Goal: Task Accomplishment & Management: Use online tool/utility

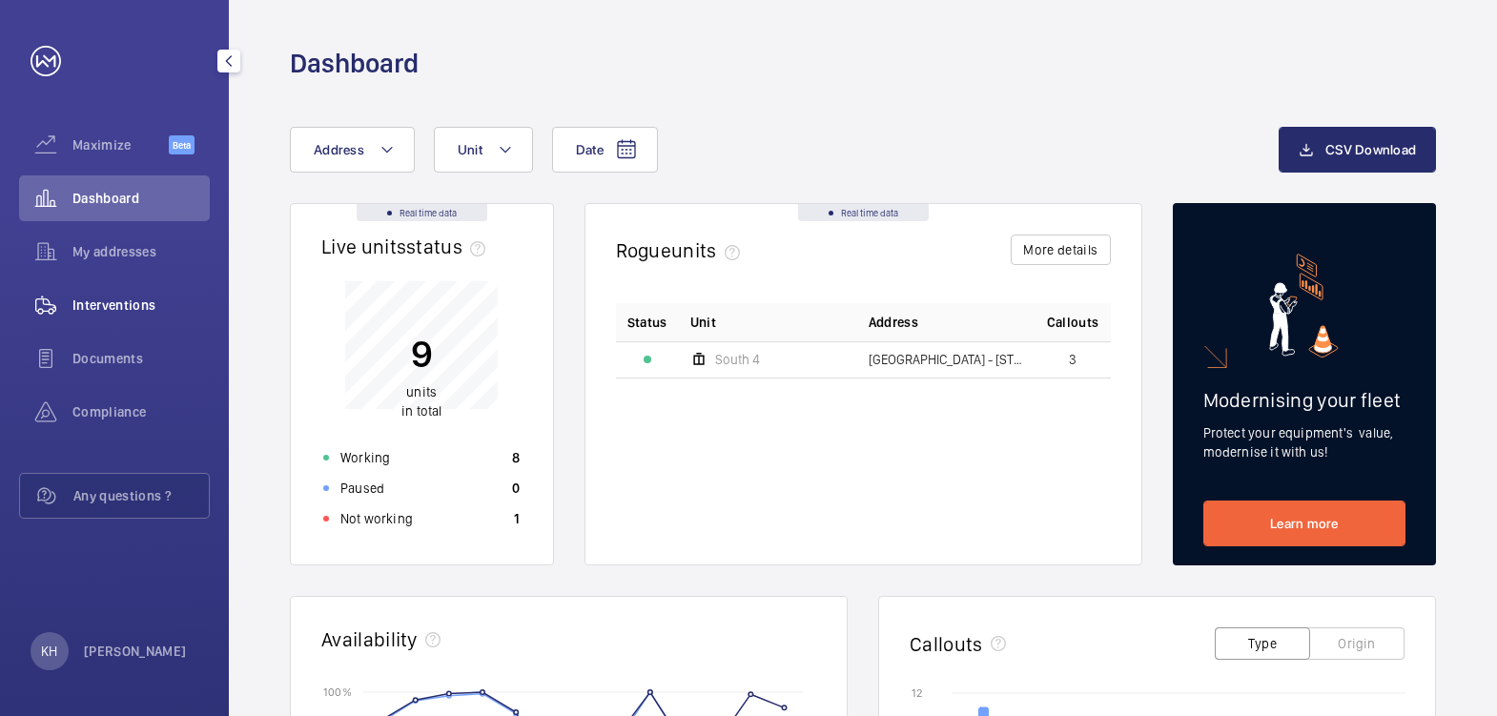
click at [121, 300] on span "Interventions" at bounding box center [140, 305] width 137 height 19
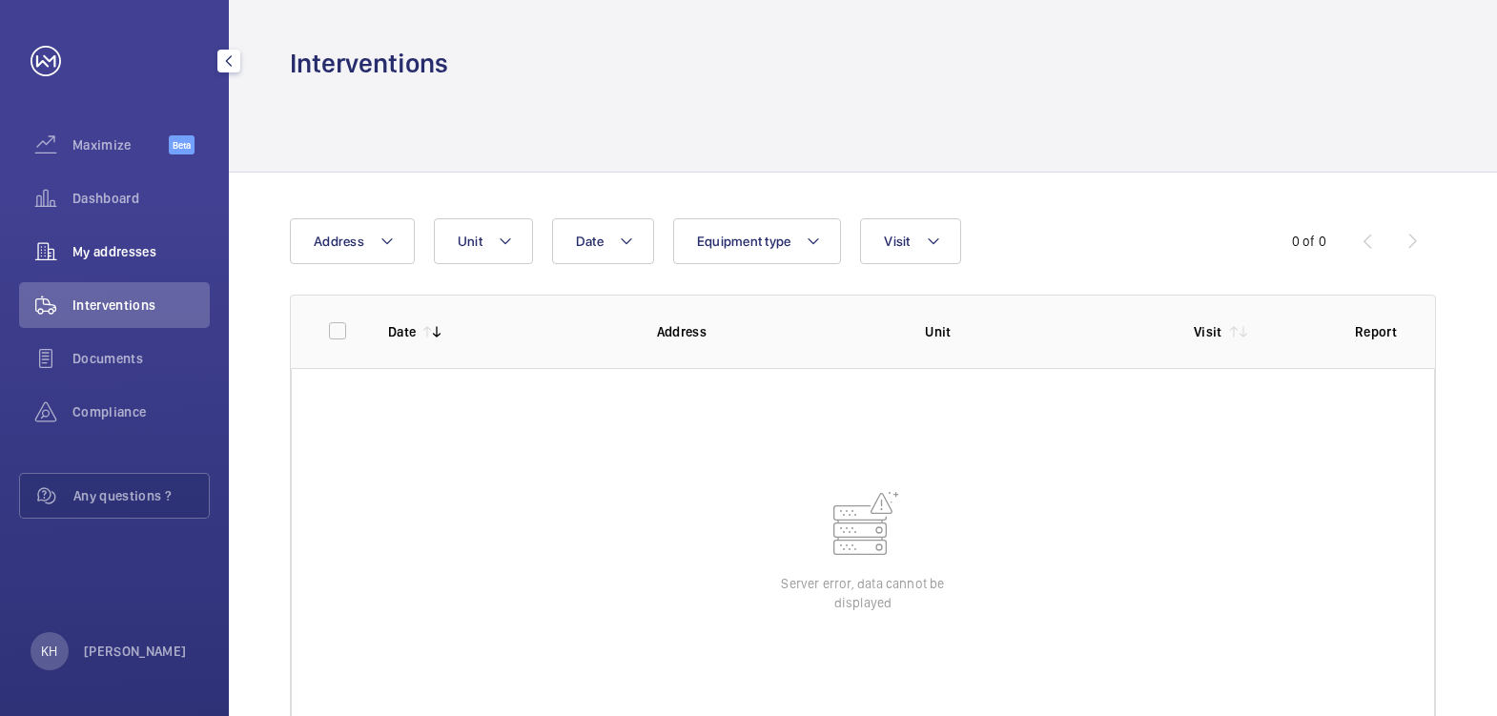
click at [135, 251] on span "My addresses" at bounding box center [140, 251] width 137 height 19
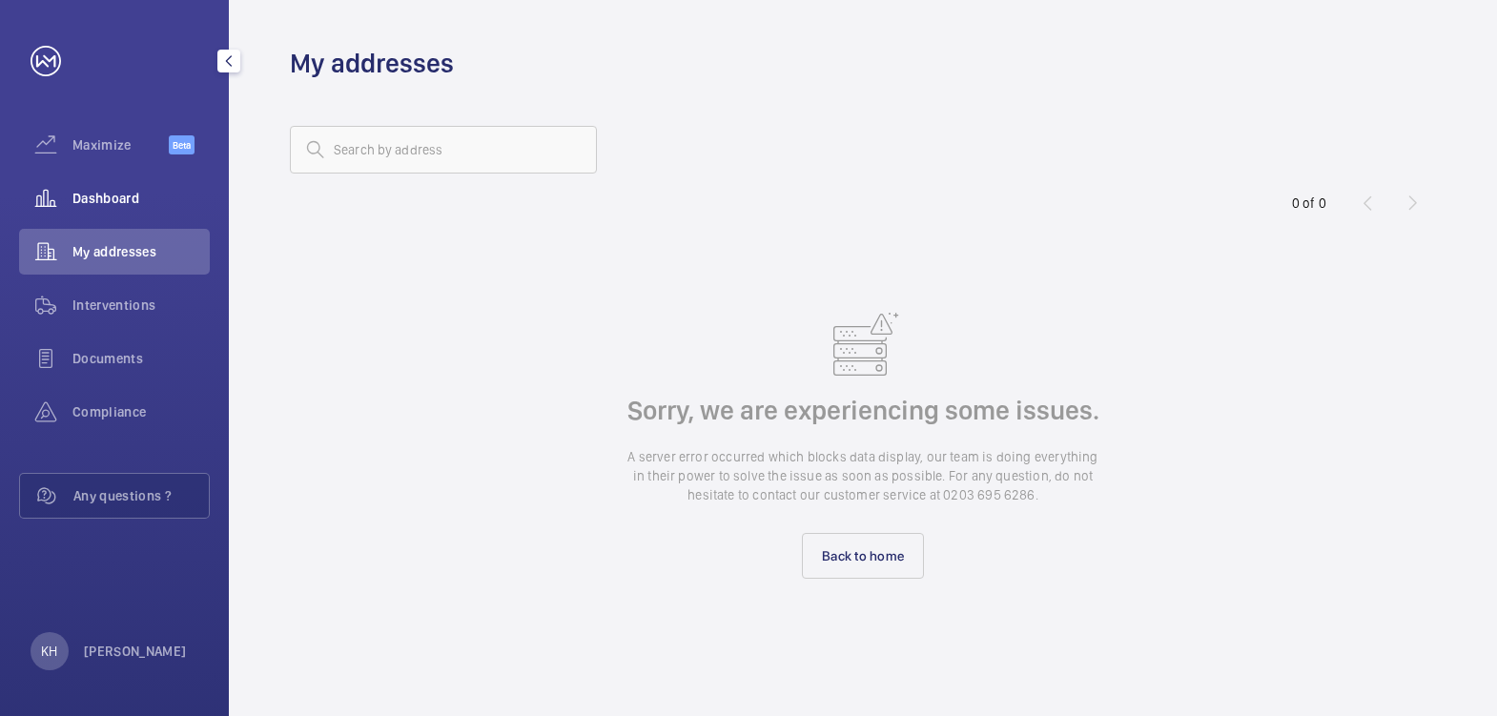
click at [96, 196] on span "Dashboard" at bounding box center [140, 198] width 137 height 19
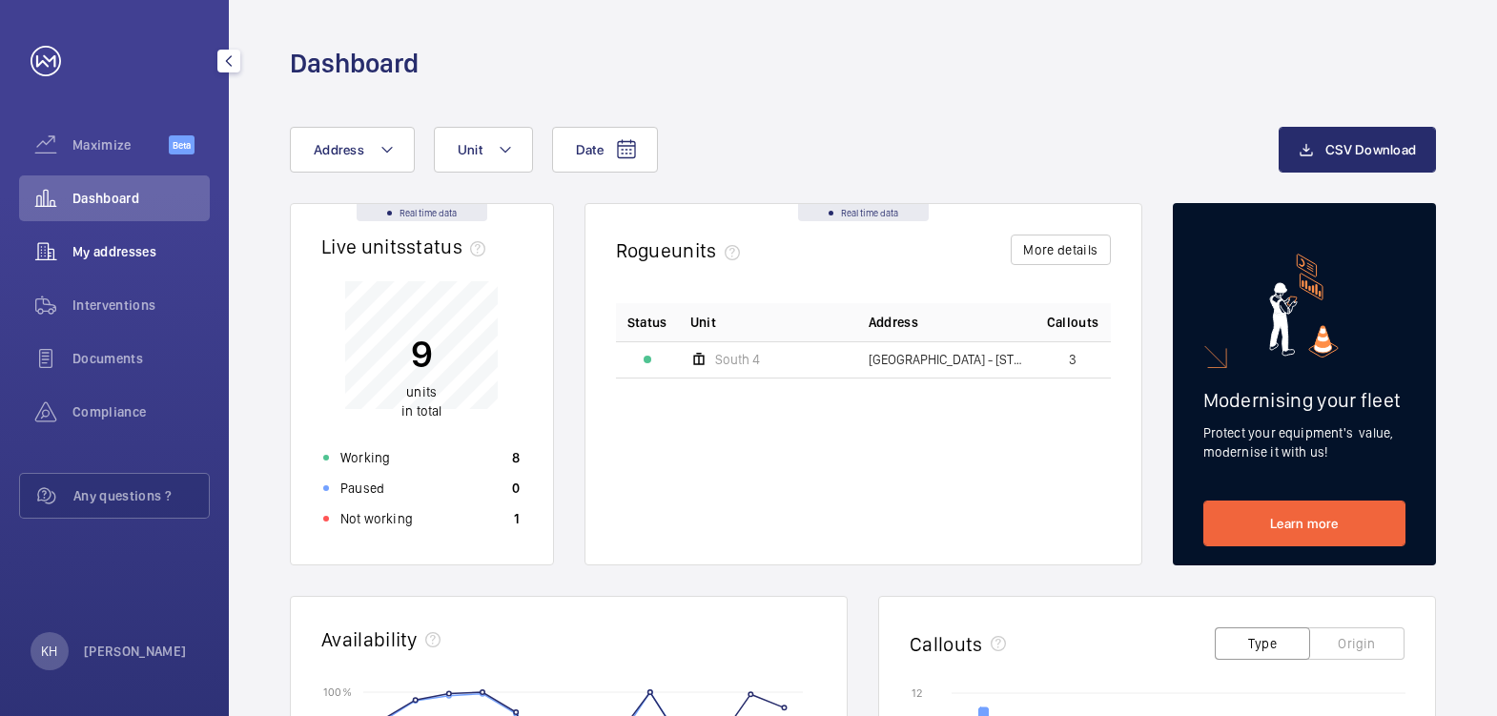
click at [115, 258] on span "My addresses" at bounding box center [140, 251] width 137 height 19
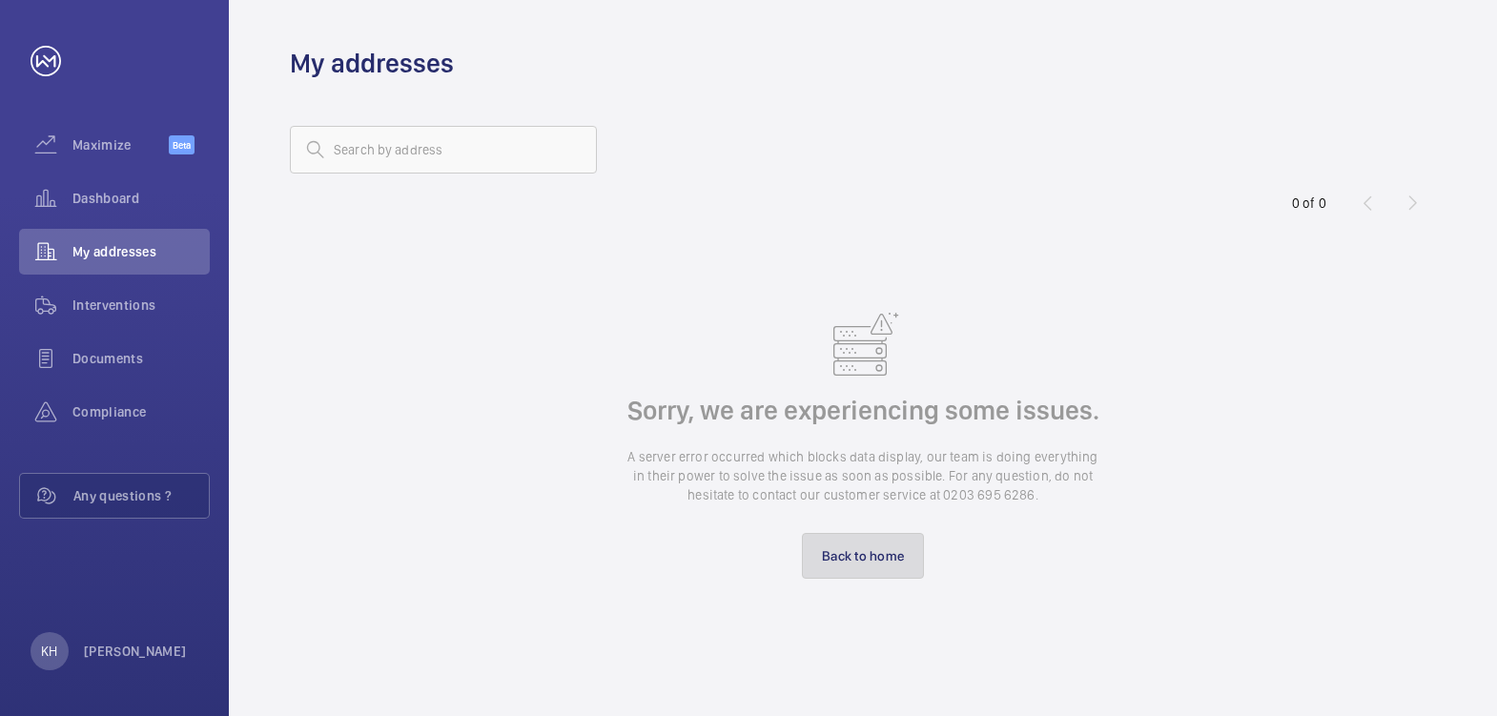
click at [888, 553] on link "Back to home" at bounding box center [863, 556] width 122 height 46
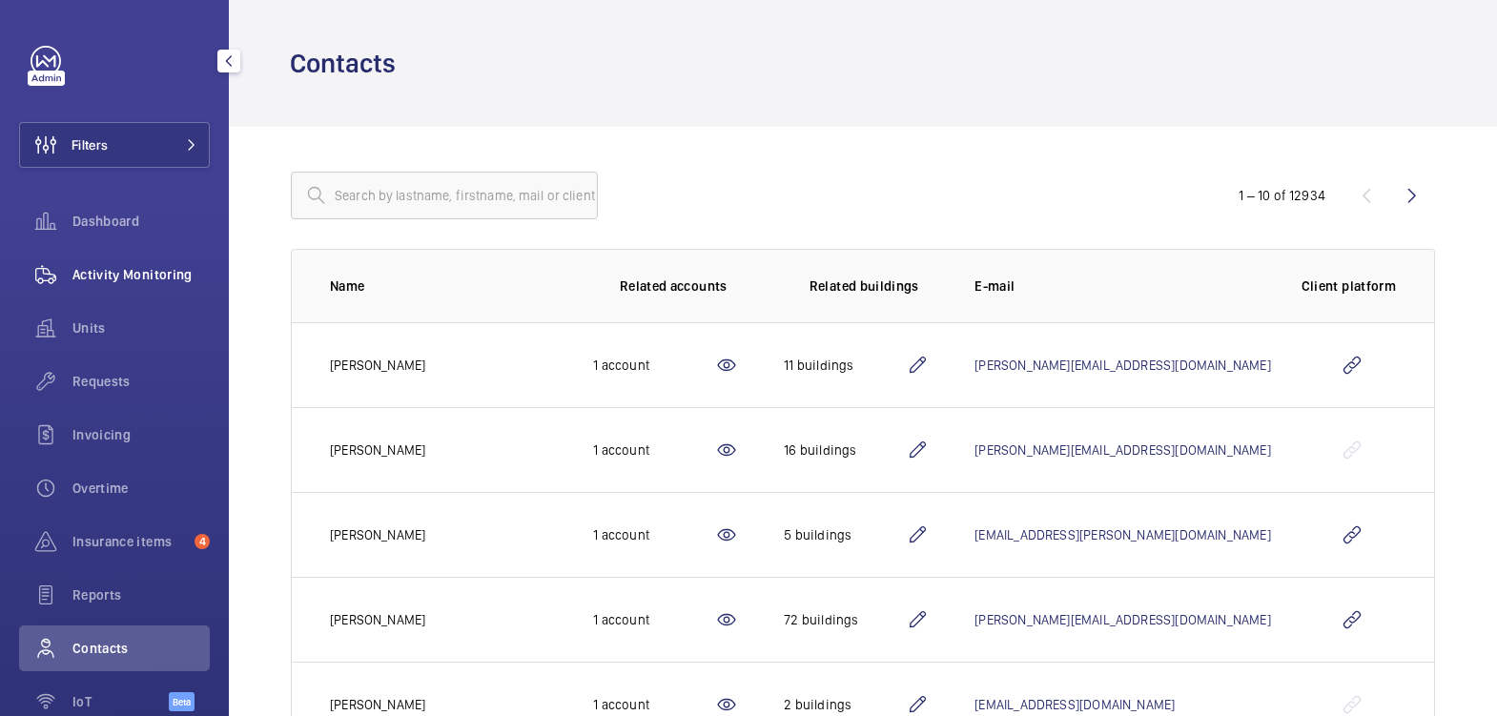
click at [135, 270] on span "Activity Monitoring" at bounding box center [140, 274] width 137 height 19
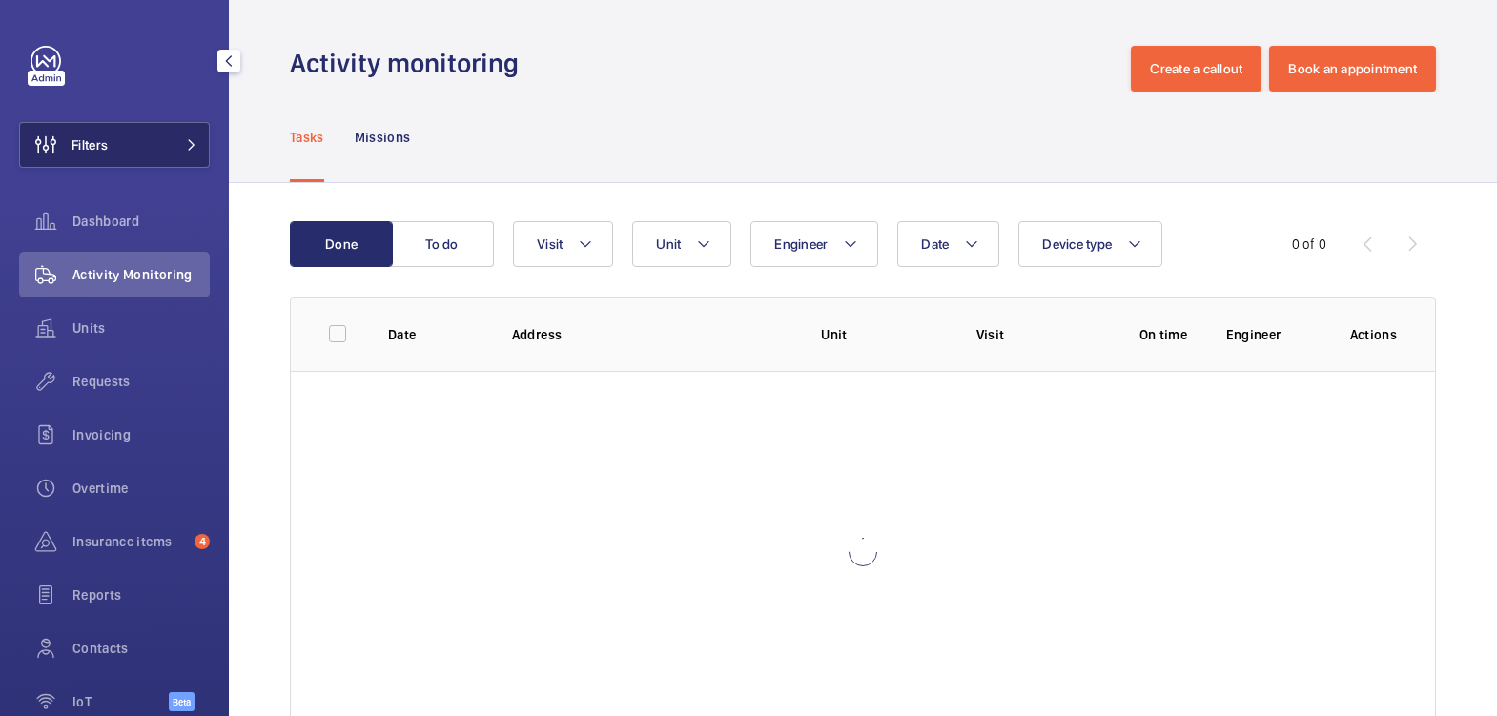
click at [146, 154] on button "Filters" at bounding box center [114, 145] width 191 height 46
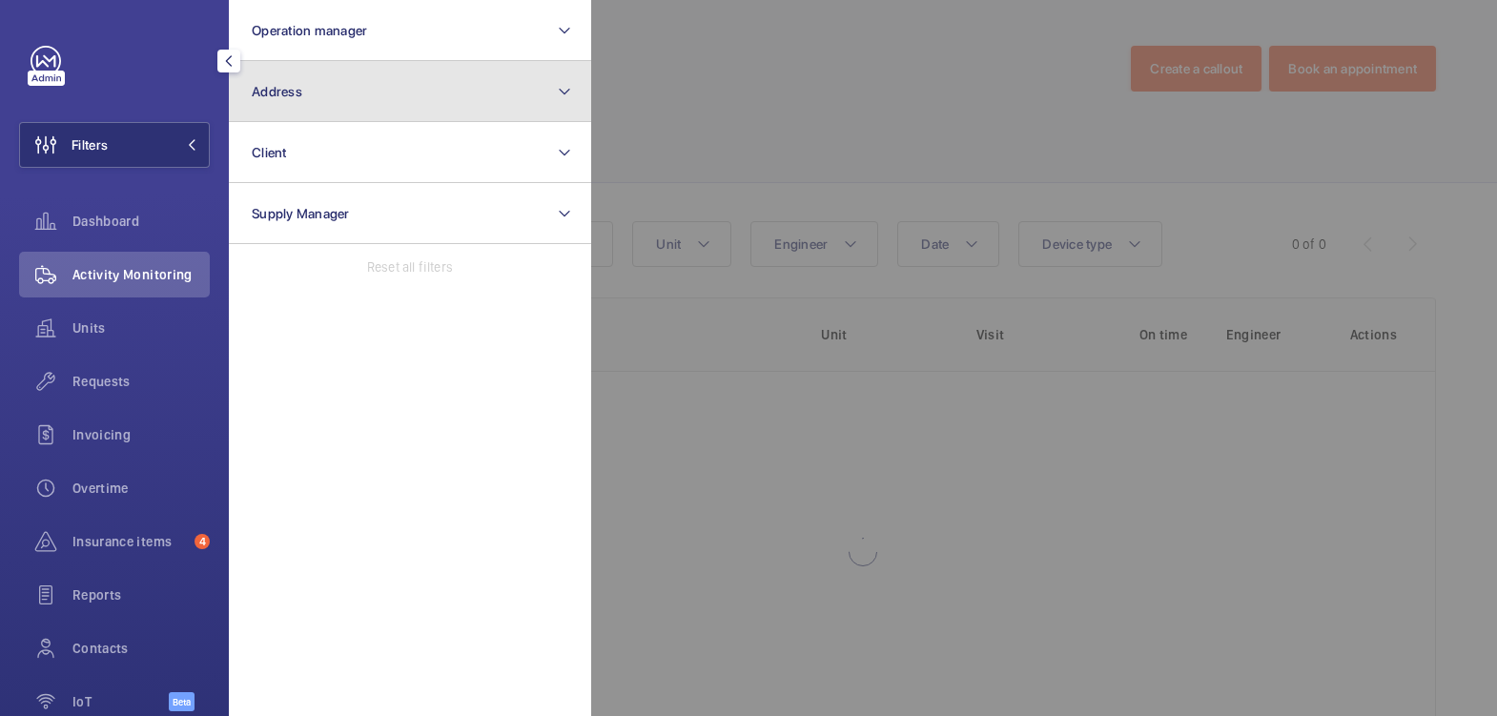
click at [292, 100] on button "Address" at bounding box center [410, 91] width 362 height 61
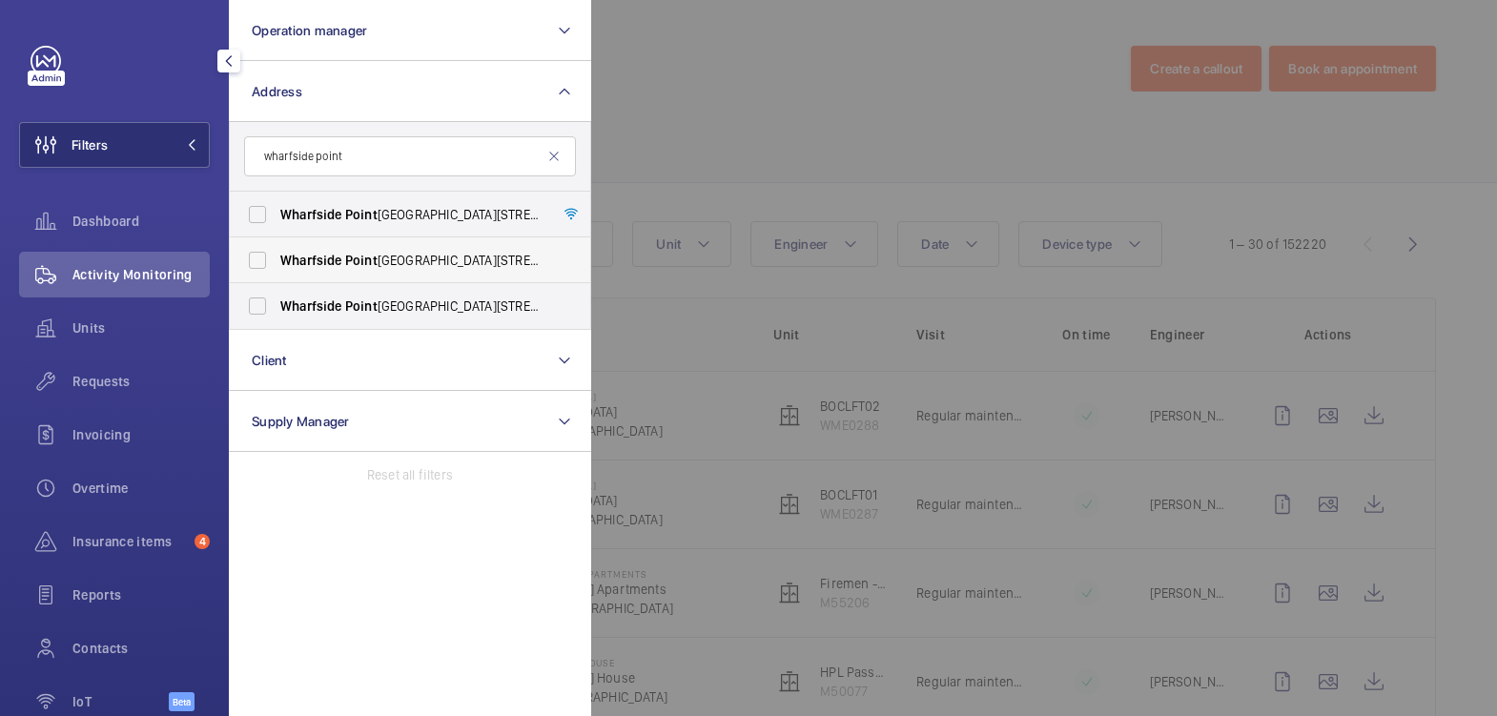
type input "wharfside point"
click at [392, 263] on span "[GEOGRAPHIC_DATA][STREET_ADDRESS]" at bounding box center [411, 260] width 262 height 19
click at [277, 263] on input "[GEOGRAPHIC_DATA][STREET_ADDRESS]" at bounding box center [257, 260] width 38 height 38
checkbox input "true"
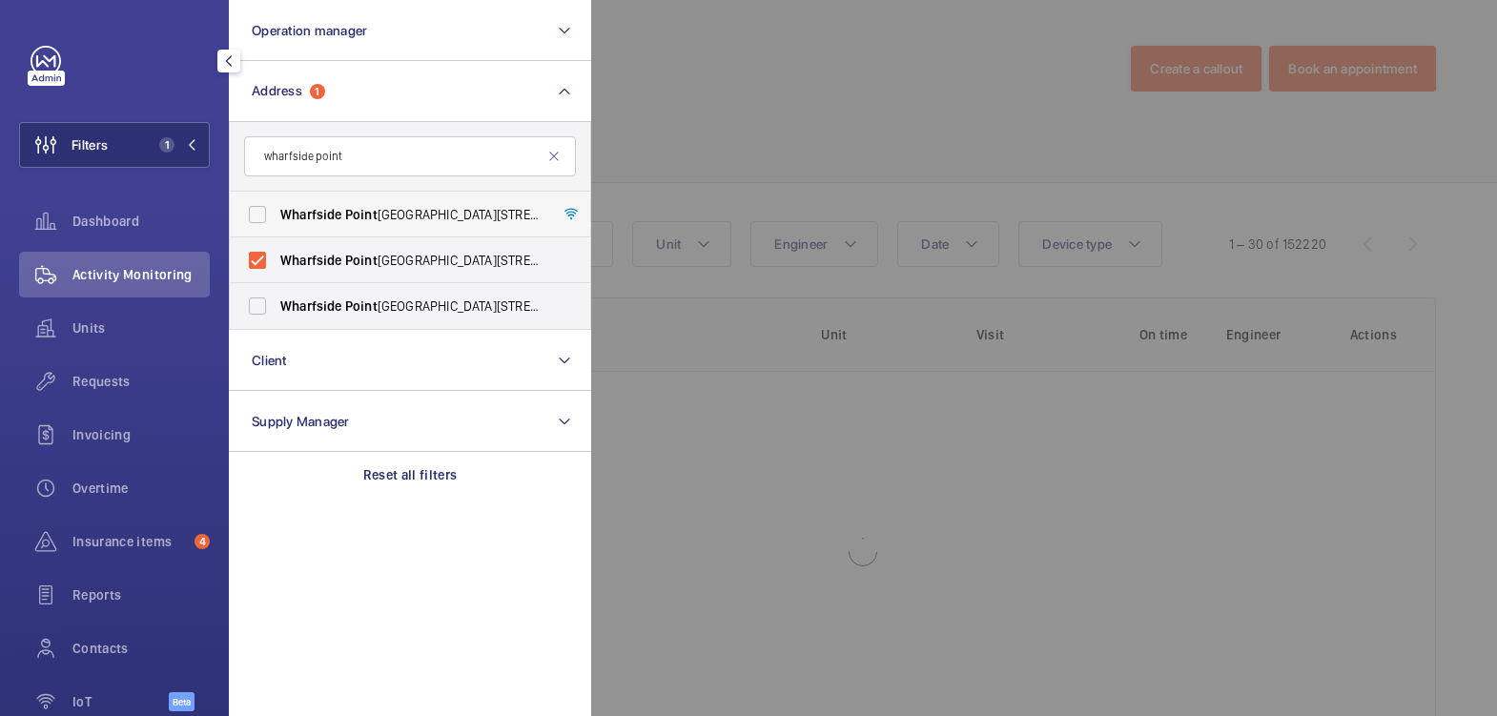
click at [407, 221] on span "[GEOGRAPHIC_DATA][STREET_ADDRESS]" at bounding box center [411, 214] width 262 height 19
click at [277, 221] on input "[GEOGRAPHIC_DATA][STREET_ADDRESS]" at bounding box center [257, 215] width 38 height 38
checkbox input "true"
click at [712, 82] on div at bounding box center [1339, 358] width 1497 height 716
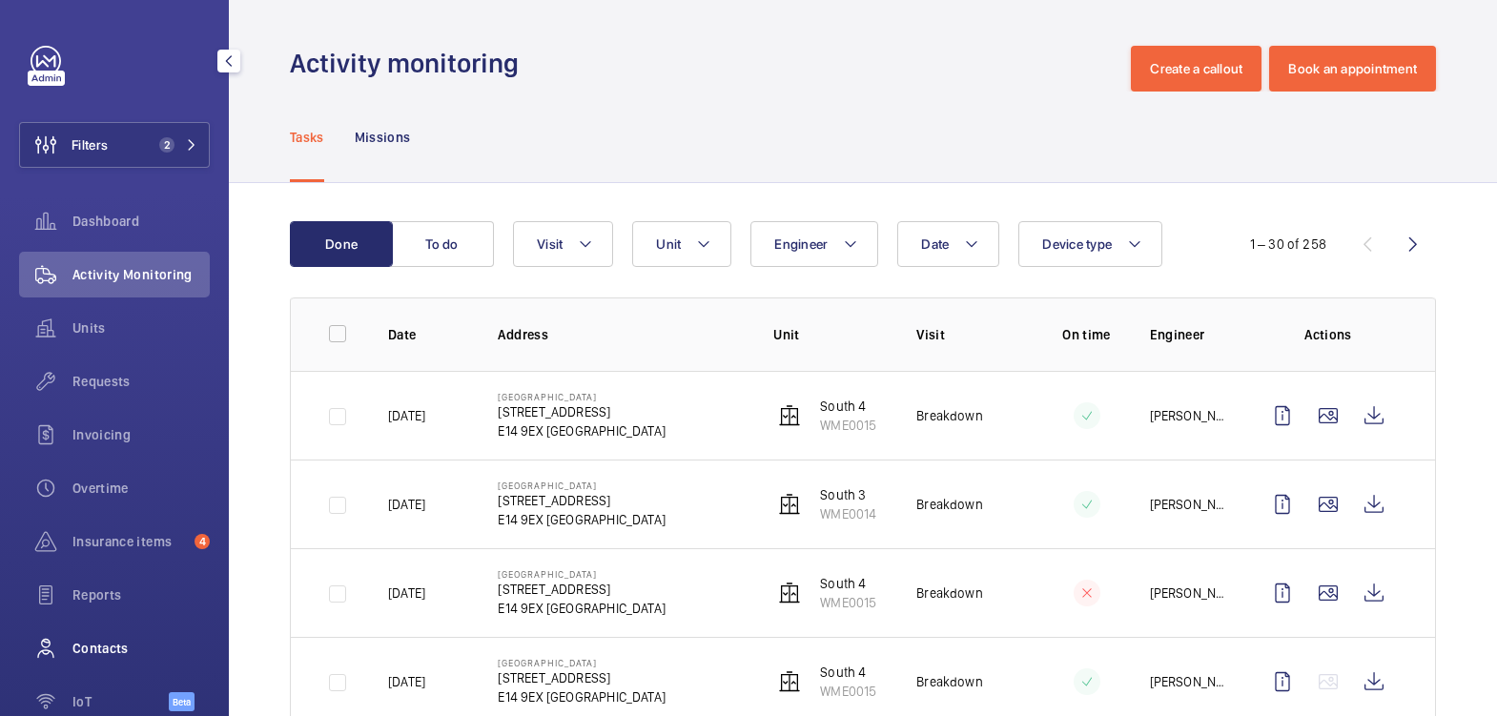
click at [114, 649] on span "Contacts" at bounding box center [140, 648] width 137 height 19
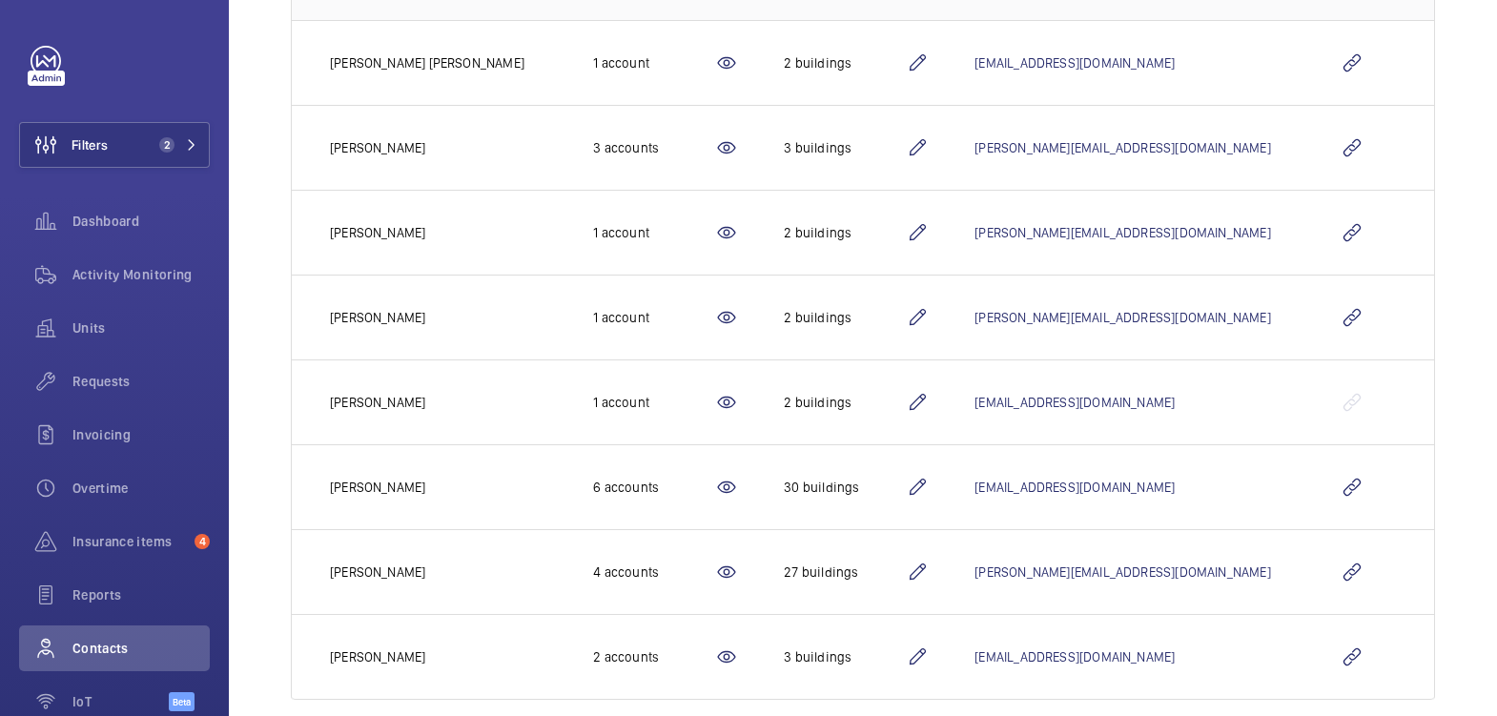
scroll to position [388, 0]
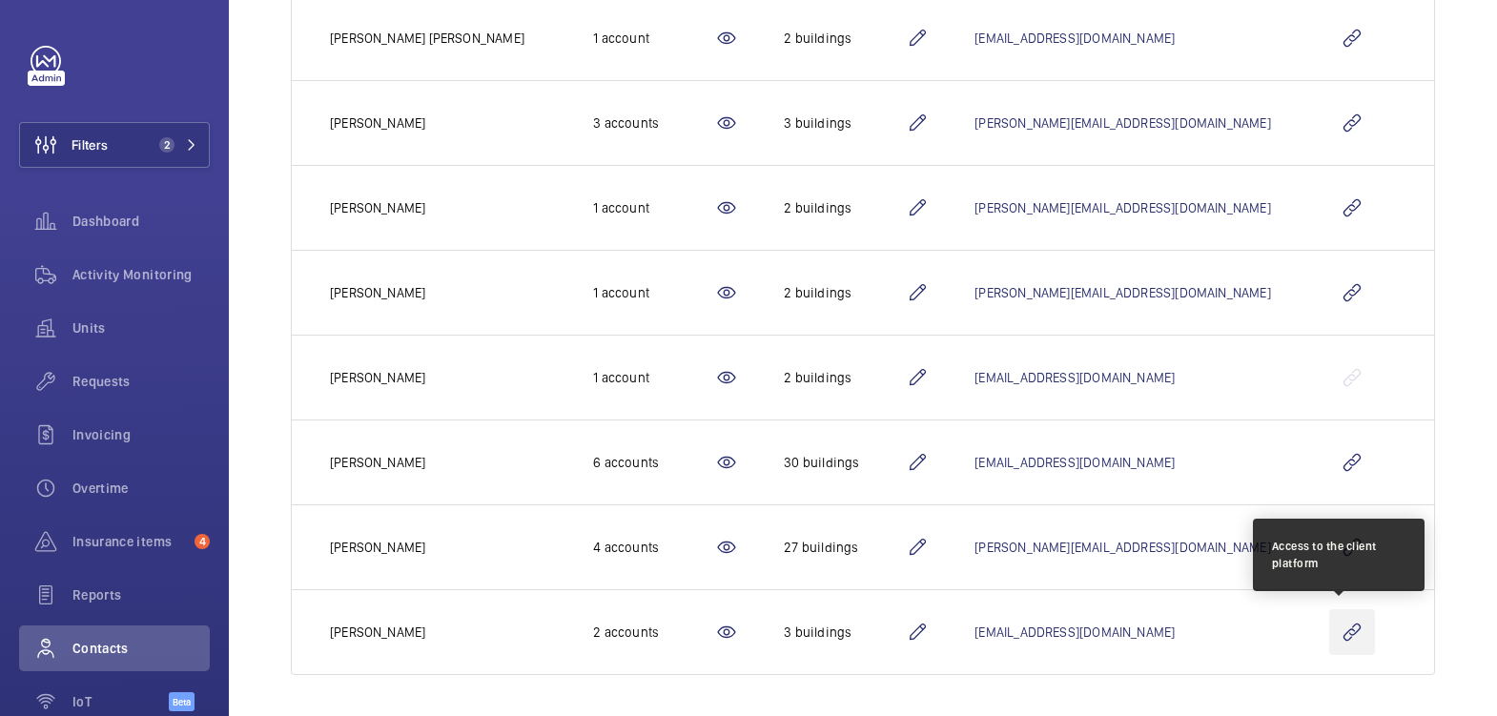
click at [1337, 636] on wm-front-icon-button at bounding box center [1353, 632] width 46 height 46
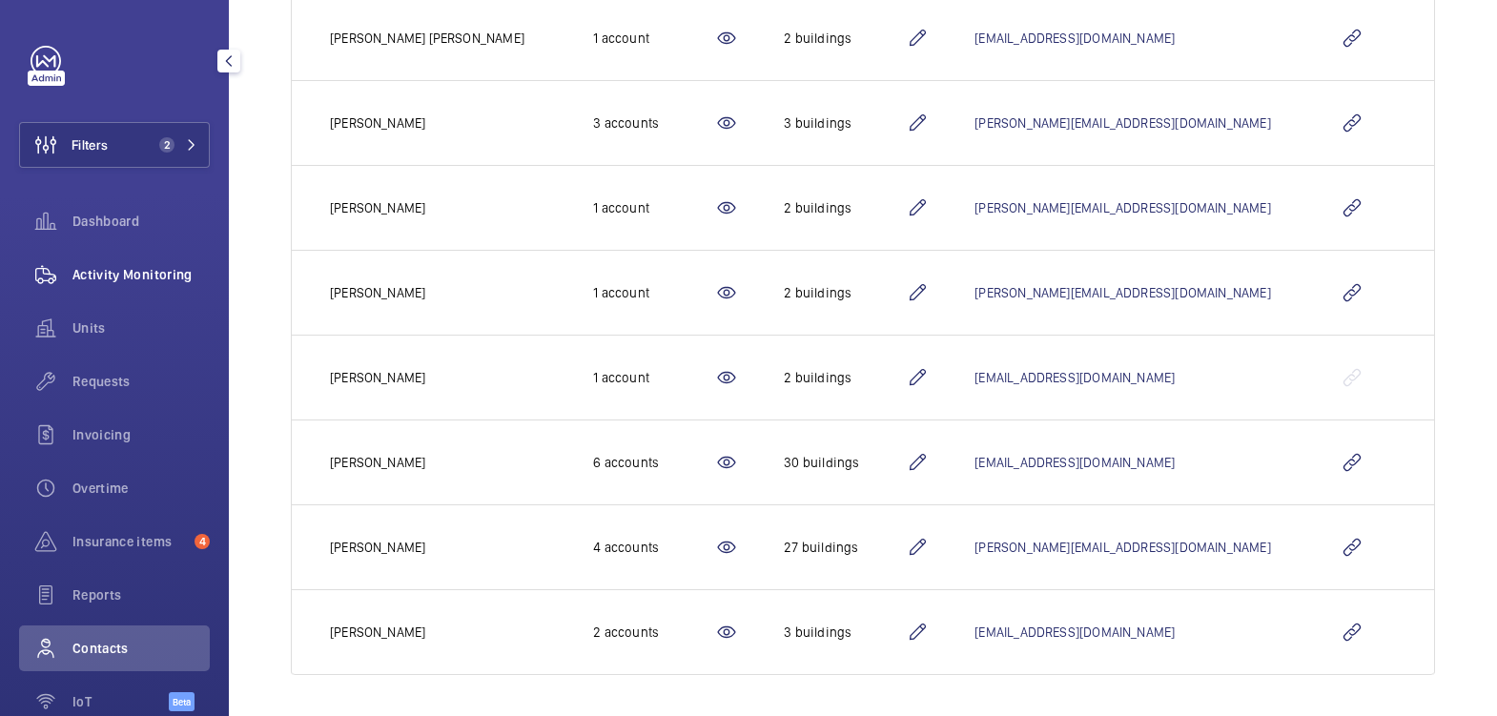
click at [166, 278] on span "Activity Monitoring" at bounding box center [140, 274] width 137 height 19
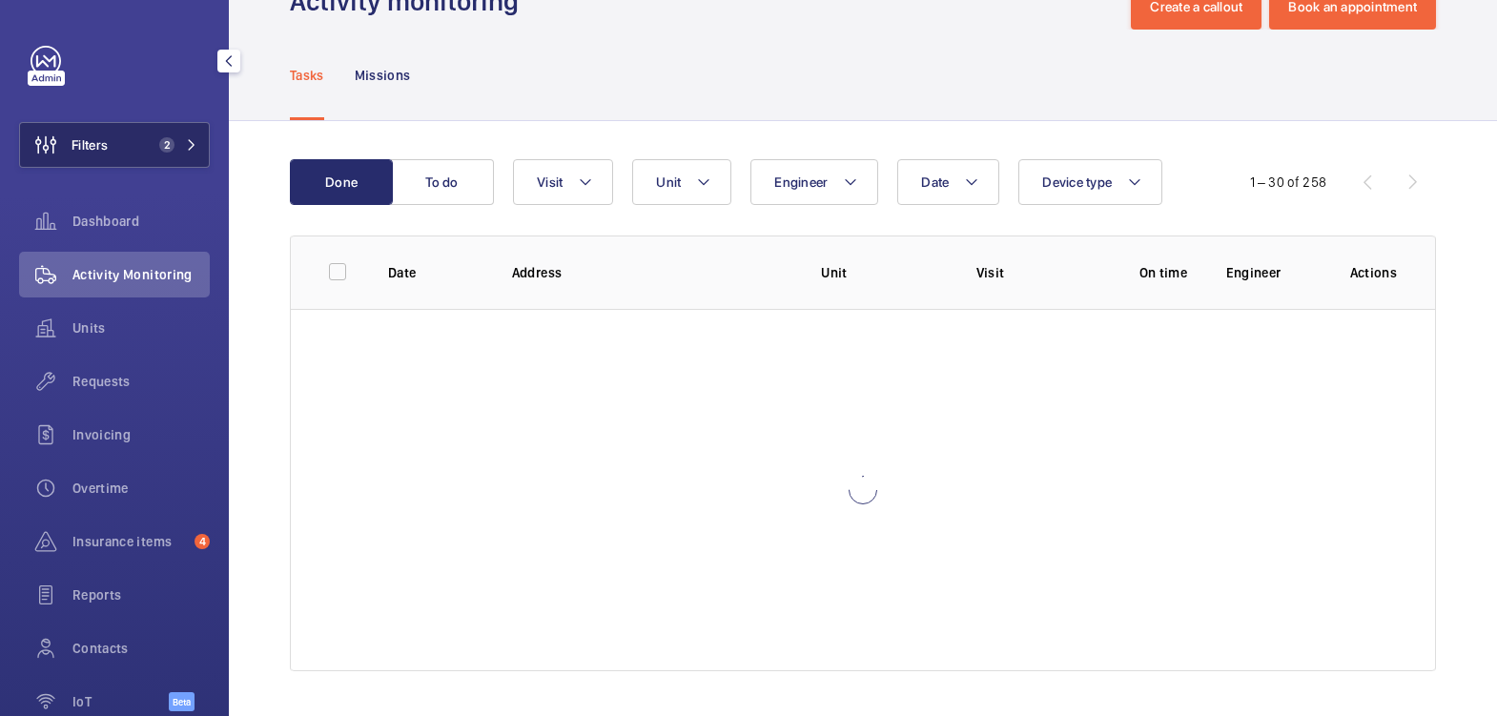
click at [145, 134] on button "Filters 2" at bounding box center [114, 145] width 191 height 46
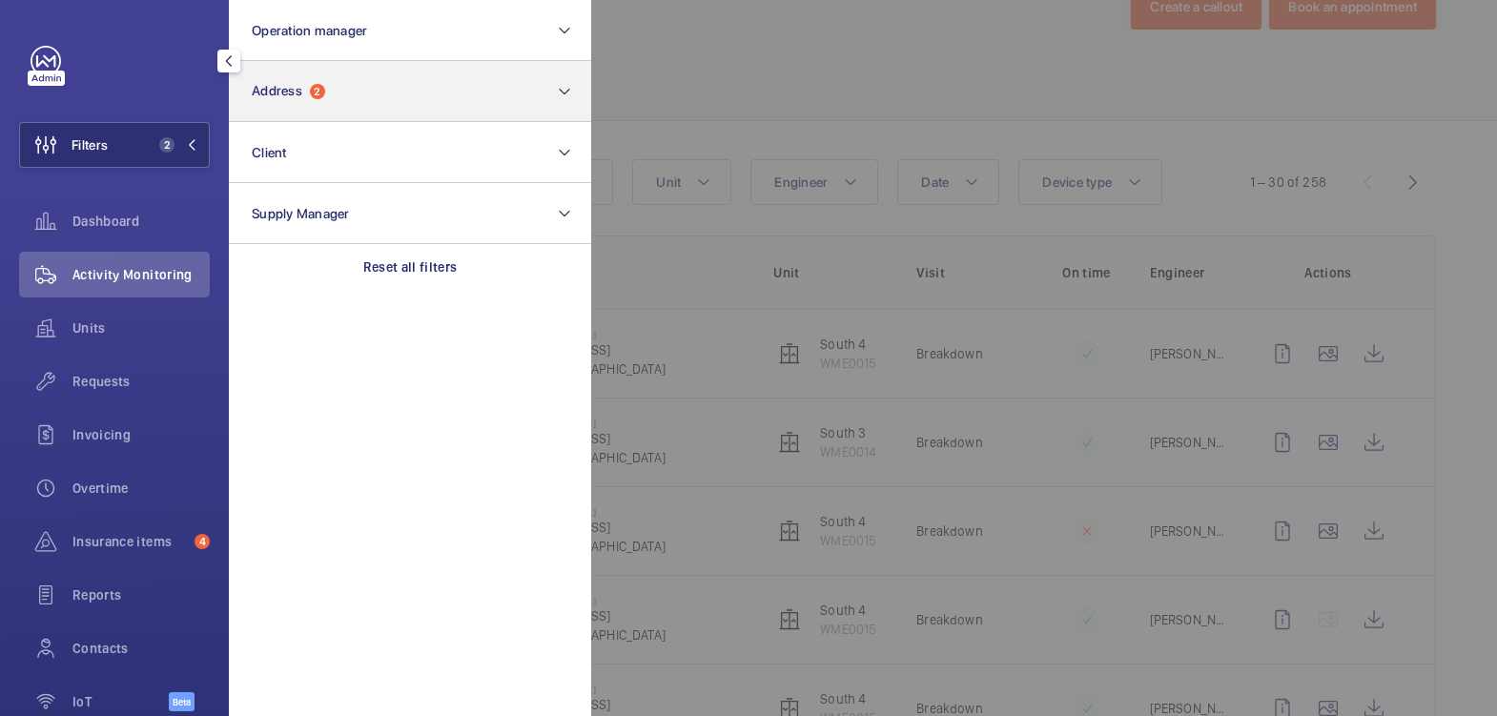
scroll to position [388, 0]
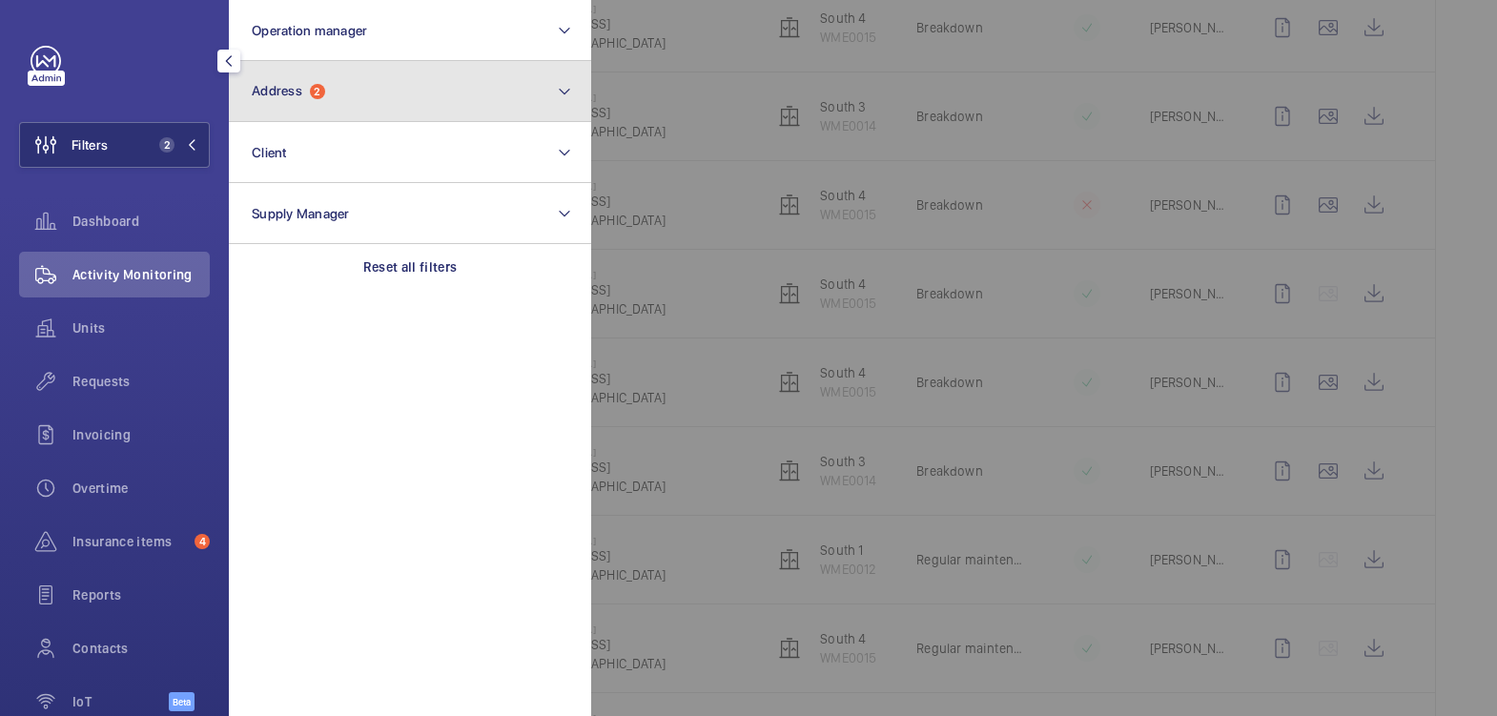
click at [318, 95] on span "2" at bounding box center [317, 91] width 15 height 15
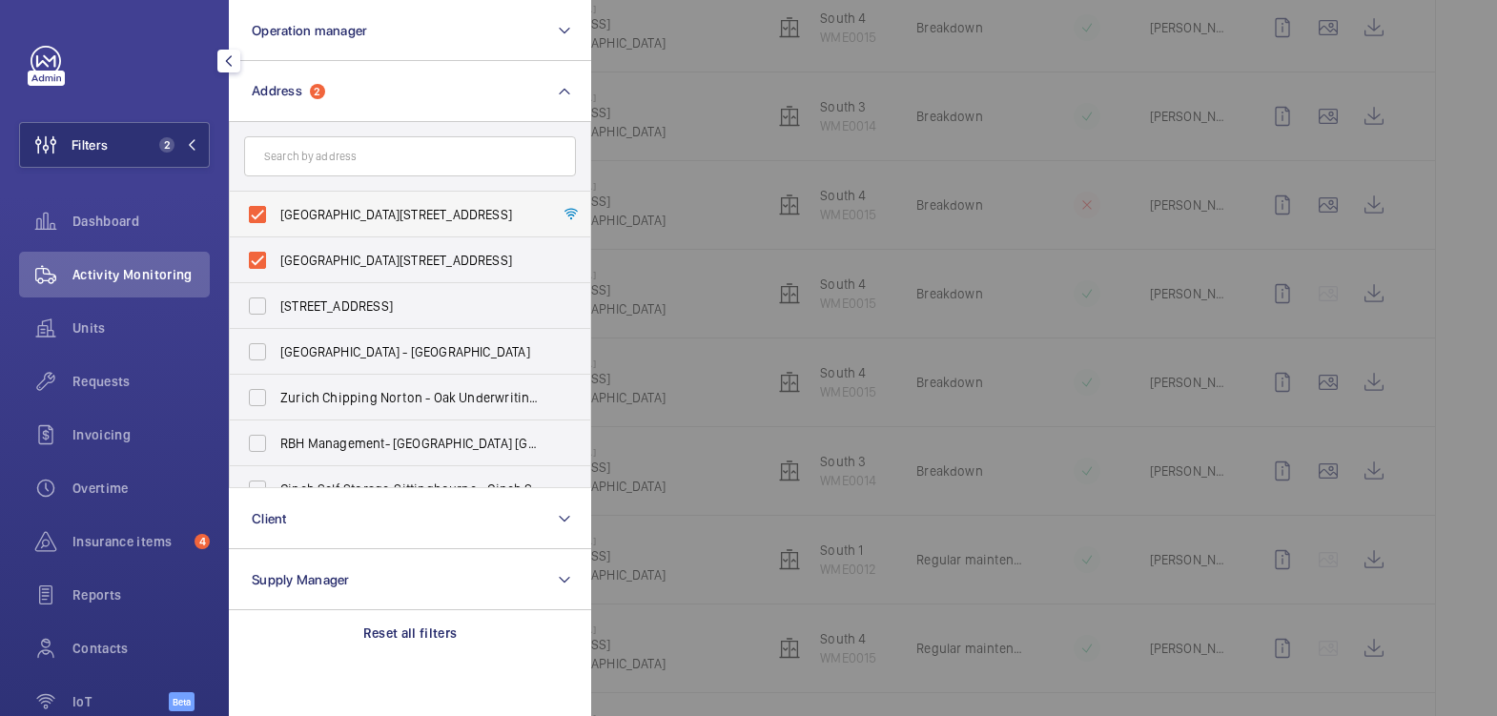
click at [301, 216] on span "[GEOGRAPHIC_DATA][STREET_ADDRESS]" at bounding box center [411, 214] width 262 height 19
click at [277, 216] on input "[GEOGRAPHIC_DATA][STREET_ADDRESS]" at bounding box center [257, 215] width 38 height 38
checkbox input "false"
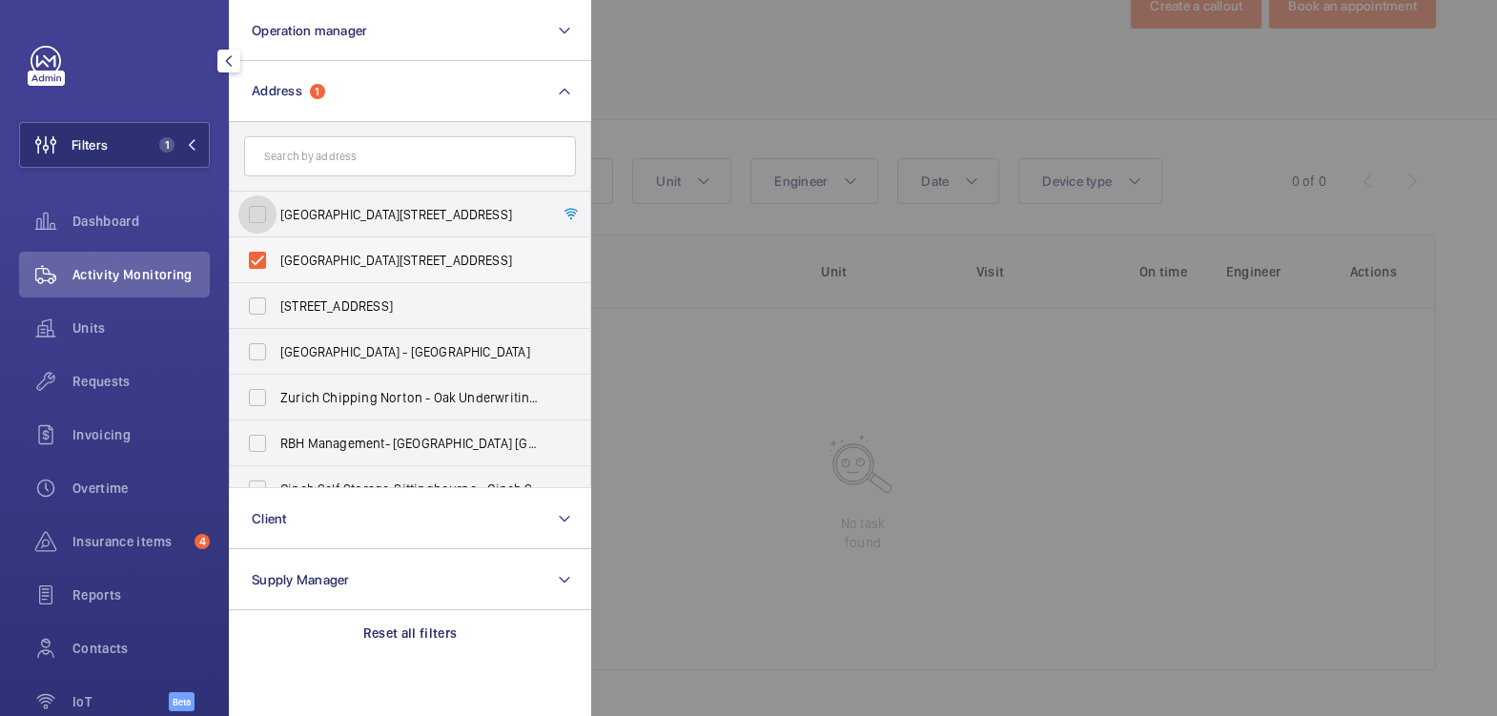
scroll to position [62, 0]
click at [298, 262] on span "[GEOGRAPHIC_DATA][STREET_ADDRESS]" at bounding box center [411, 260] width 262 height 19
click at [277, 262] on input "[GEOGRAPHIC_DATA][STREET_ADDRESS]" at bounding box center [257, 260] width 38 height 38
checkbox input "false"
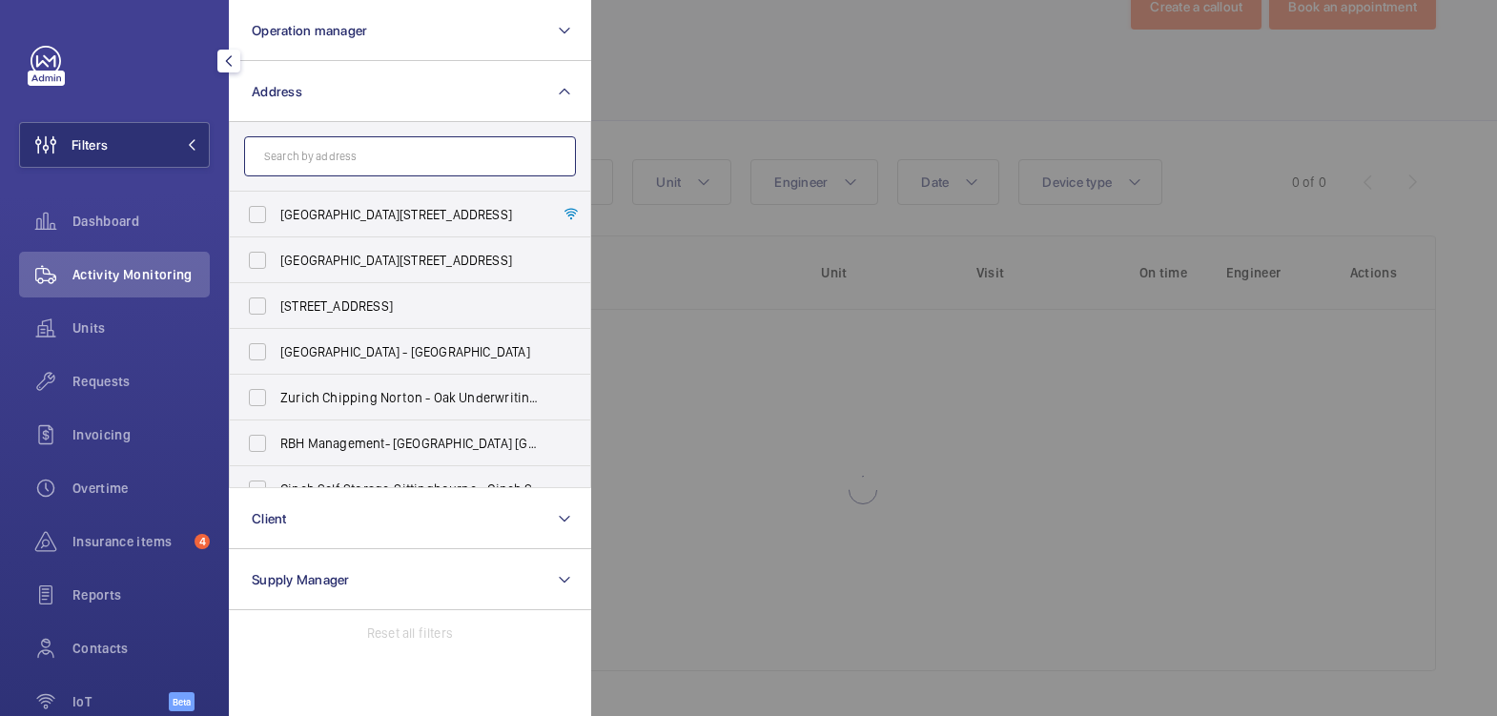
click at [320, 141] on input "text" at bounding box center [410, 156] width 332 height 40
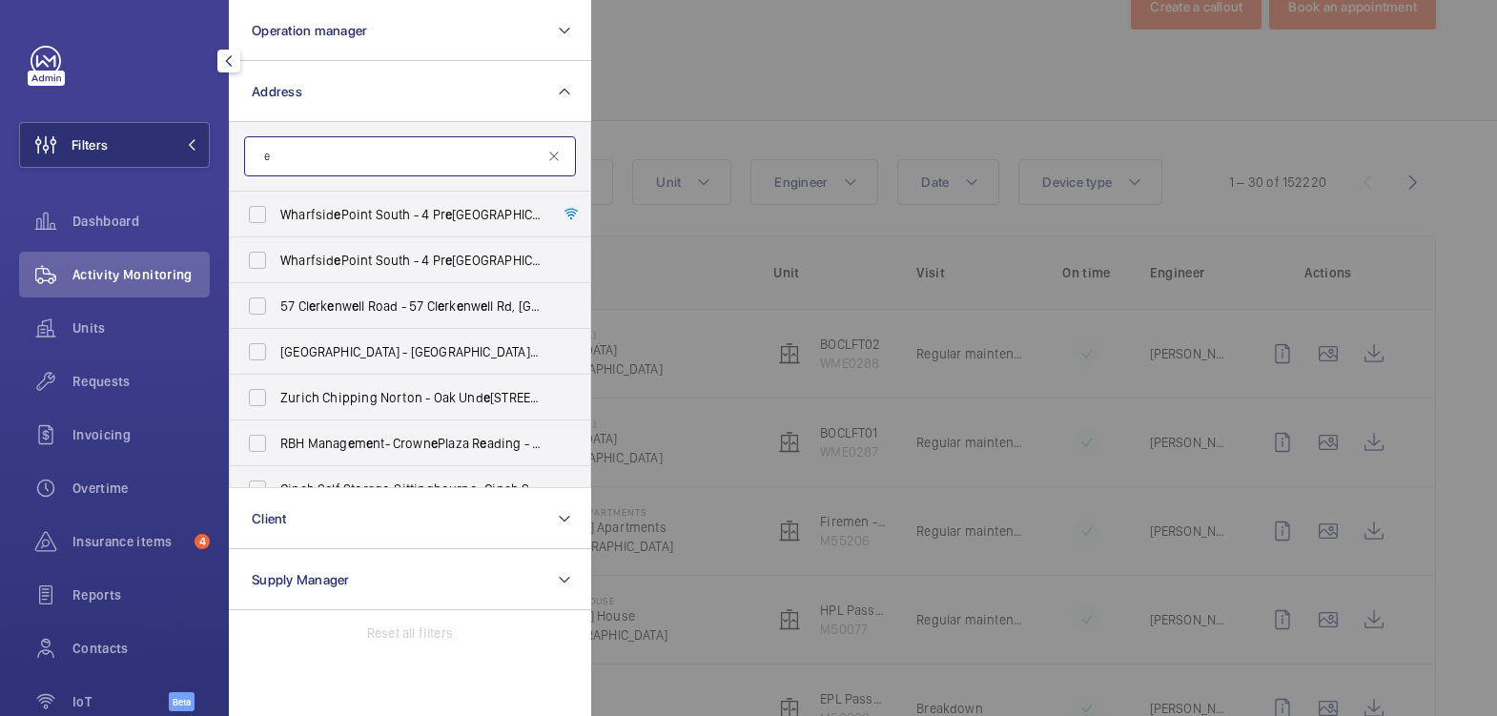
scroll to position [388, 0]
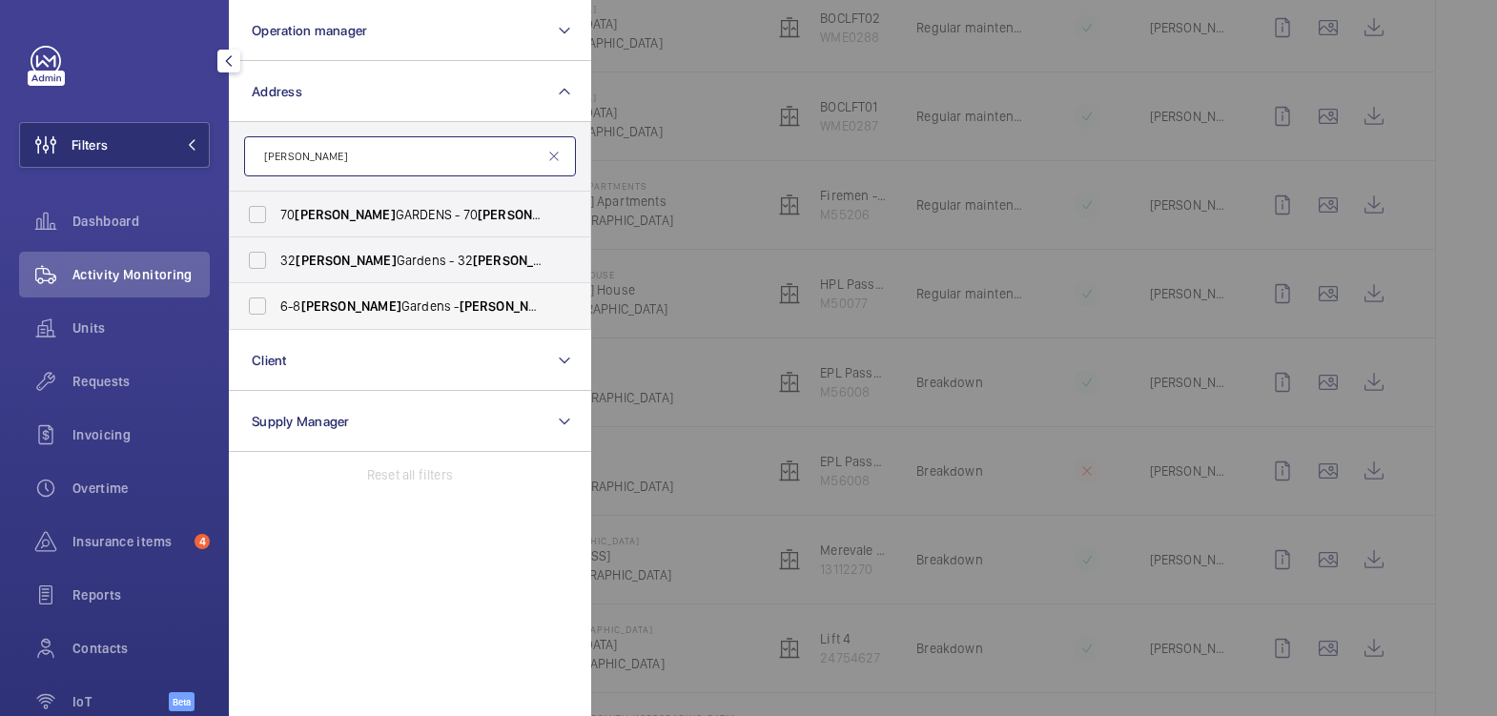
type input "[PERSON_NAME]"
click at [345, 311] on span "[STREET_ADDRESS][PERSON_NAME][PERSON_NAME]" at bounding box center [411, 306] width 262 height 19
click at [265, 306] on input "[STREET_ADDRESS][PERSON_NAME][PERSON_NAME]" at bounding box center [257, 306] width 38 height 38
checkbox input "true"
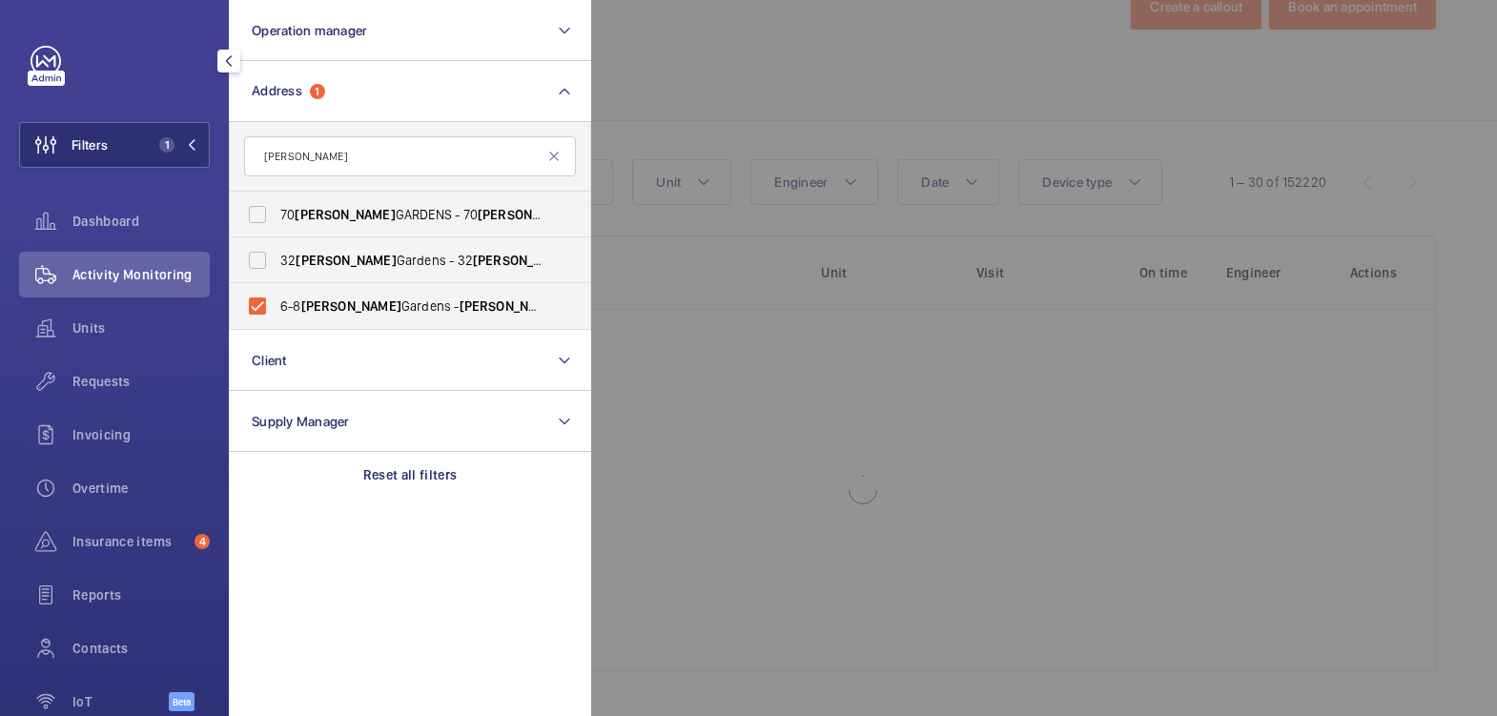
click at [763, 69] on div at bounding box center [1339, 358] width 1497 height 716
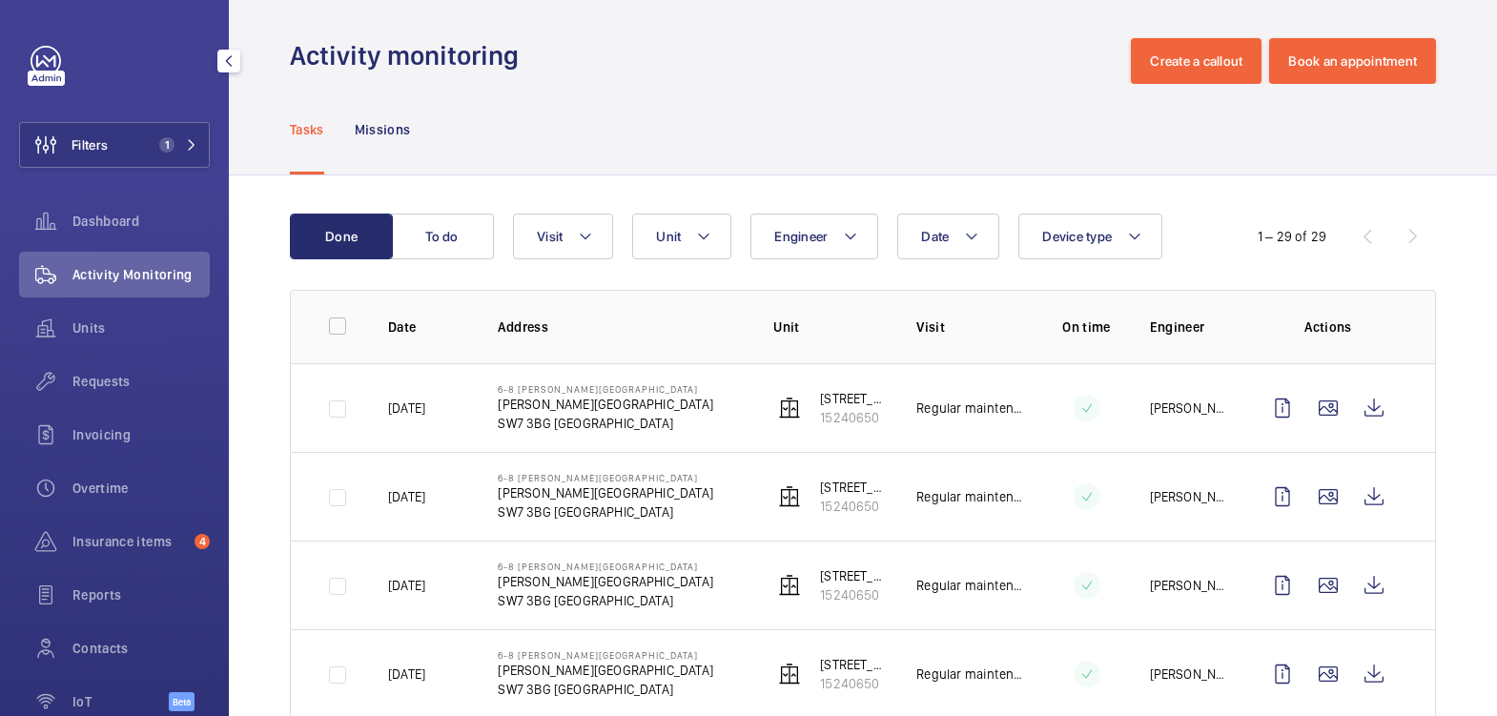
scroll to position [0, 0]
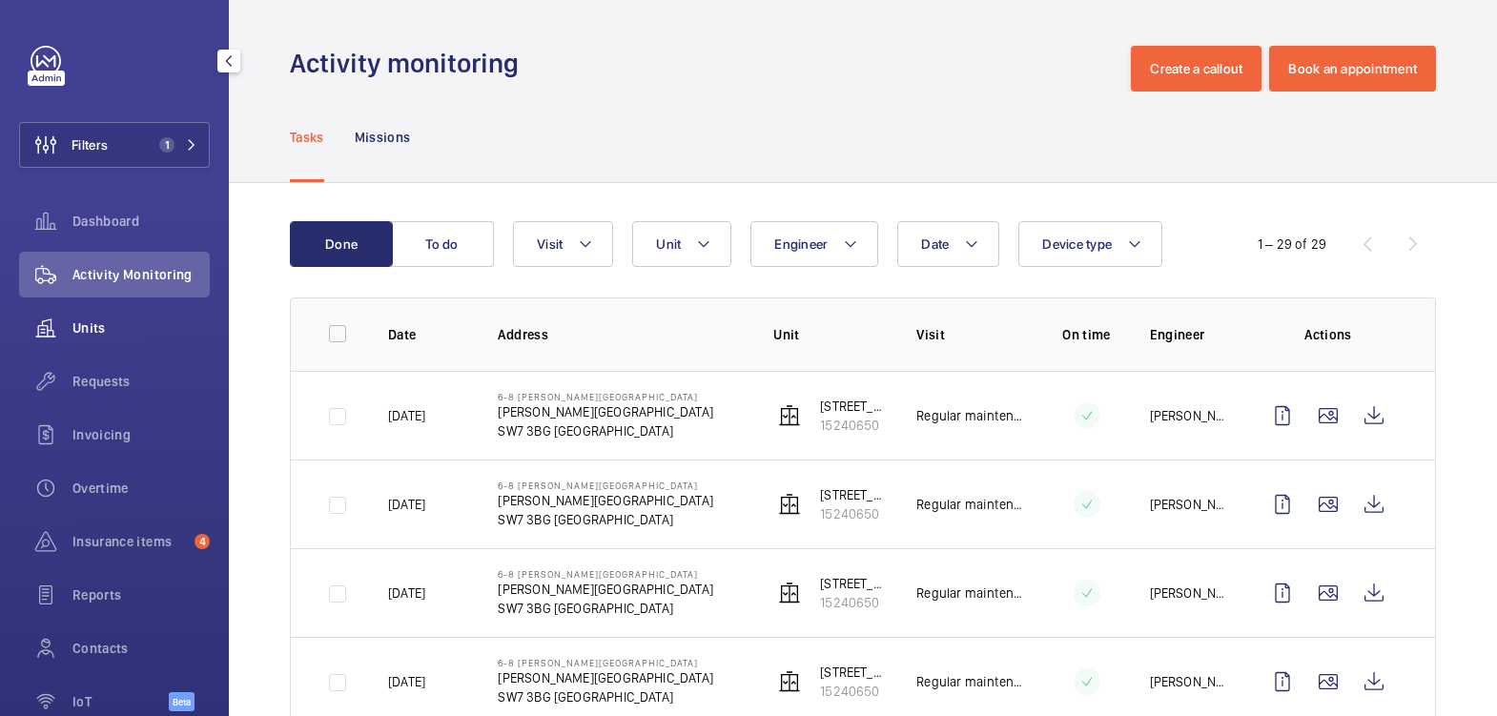
click at [135, 332] on span "Units" at bounding box center [140, 328] width 137 height 19
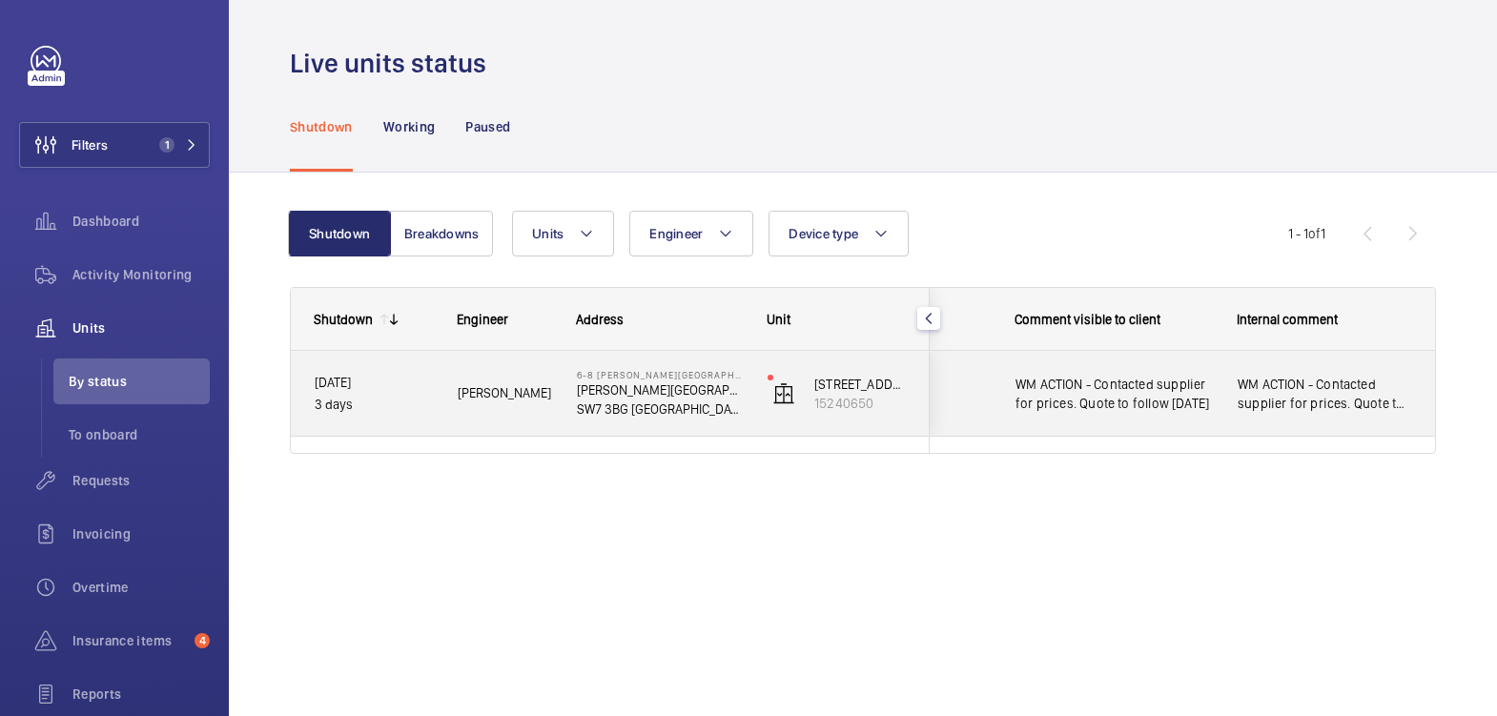
click at [1327, 420] on div "WM ACTION - Contacted supplier for prices. Quote to follow [DATE]" at bounding box center [1325, 394] width 220 height 82
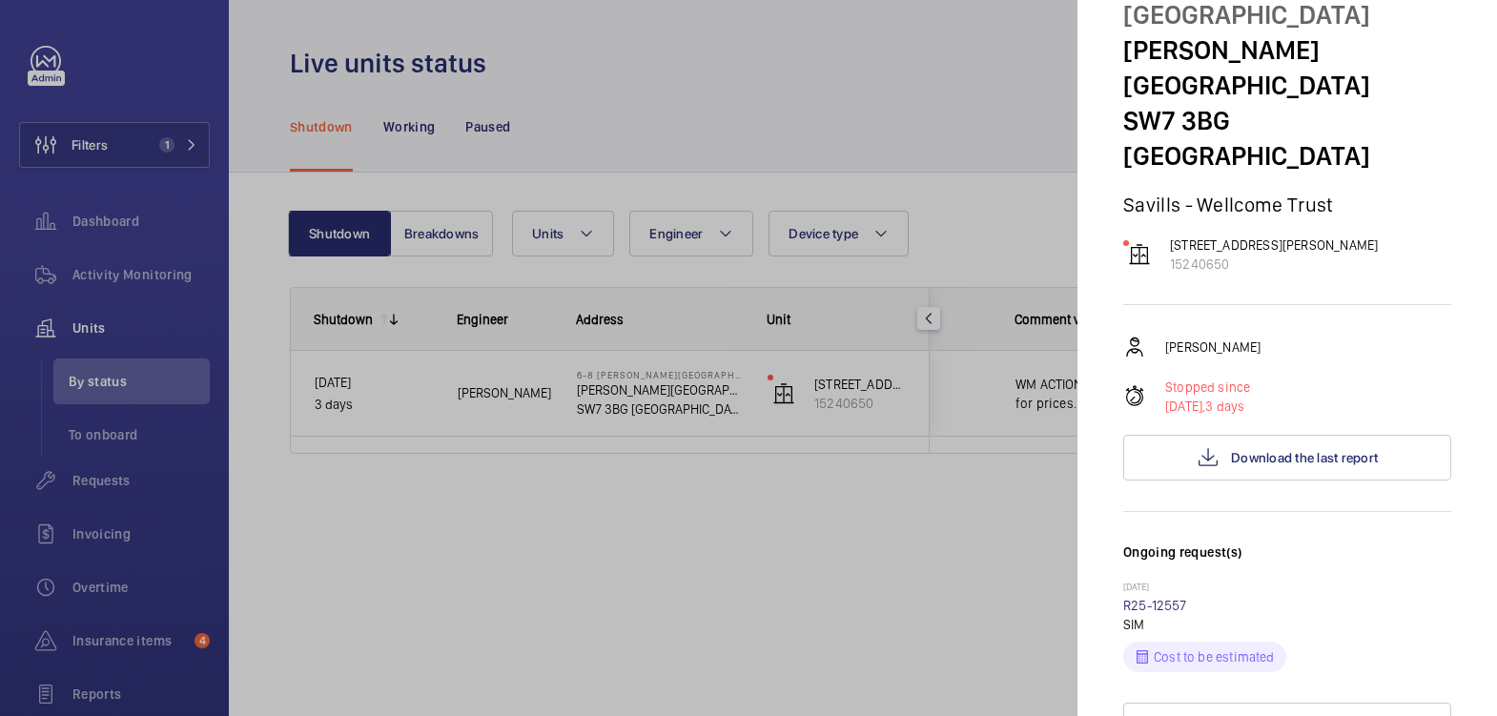
scroll to position [114, 0]
click at [1162, 597] on link "R25-12557" at bounding box center [1156, 604] width 64 height 15
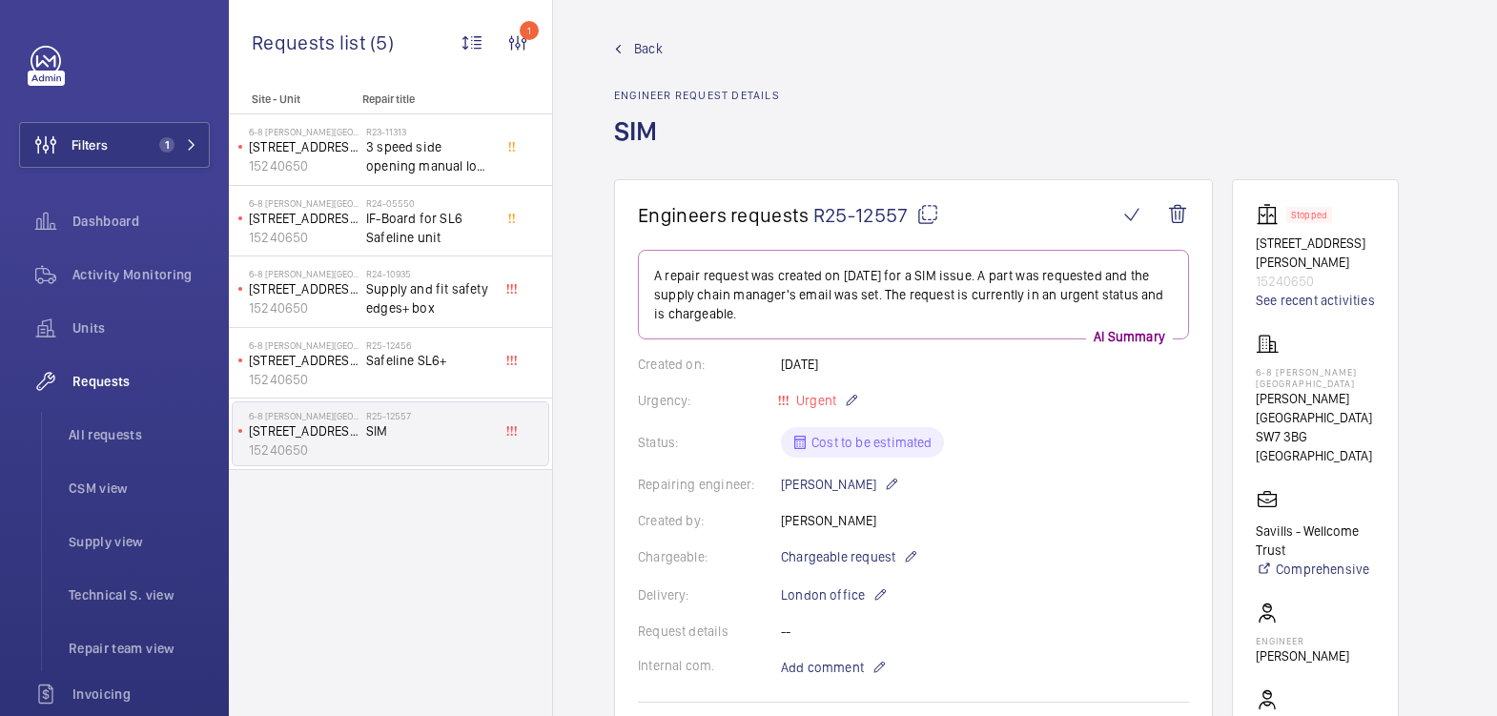
scroll to position [7, 0]
drag, startPoint x: 133, startPoint y: 271, endPoint x: 144, endPoint y: 214, distance: 58.4
click at [133, 271] on span "Activity Monitoring" at bounding box center [140, 274] width 137 height 19
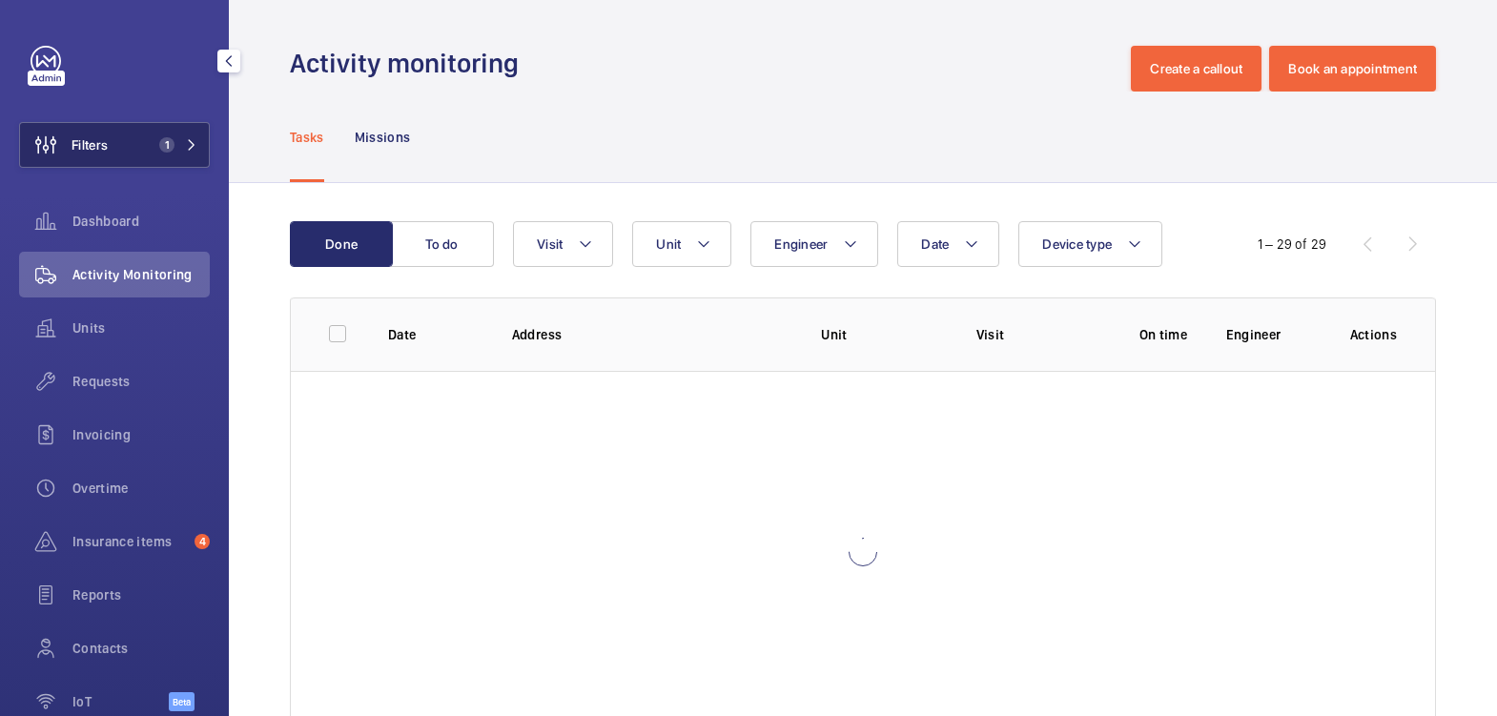
click at [129, 156] on button "Filters 1" at bounding box center [114, 145] width 191 height 46
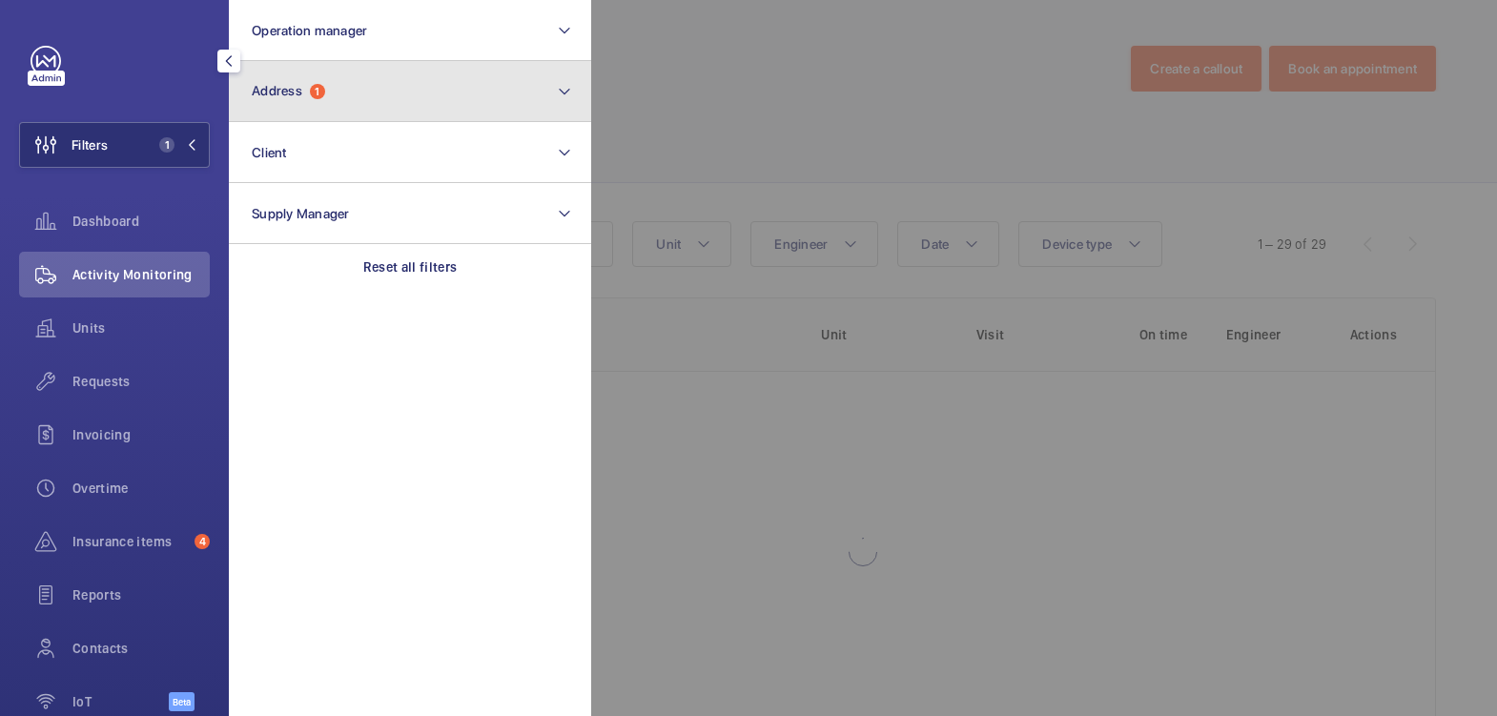
click at [373, 88] on button "Address 1" at bounding box center [410, 91] width 362 height 61
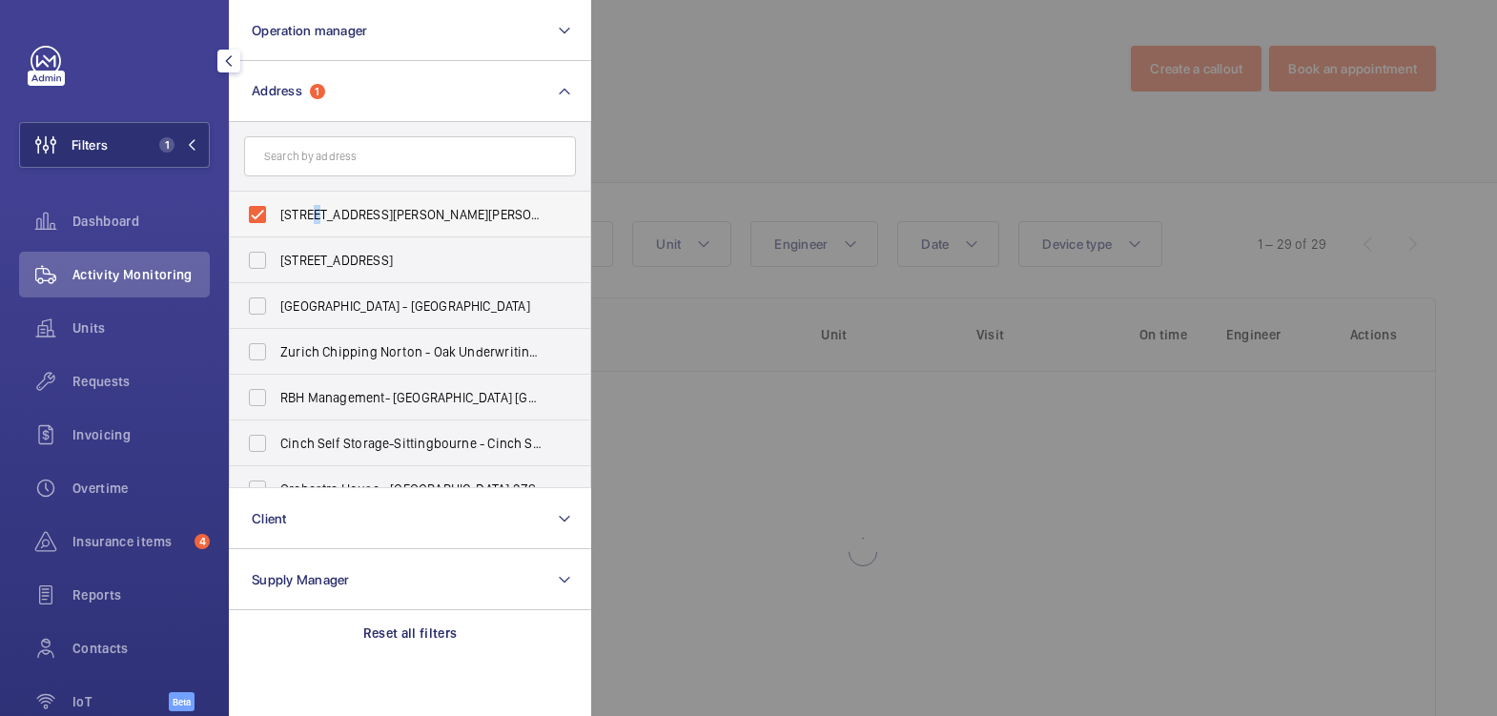
click at [314, 217] on span "[STREET_ADDRESS][PERSON_NAME][PERSON_NAME]" at bounding box center [411, 214] width 262 height 19
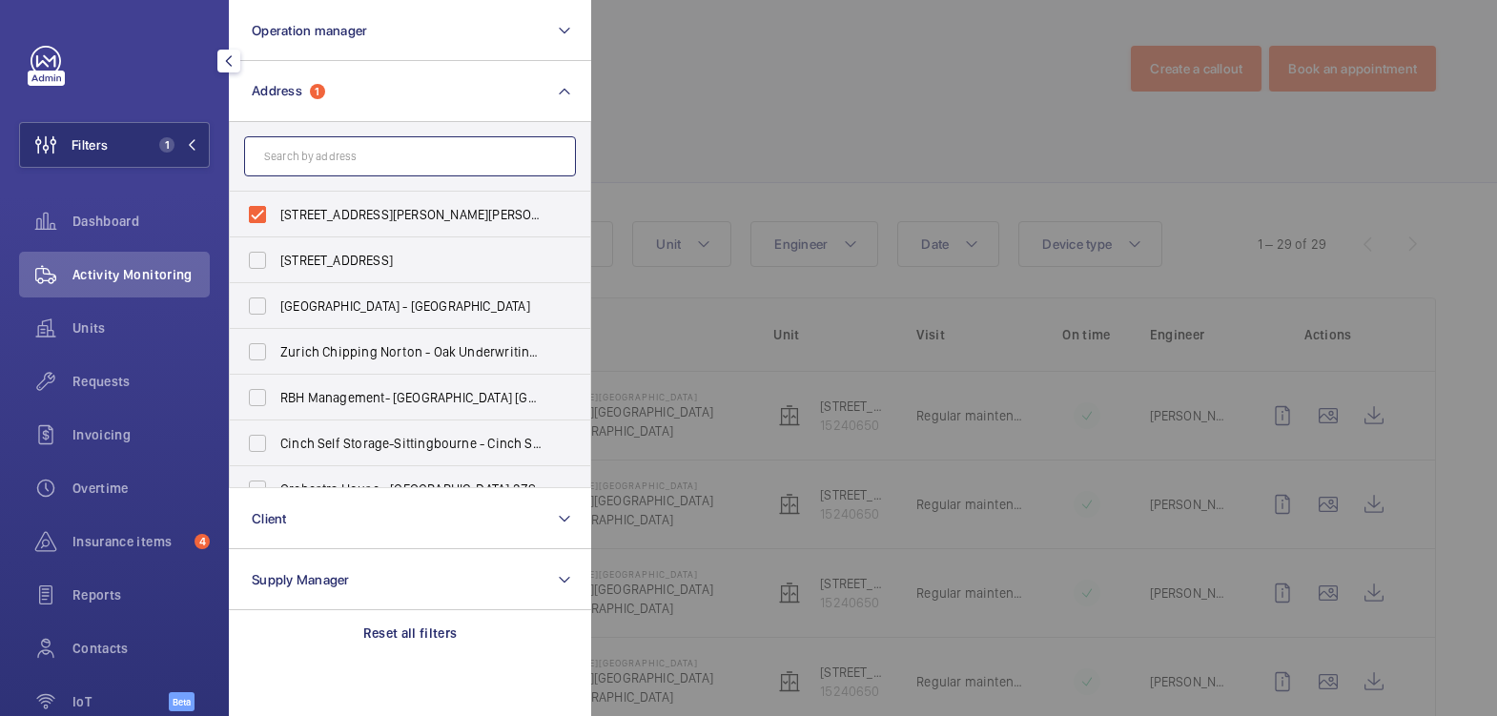
click at [341, 163] on input "text" at bounding box center [410, 156] width 332 height 40
click at [258, 207] on input "[STREET_ADDRESS][PERSON_NAME][PERSON_NAME]" at bounding box center [257, 215] width 38 height 38
checkbox input "false"
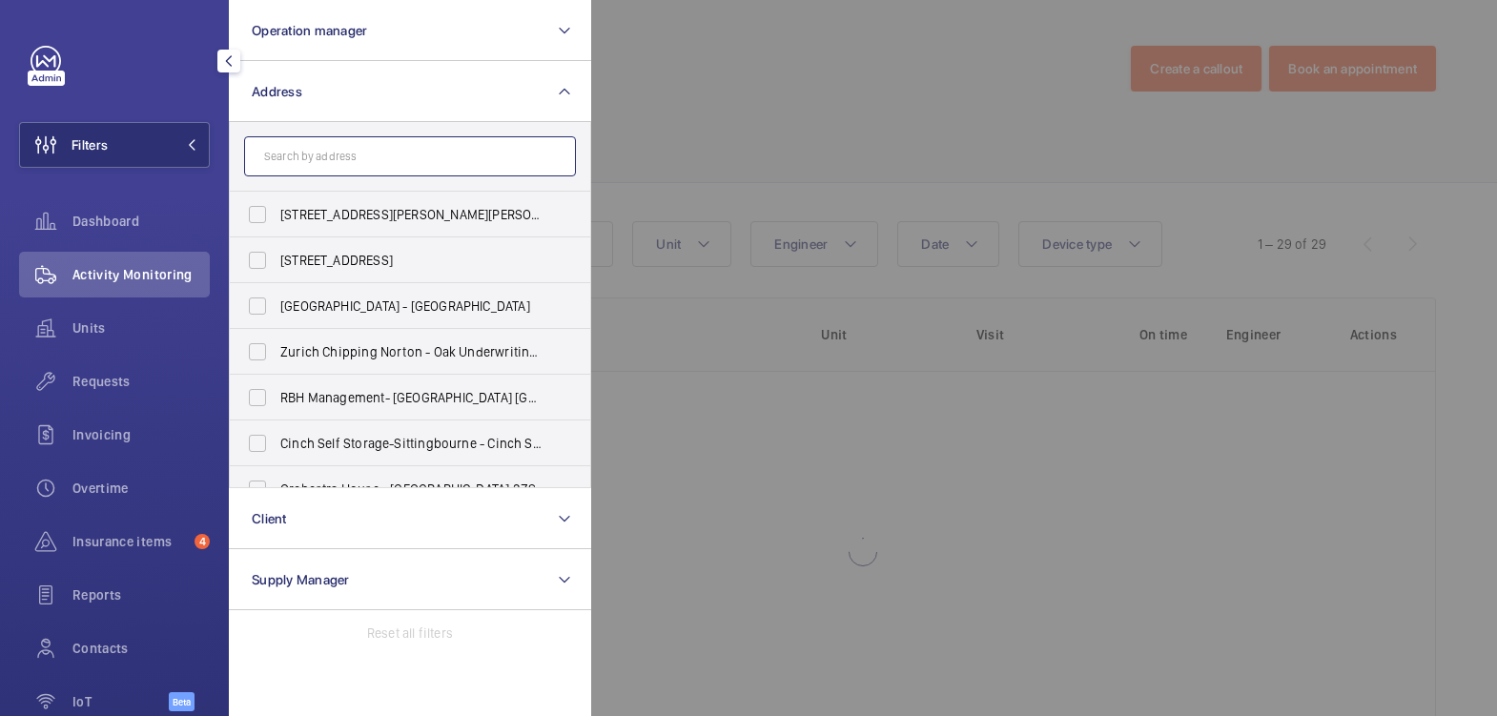
click at [325, 147] on input "text" at bounding box center [410, 156] width 332 height 40
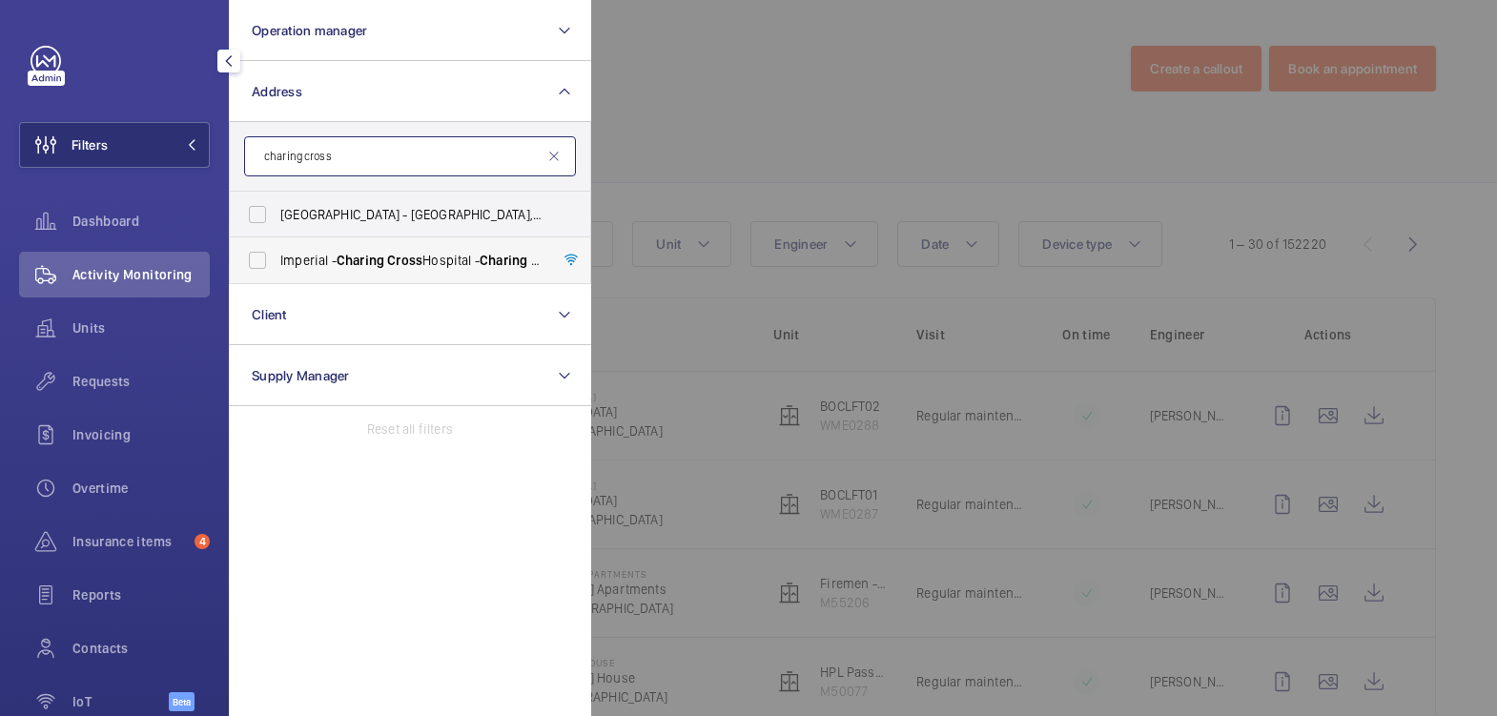
type input "charing cross"
drag, startPoint x: 393, startPoint y: 258, endPoint x: 403, endPoint y: 261, distance: 10.9
click at [393, 258] on span "Cross" at bounding box center [404, 260] width 35 height 15
click at [277, 258] on input "[GEOGRAPHIC_DATA] - [GEOGRAPHIC_DATA]" at bounding box center [257, 260] width 38 height 38
checkbox input "true"
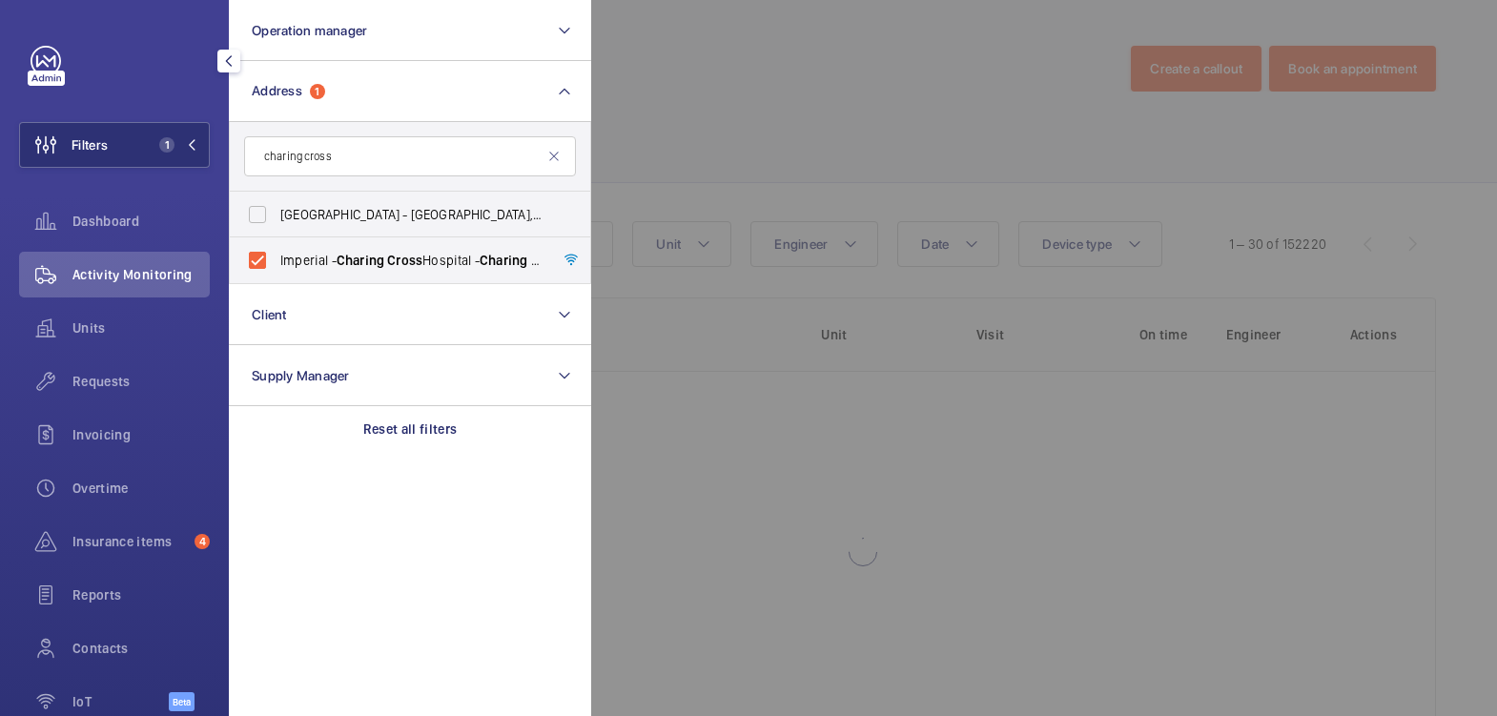
click at [796, 117] on div at bounding box center [1339, 358] width 1497 height 716
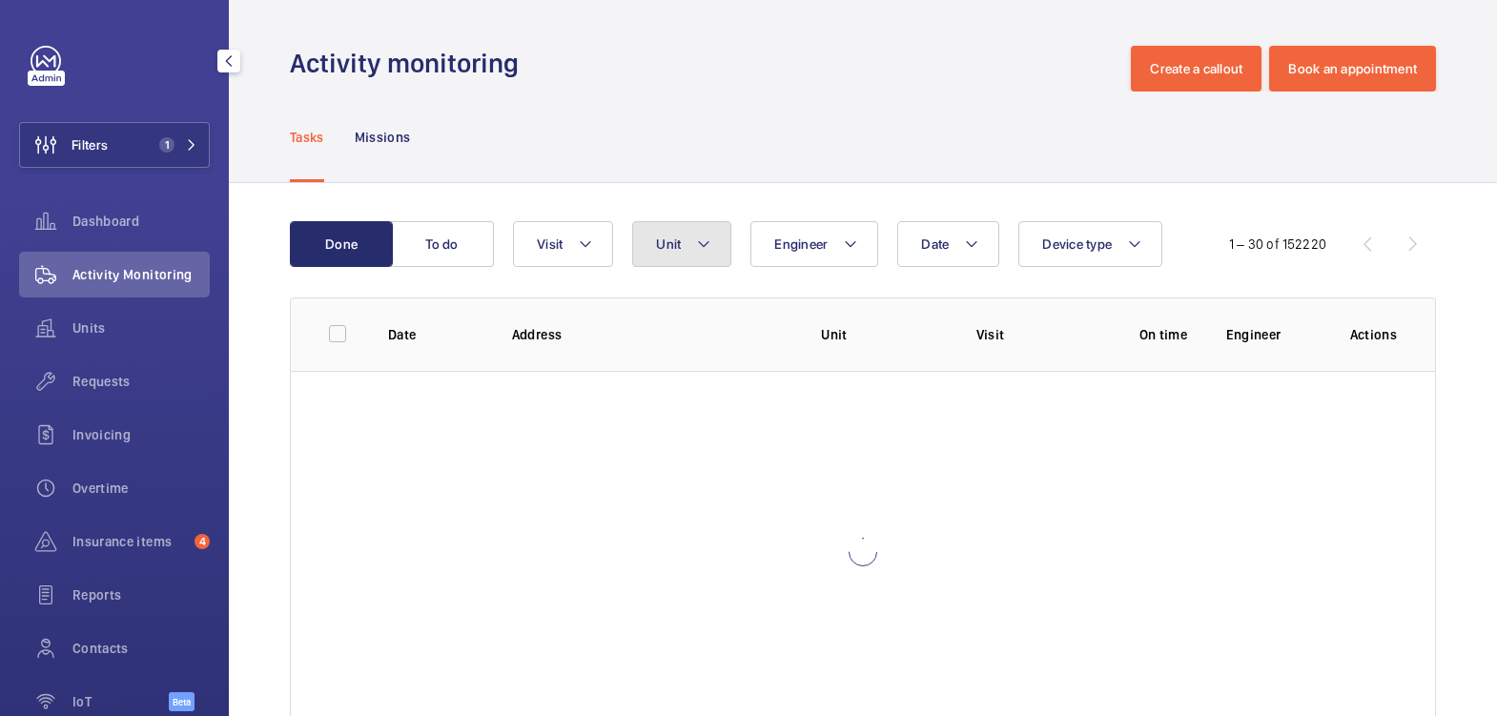
click at [694, 247] on button "Unit" at bounding box center [681, 244] width 99 height 46
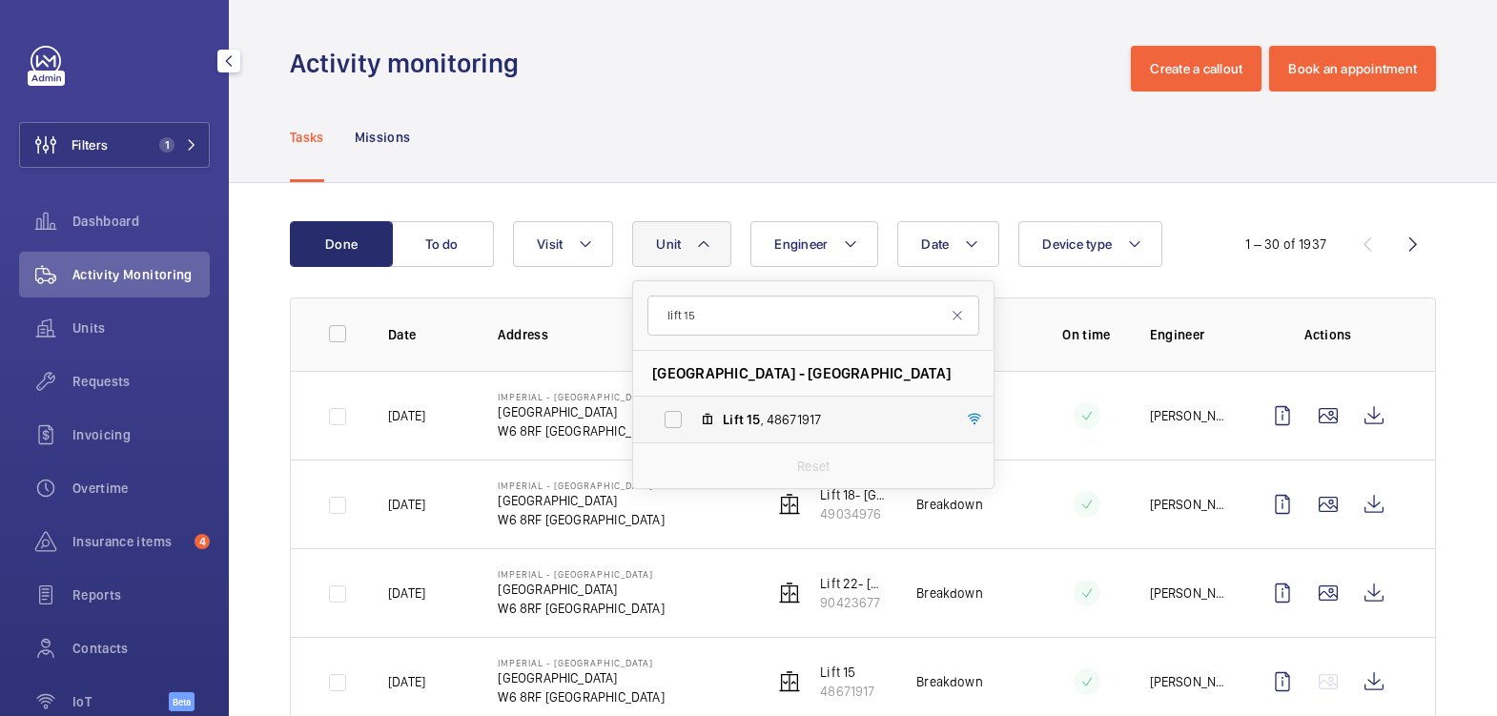
type input "lift 15"
click at [813, 421] on span "Lift 15 , 48671917" at bounding box center [833, 419] width 221 height 19
click at [692, 421] on input "Lift 15 , 48671917" at bounding box center [673, 420] width 38 height 38
checkbox input "true"
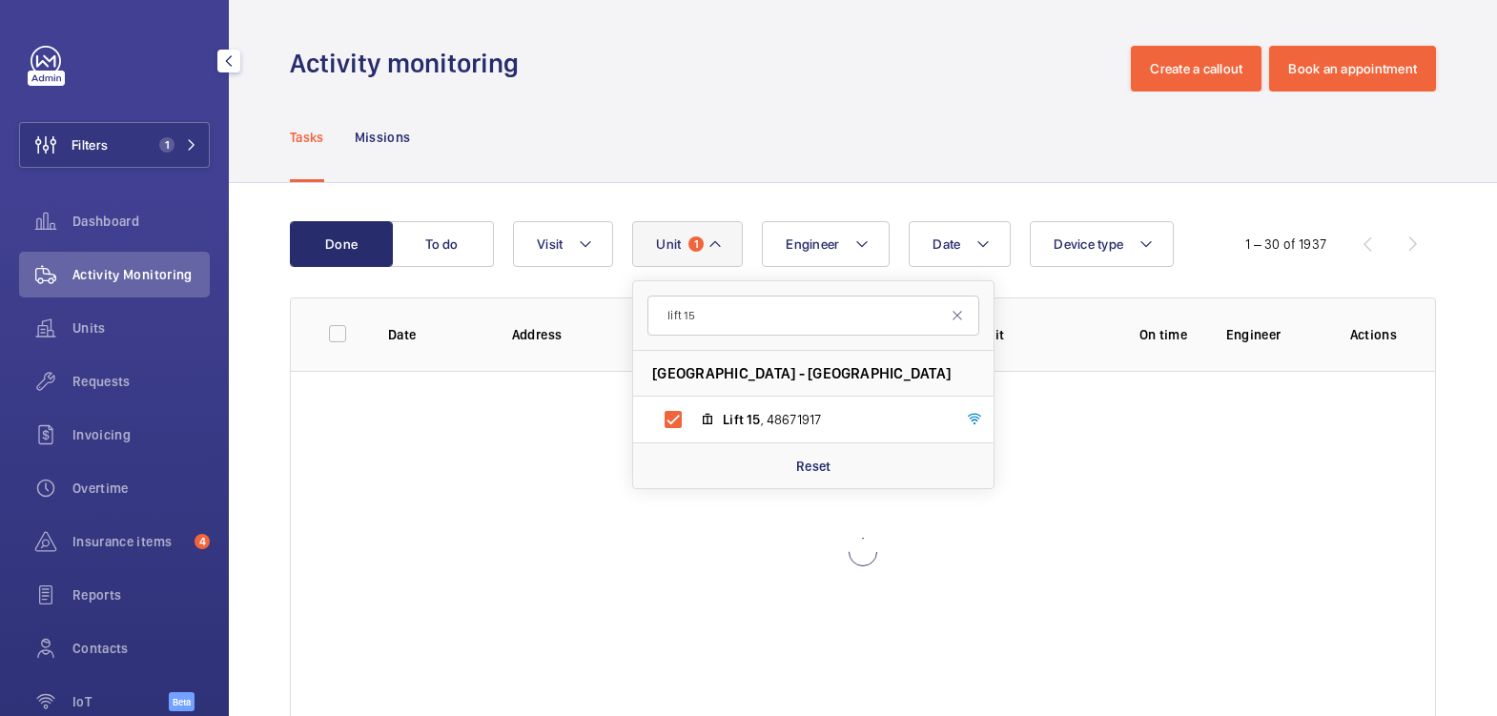
click at [846, 117] on div "Tasks Missions" at bounding box center [863, 137] width 1146 height 91
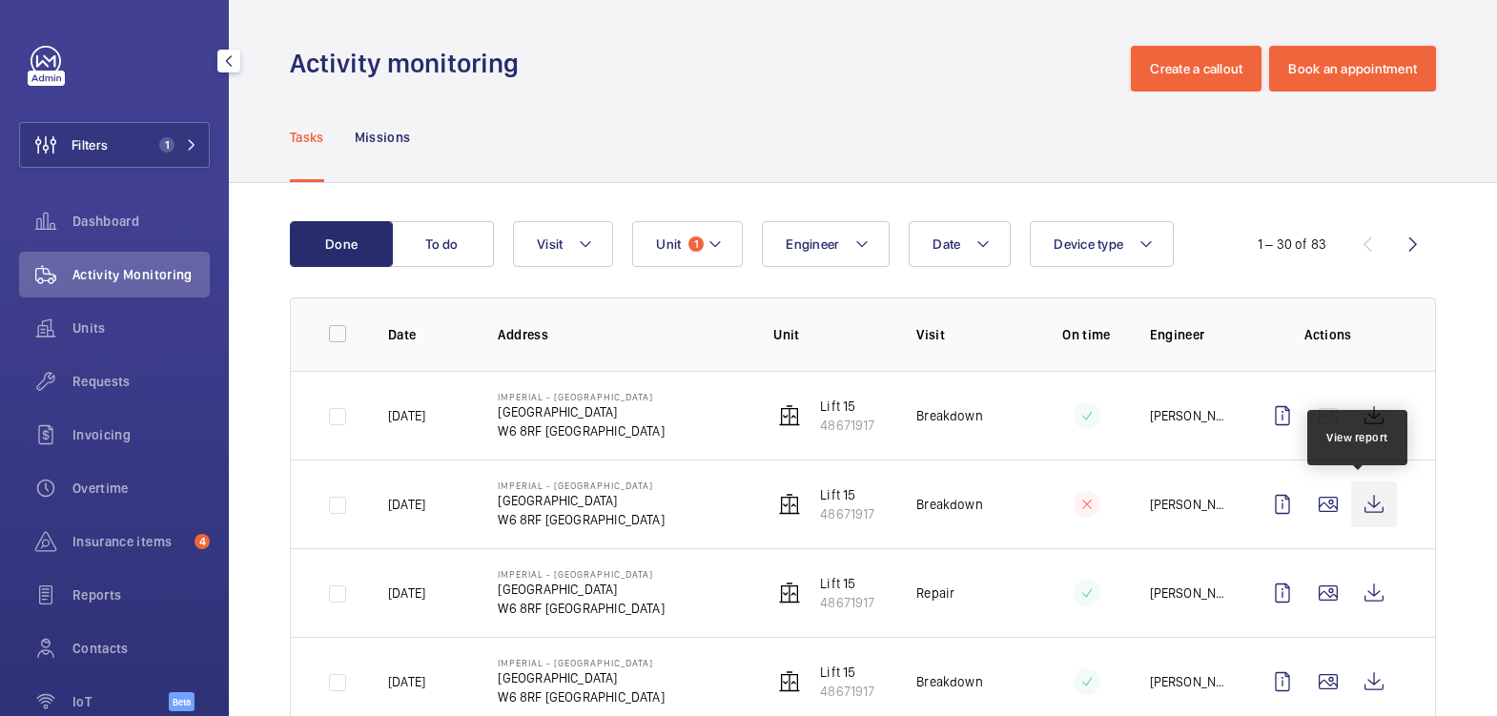
click at [1364, 508] on wm-front-icon-button at bounding box center [1375, 505] width 46 height 46
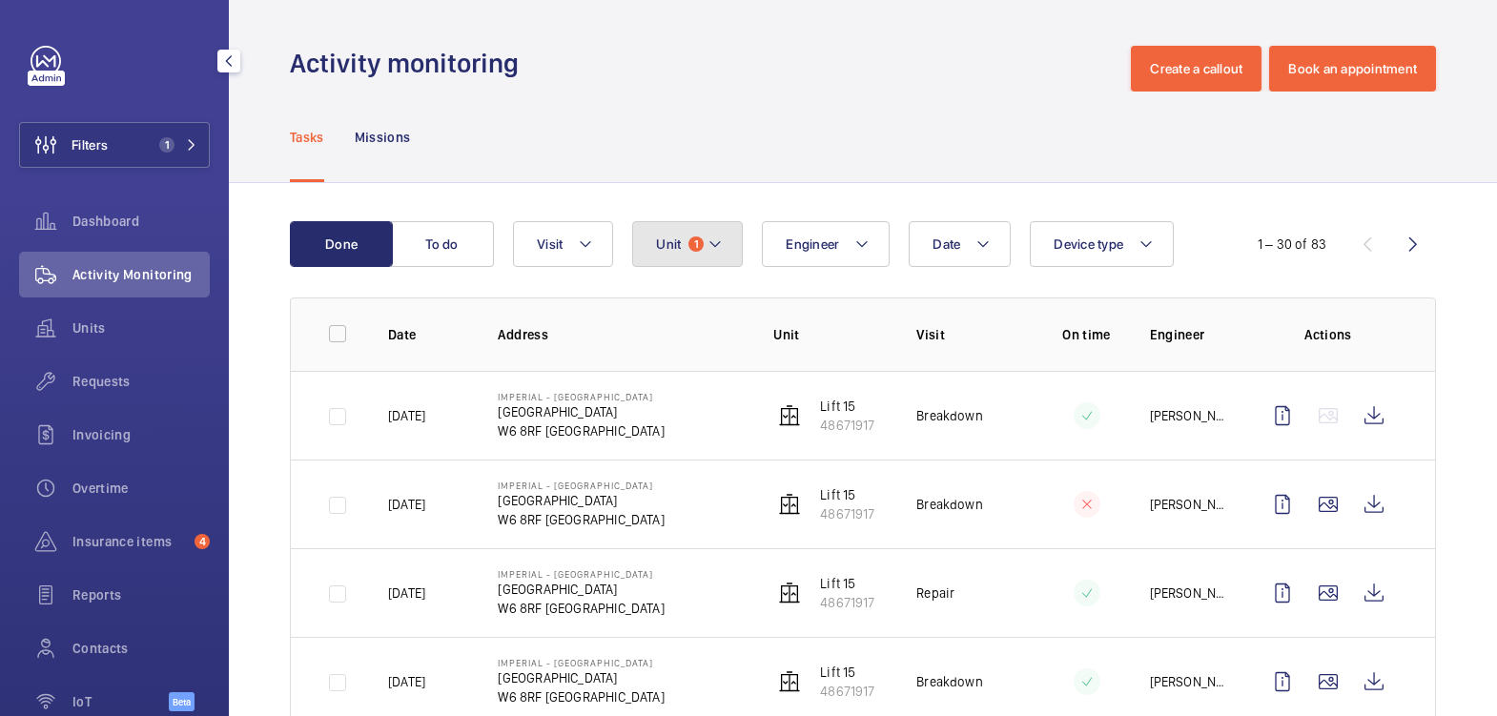
click at [659, 259] on button "Unit 1" at bounding box center [687, 244] width 111 height 46
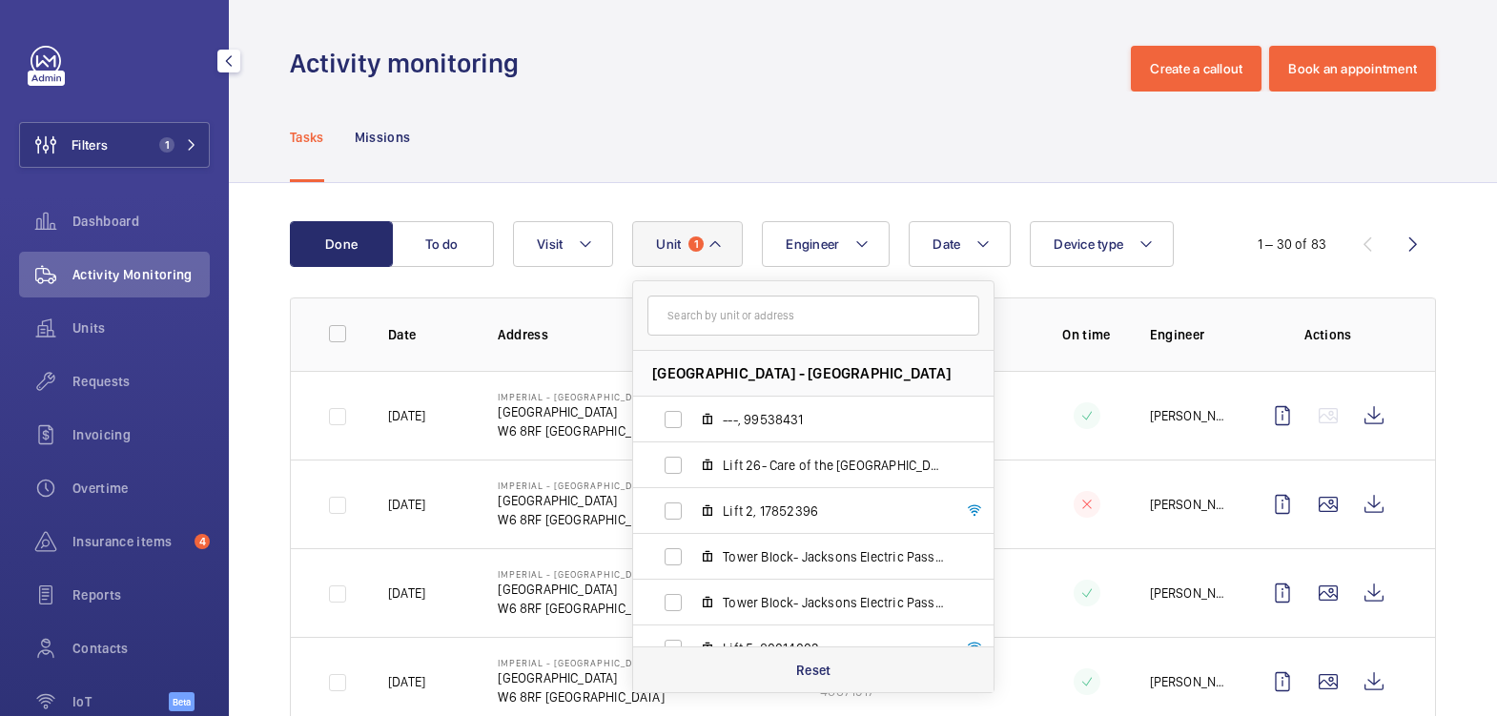
click at [836, 658] on div "Reset" at bounding box center [813, 670] width 361 height 46
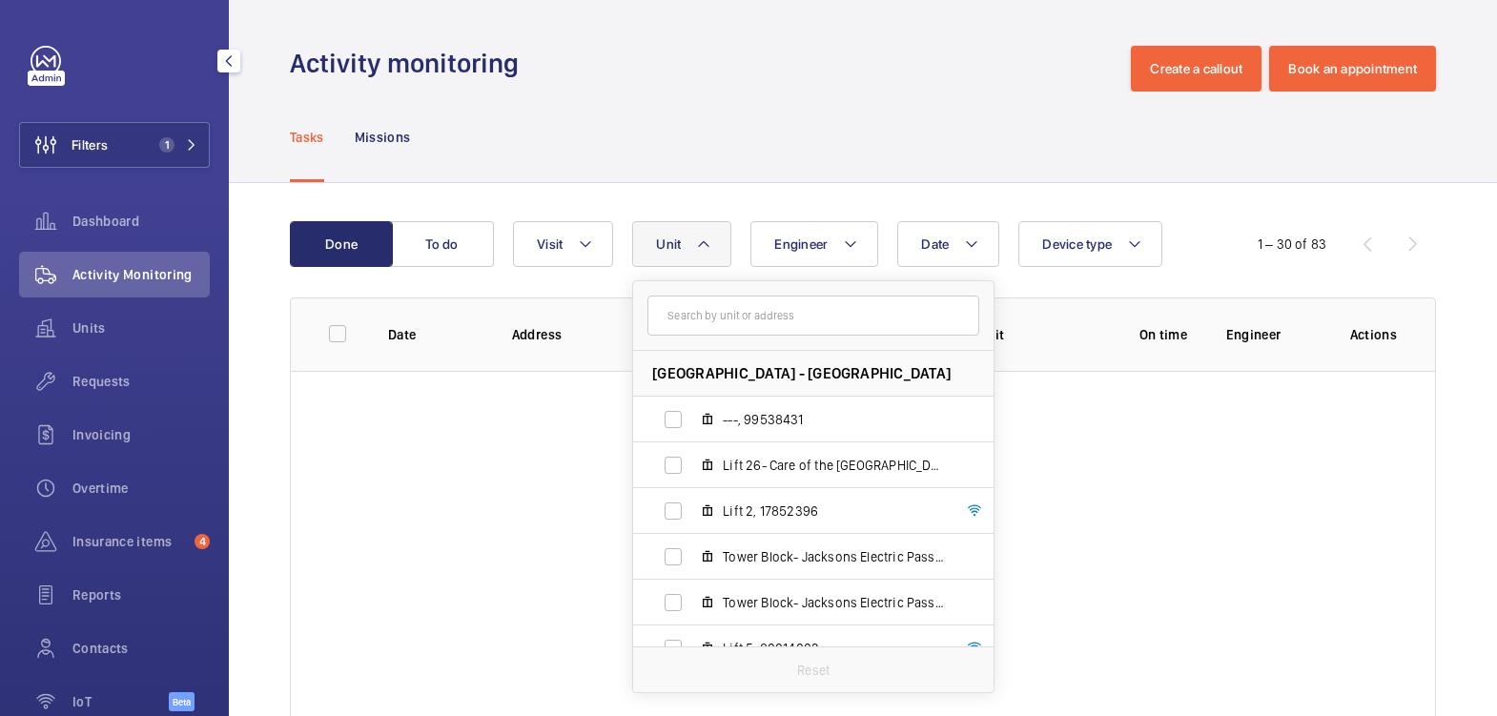
click at [756, 104] on div "Tasks Missions" at bounding box center [863, 137] width 1146 height 91
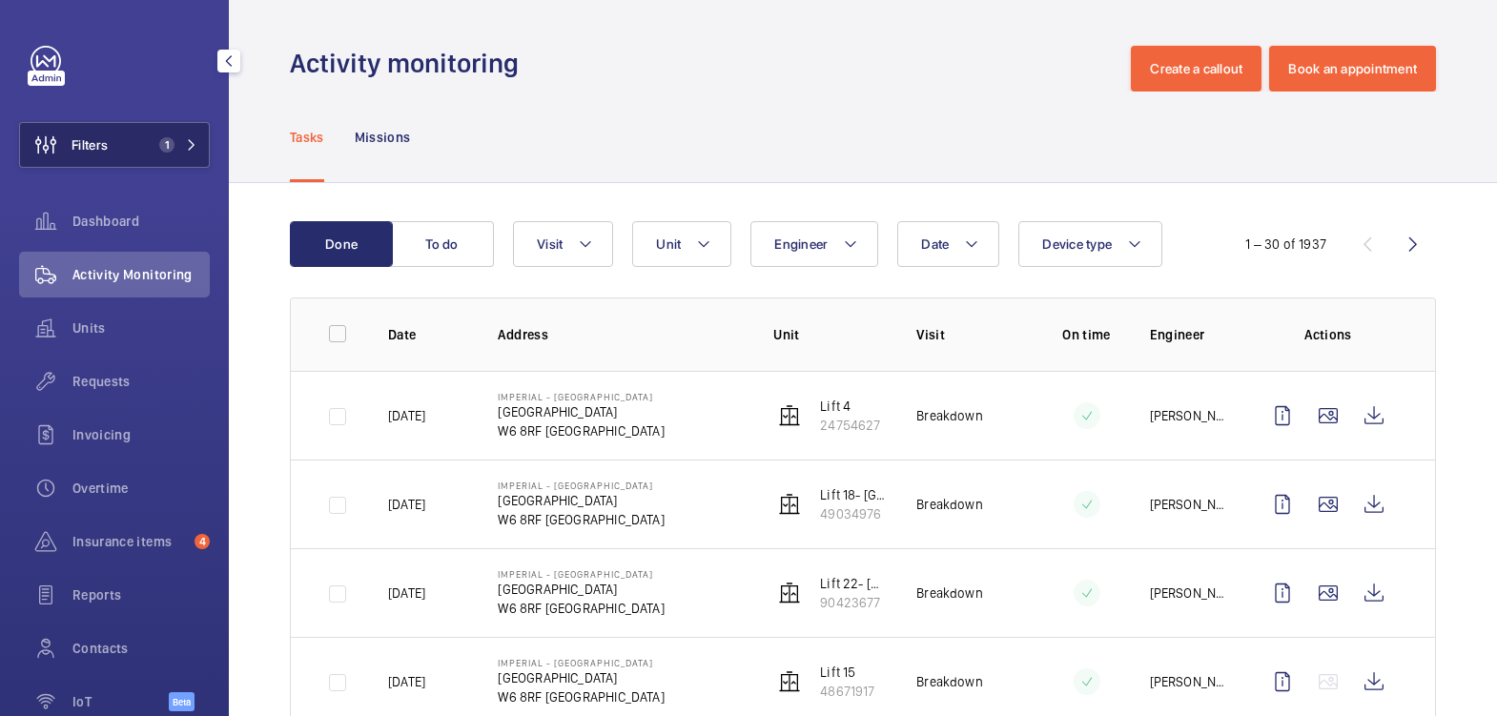
click at [160, 155] on button "Filters 1" at bounding box center [114, 145] width 191 height 46
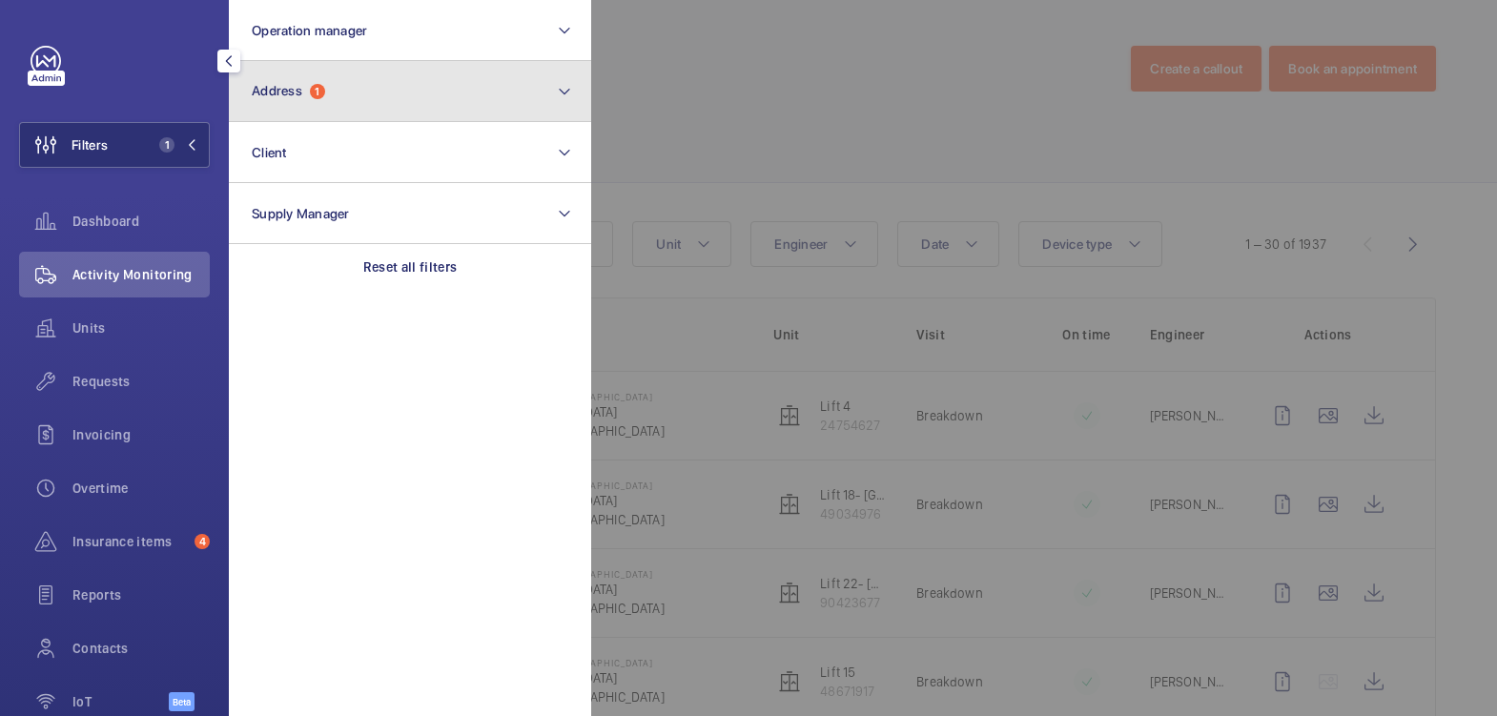
click at [309, 97] on span "Address 1" at bounding box center [288, 91] width 73 height 16
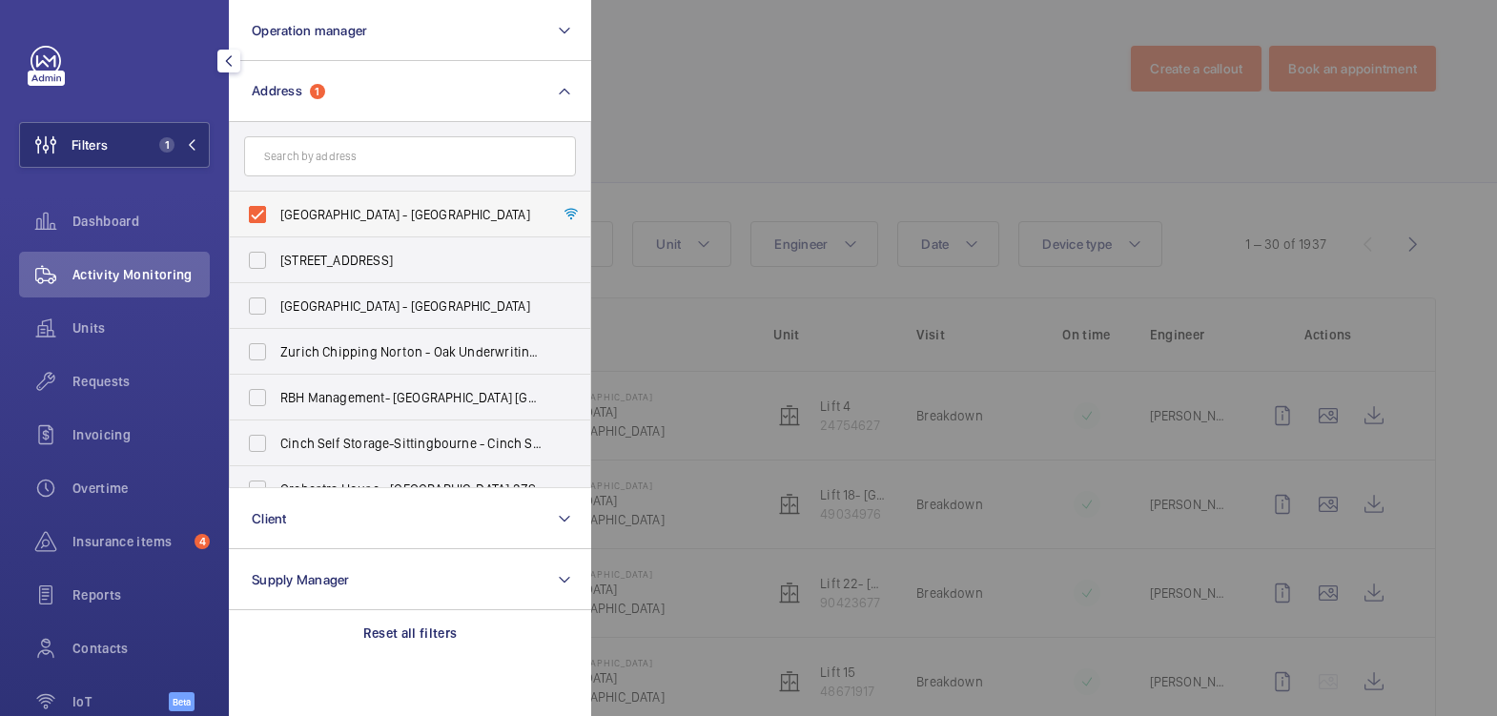
click at [327, 209] on span "[GEOGRAPHIC_DATA] - [GEOGRAPHIC_DATA]" at bounding box center [411, 214] width 262 height 19
click at [277, 209] on input "[GEOGRAPHIC_DATA] - [GEOGRAPHIC_DATA]" at bounding box center [257, 215] width 38 height 38
checkbox input "false"
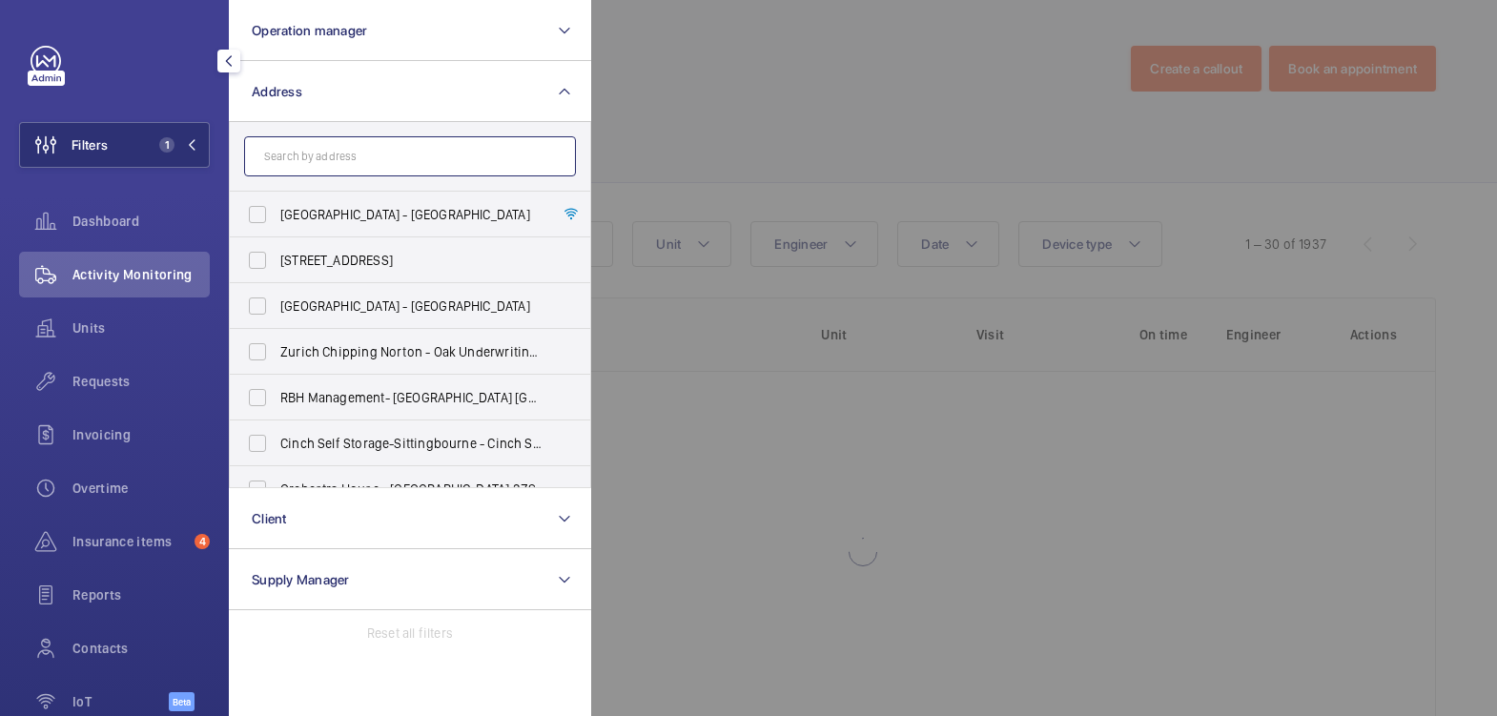
click at [344, 163] on input "text" at bounding box center [410, 156] width 332 height 40
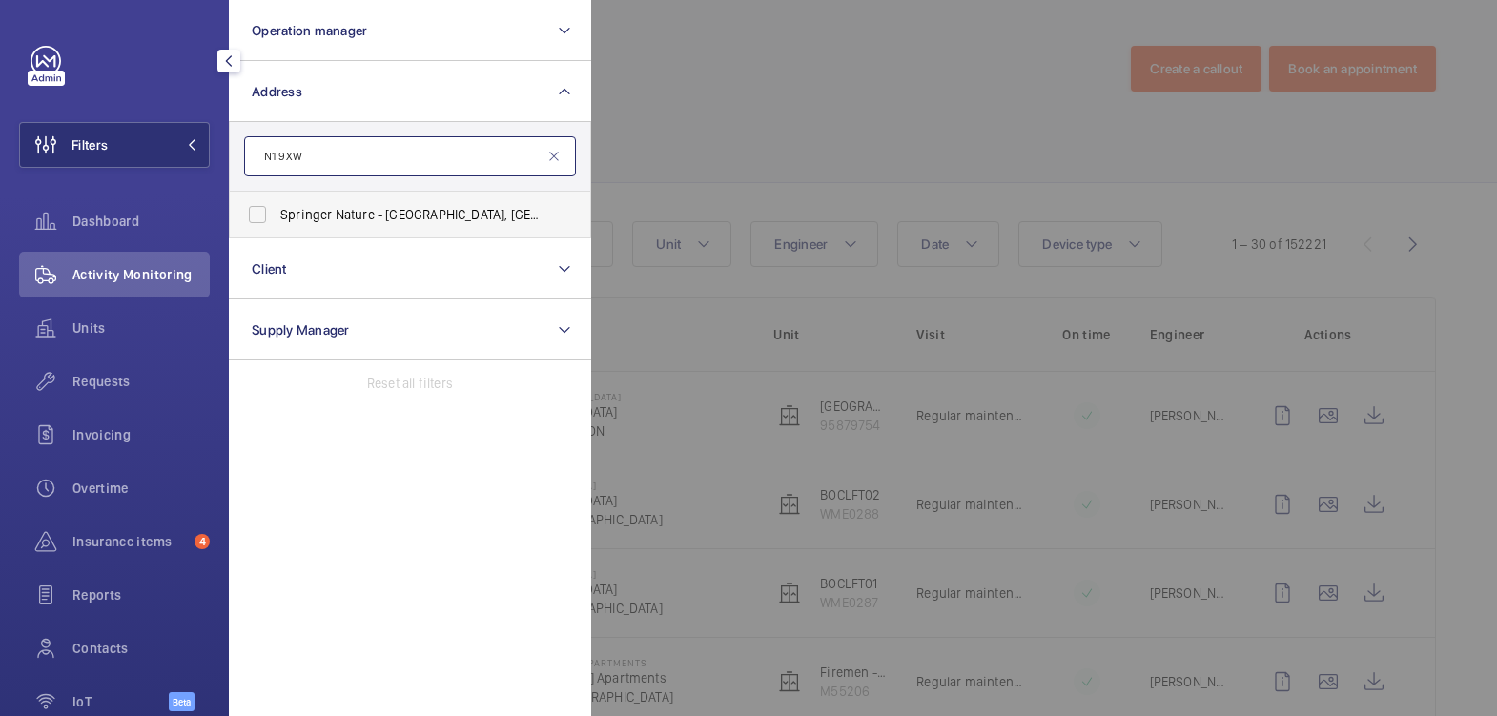
type input "N1 9XW"
click at [344, 205] on span "Springer Nature - [GEOGRAPHIC_DATA]" at bounding box center [411, 214] width 262 height 19
click at [277, 205] on input "Springer Nature - [GEOGRAPHIC_DATA]" at bounding box center [257, 215] width 38 height 38
checkbox input "true"
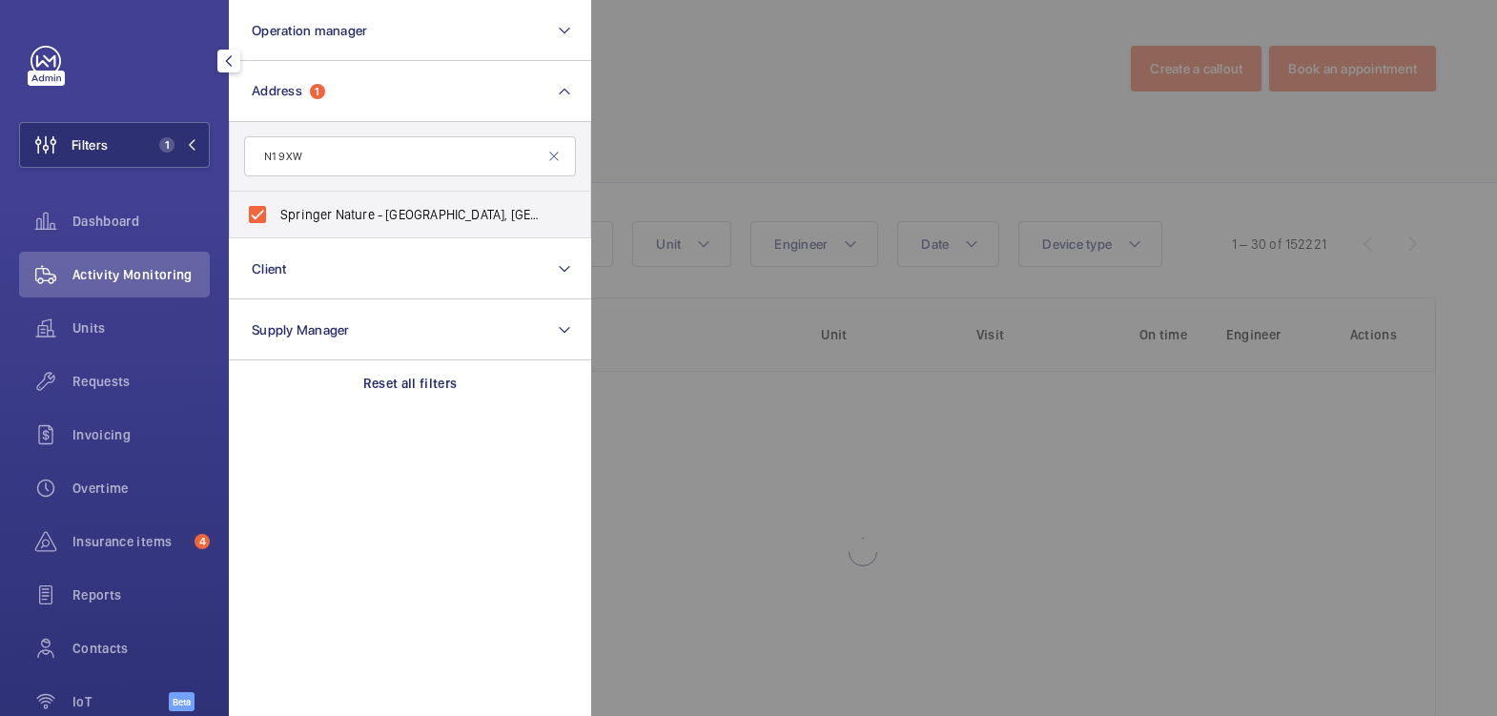
click at [751, 103] on div at bounding box center [1339, 358] width 1497 height 716
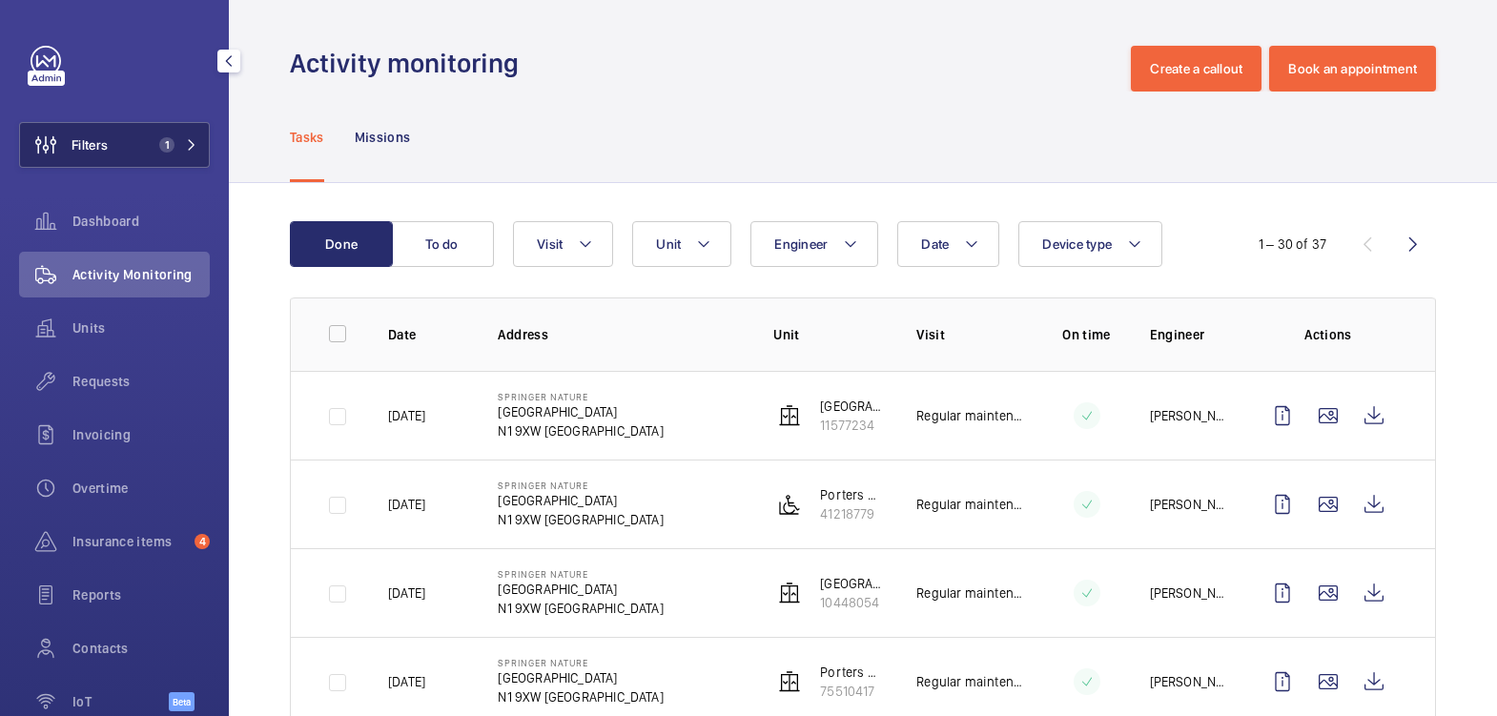
click at [152, 146] on span "1" at bounding box center [163, 144] width 23 height 15
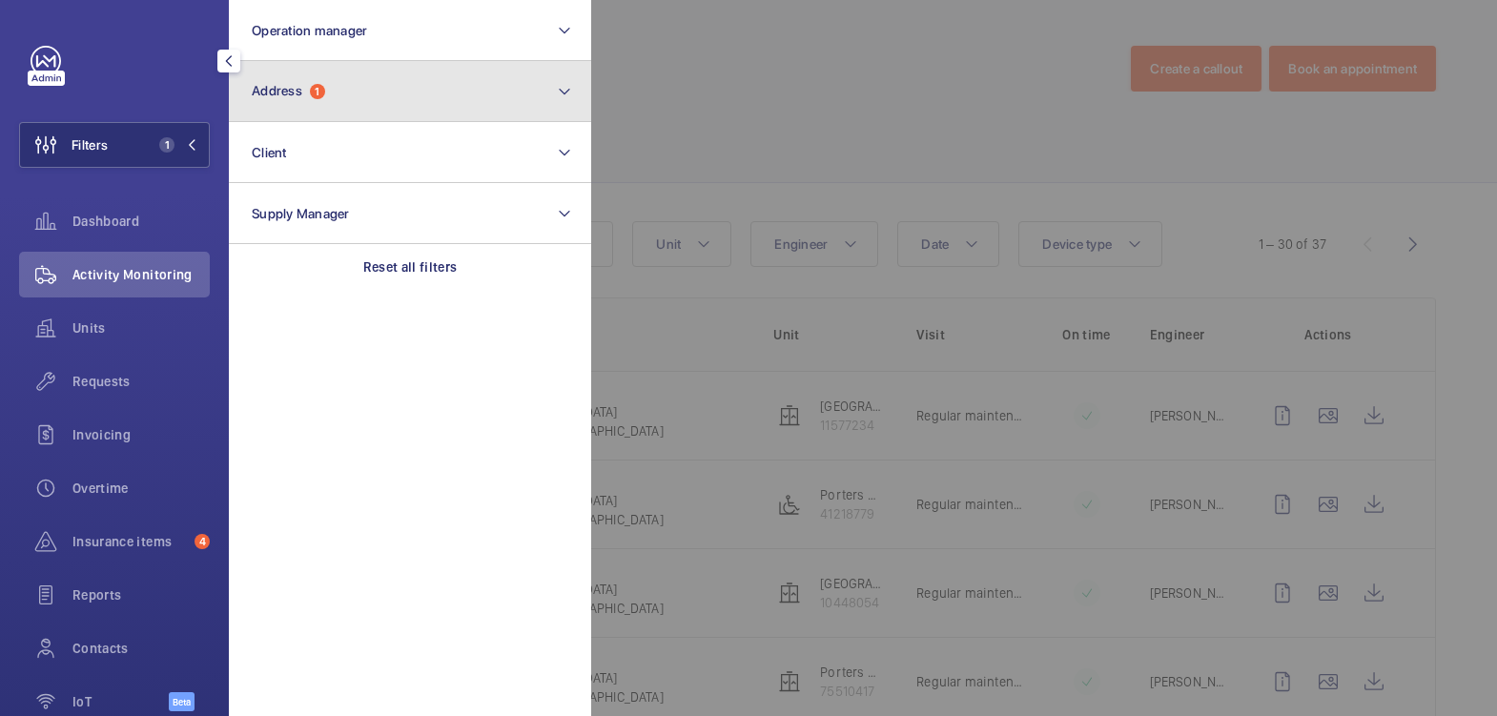
click at [328, 100] on button "Address 1" at bounding box center [410, 91] width 362 height 61
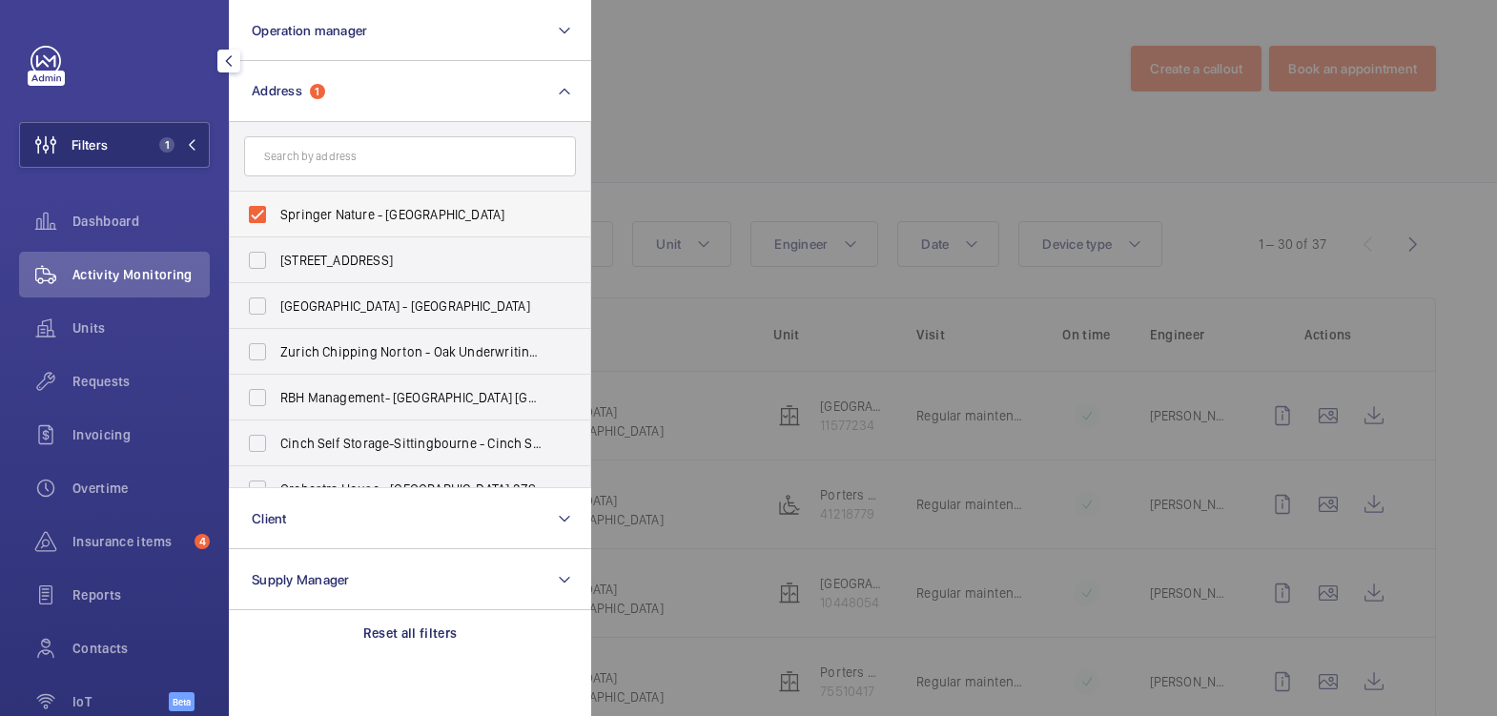
click at [323, 210] on span "Springer Nature - [GEOGRAPHIC_DATA]" at bounding box center [411, 214] width 262 height 19
click at [277, 210] on input "Springer Nature - [GEOGRAPHIC_DATA]" at bounding box center [257, 215] width 38 height 38
checkbox input "false"
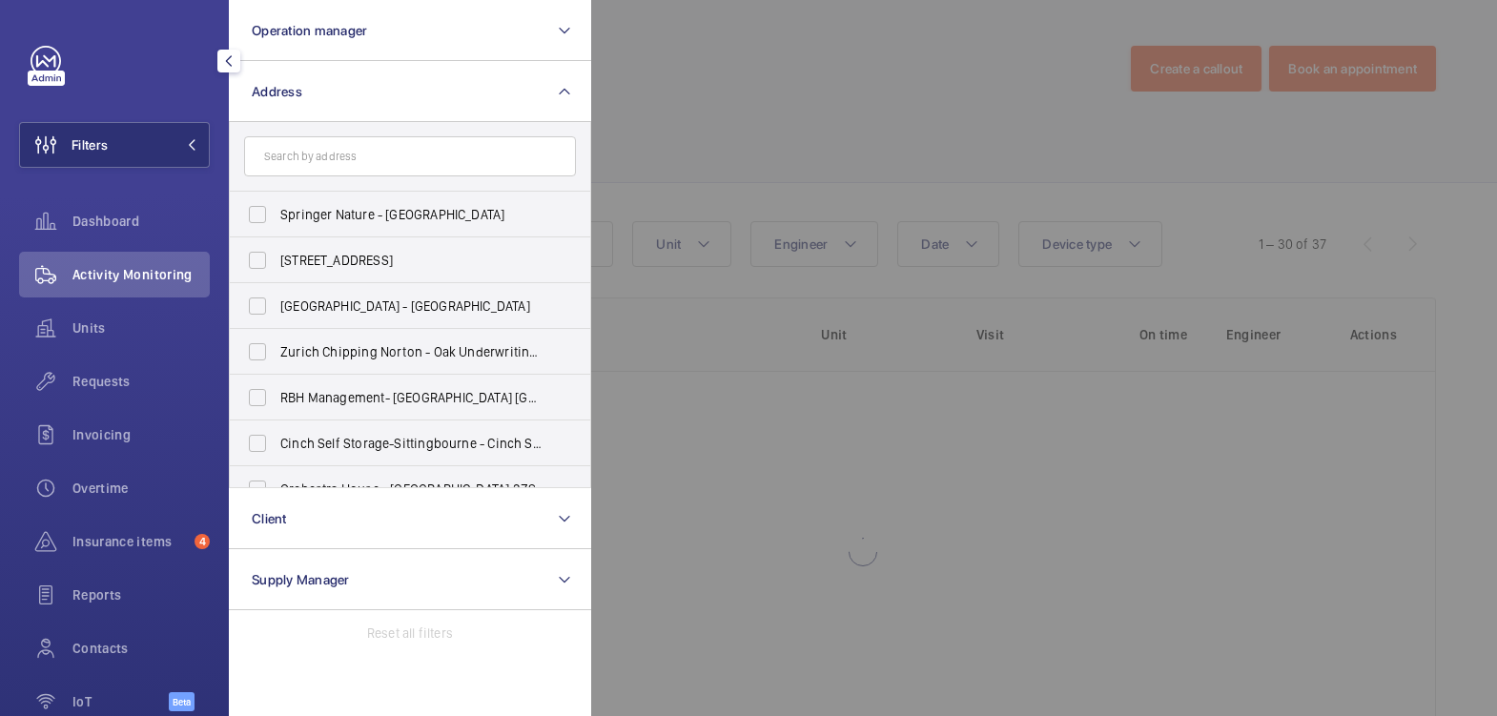
click at [668, 86] on div at bounding box center [1339, 358] width 1497 height 716
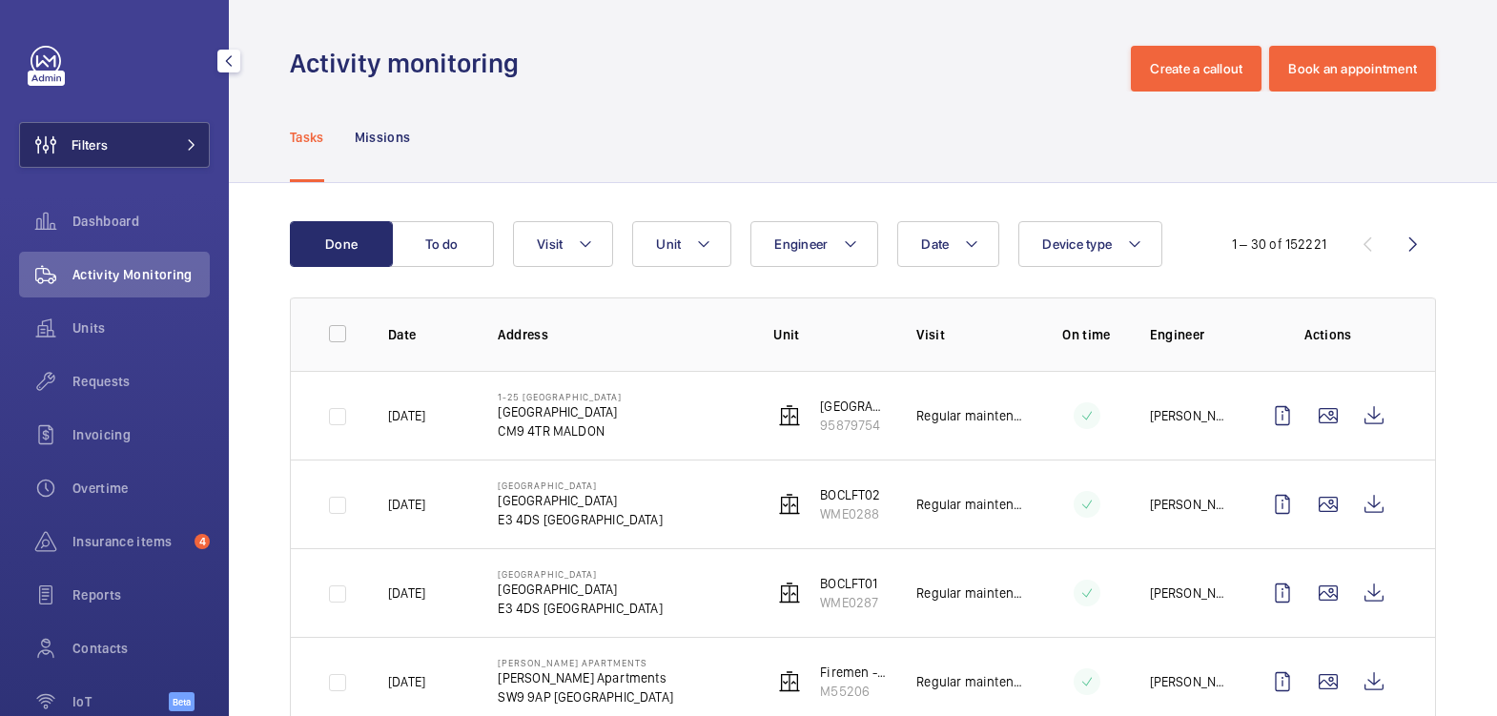
click at [143, 145] on button "Filters" at bounding box center [114, 145] width 191 height 46
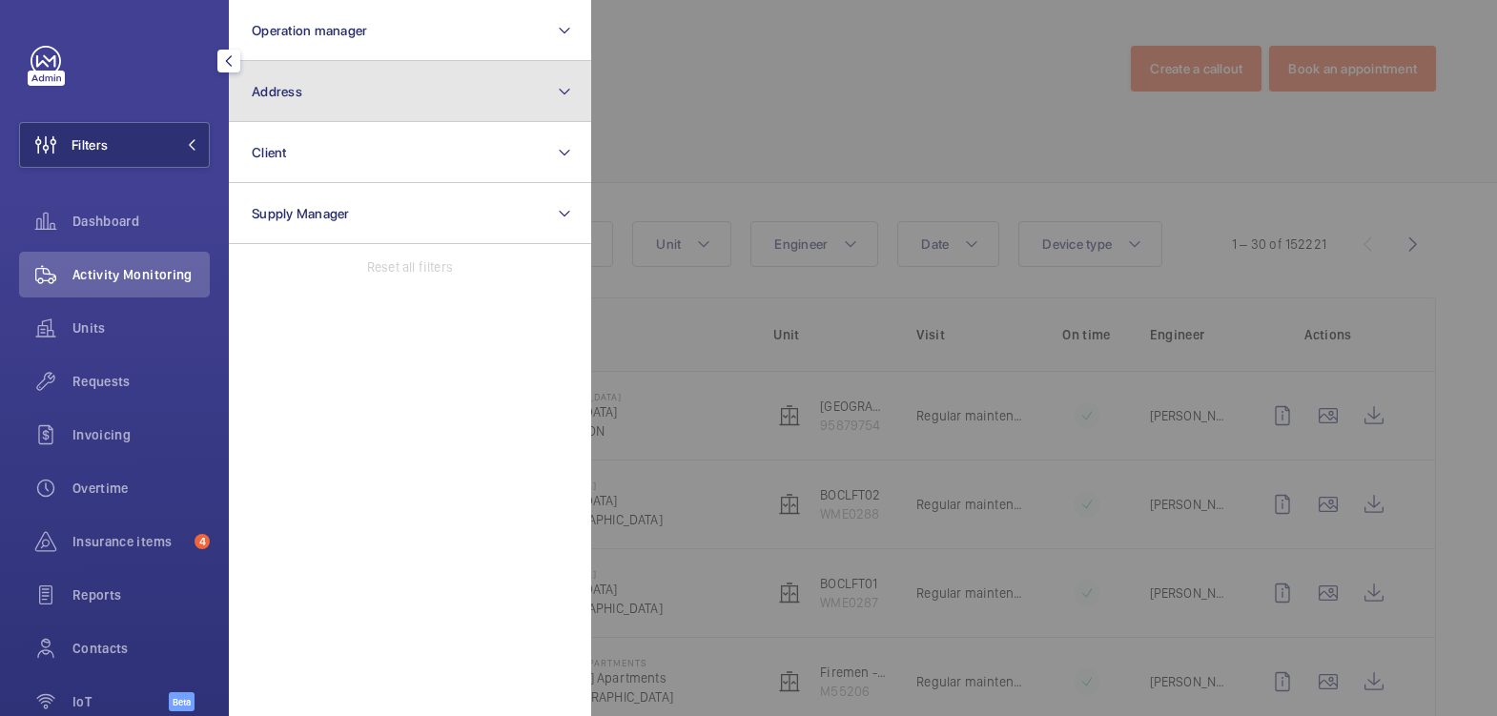
click at [305, 107] on button "Address" at bounding box center [410, 91] width 362 height 61
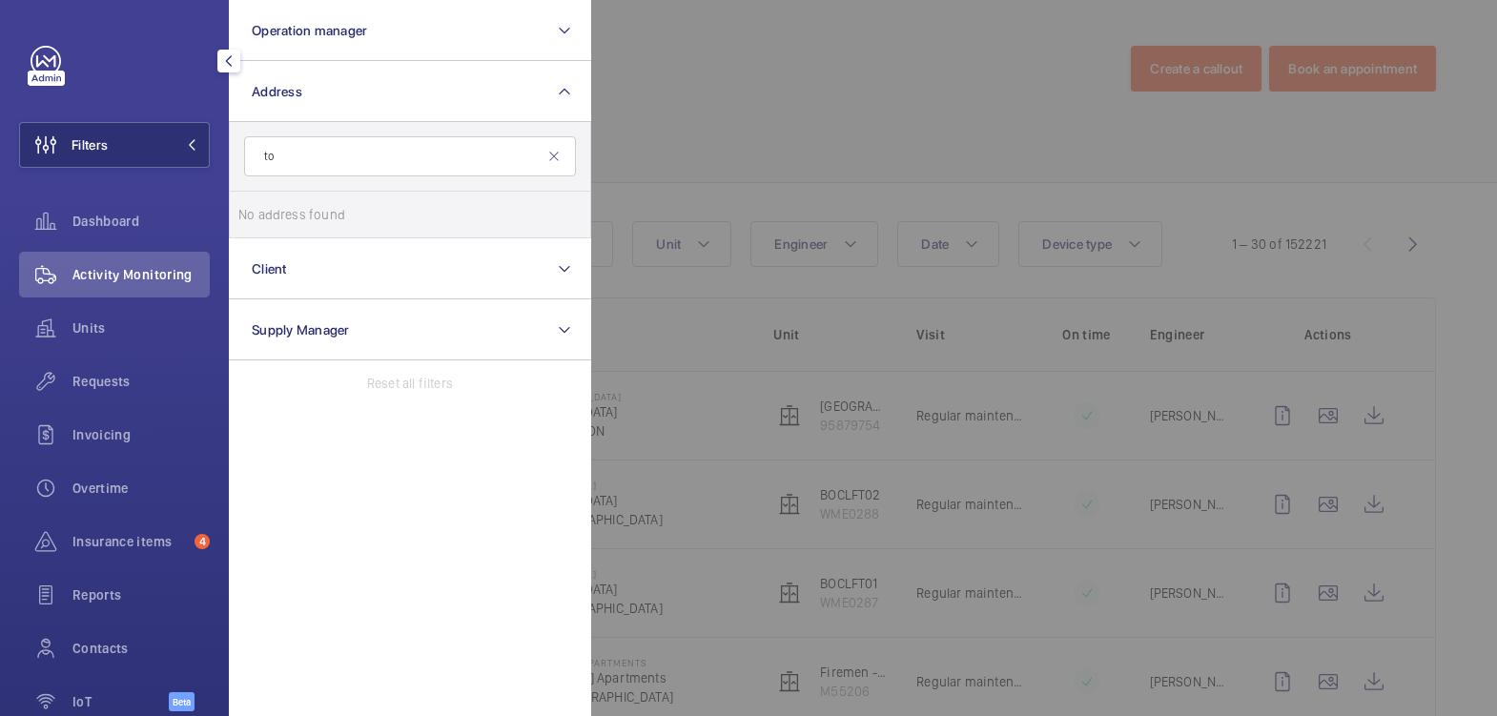
type input "t"
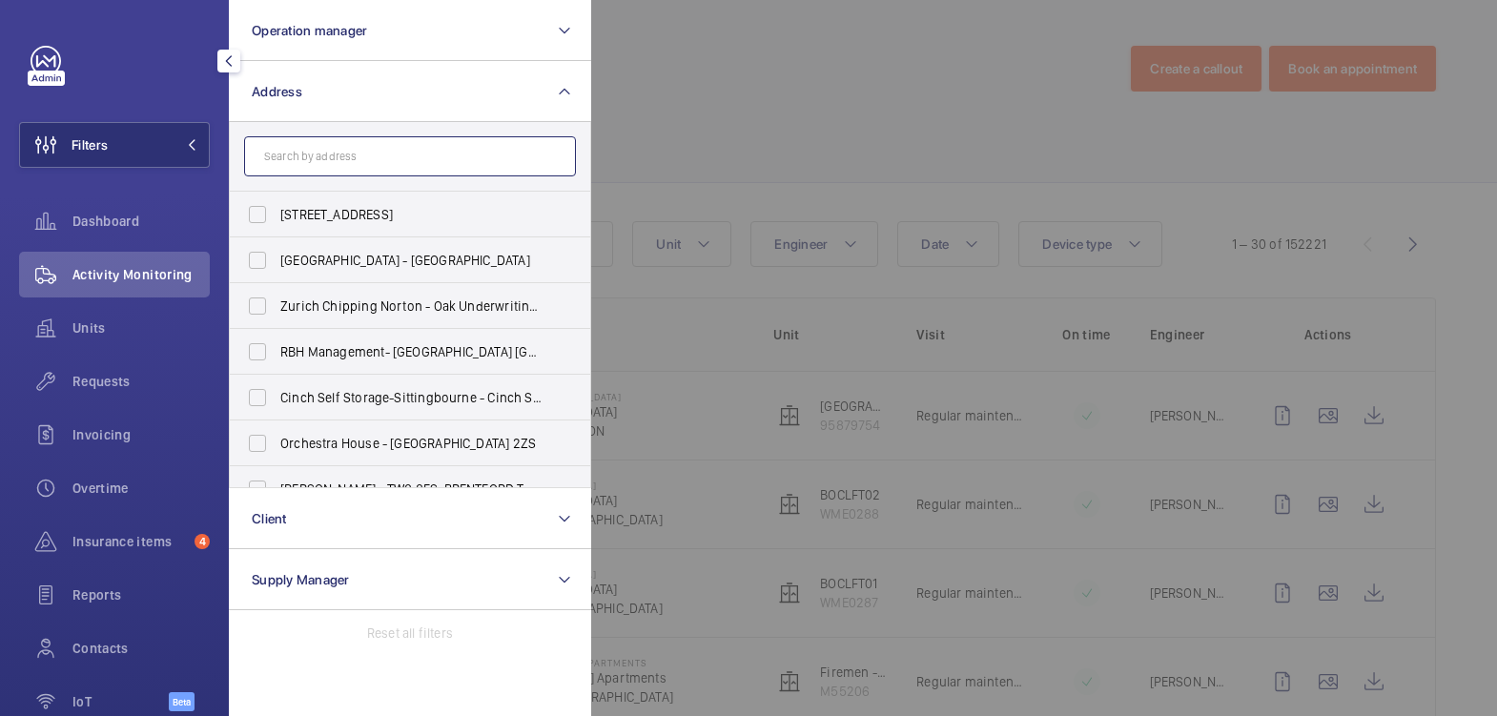
click at [292, 170] on input "text" at bounding box center [410, 156] width 332 height 40
paste input "WF10 5QG"
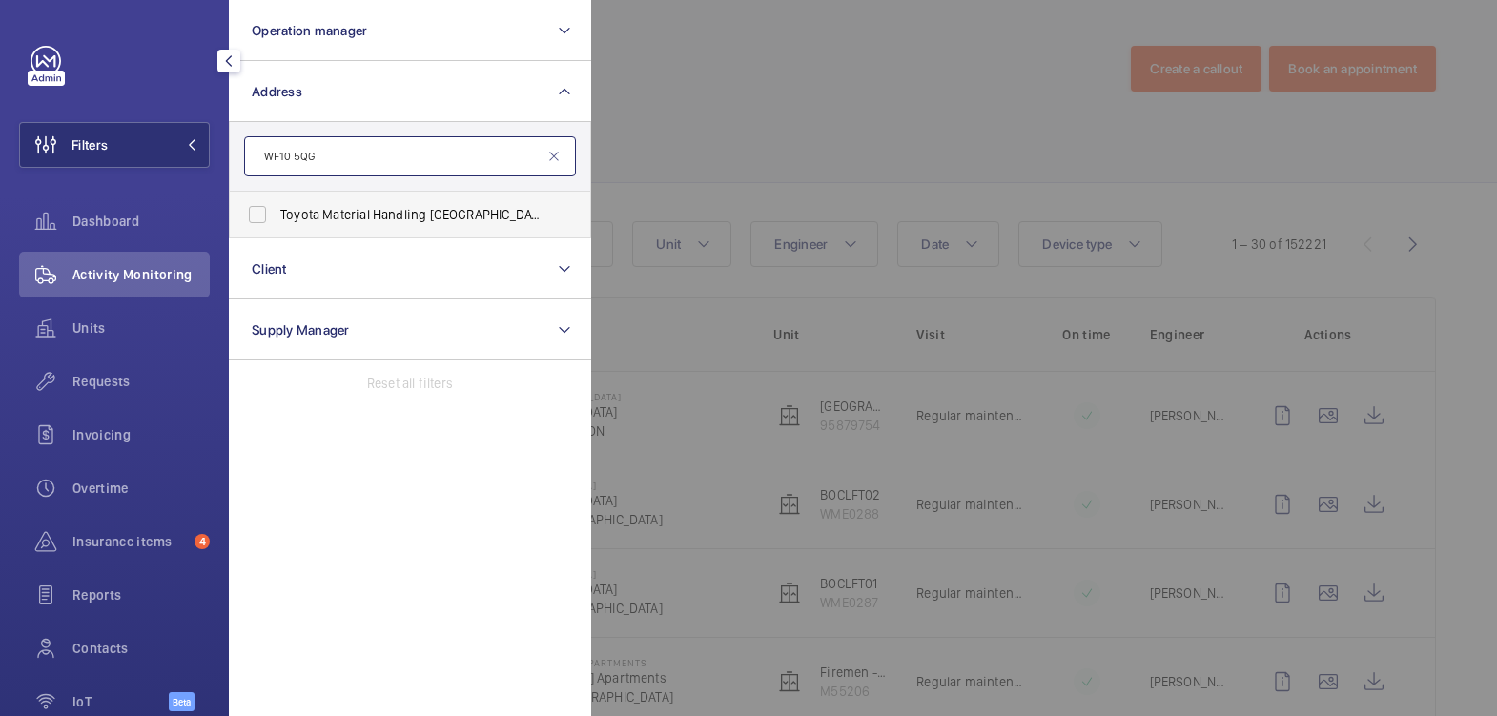
type input "WF10 5QG"
drag, startPoint x: 363, startPoint y: 214, endPoint x: 428, endPoint y: 200, distance: 66.2
click at [363, 215] on span "Toyota Material Handling [GEOGRAPHIC_DATA]- [GEOGRAPHIC_DATA] - Toyota Material…" at bounding box center [411, 214] width 262 height 19
click at [277, 215] on input "Toyota Material Handling [GEOGRAPHIC_DATA]- [GEOGRAPHIC_DATA] - Toyota Material…" at bounding box center [257, 215] width 38 height 38
checkbox input "true"
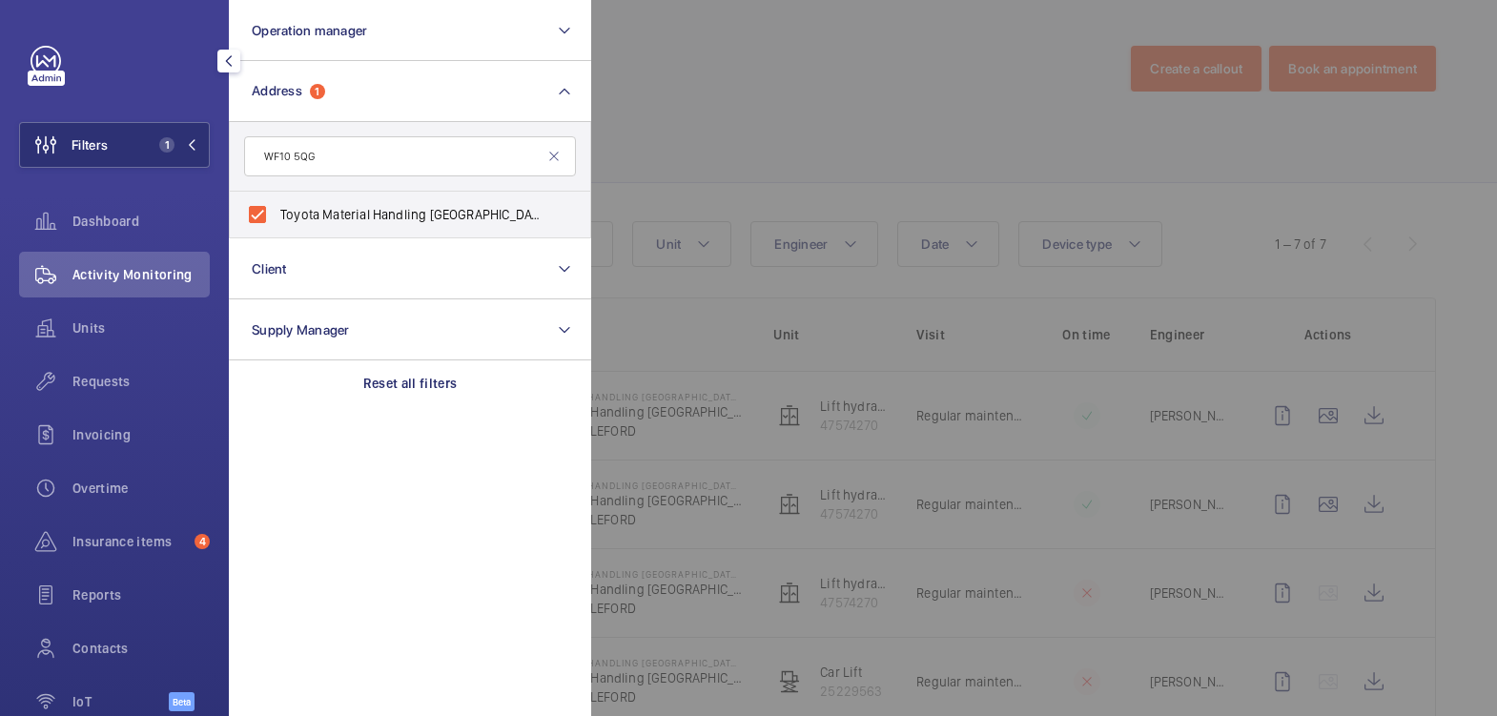
click at [656, 135] on div at bounding box center [1339, 358] width 1497 height 716
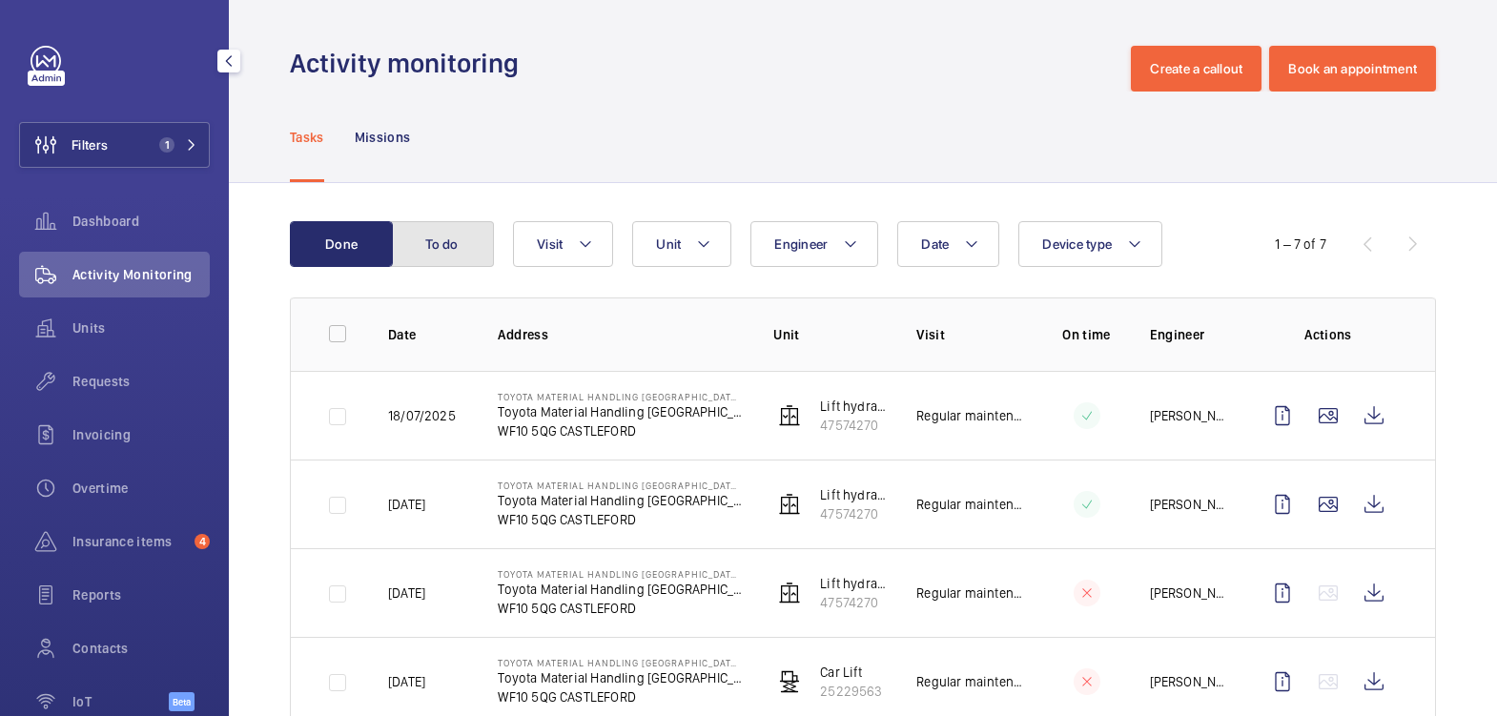
click at [428, 245] on button "To do" at bounding box center [442, 244] width 103 height 46
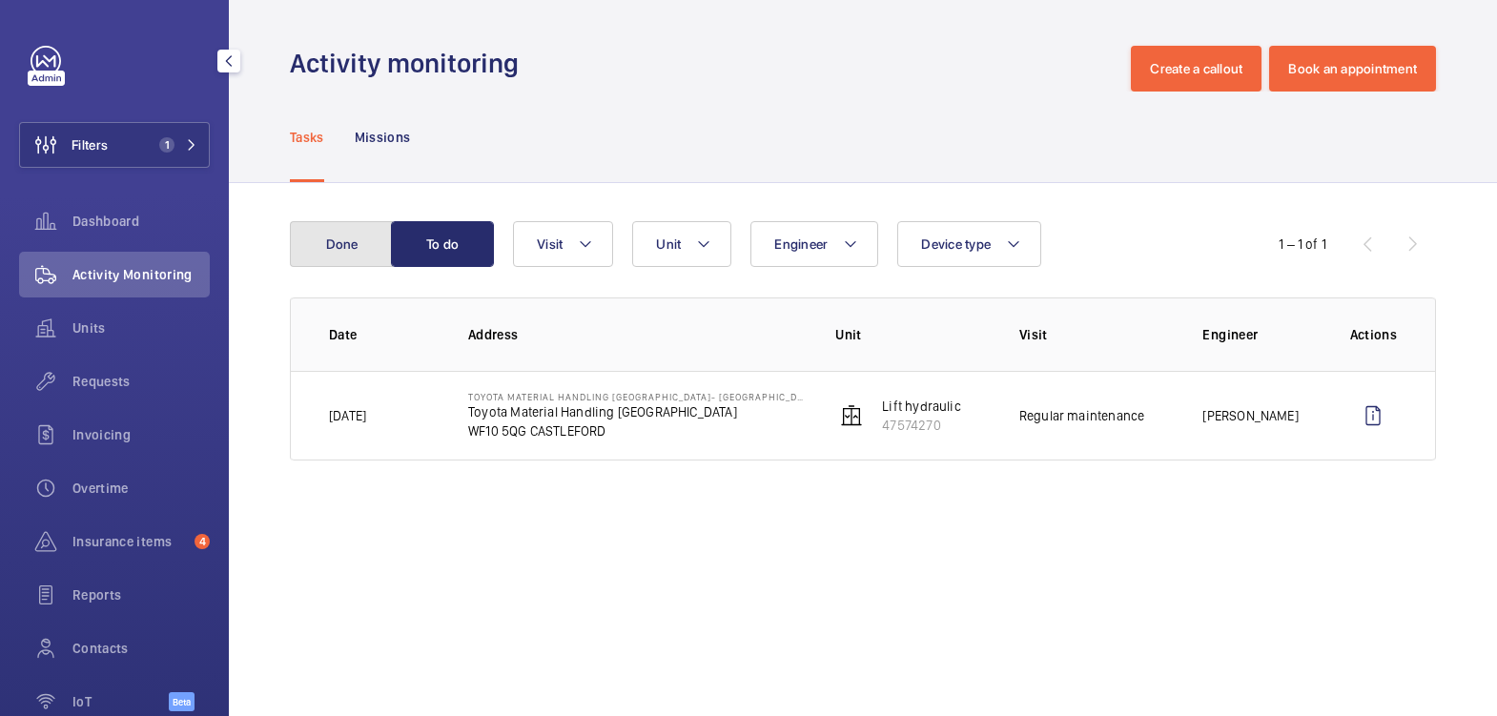
click at [367, 243] on button "Done" at bounding box center [341, 244] width 103 height 46
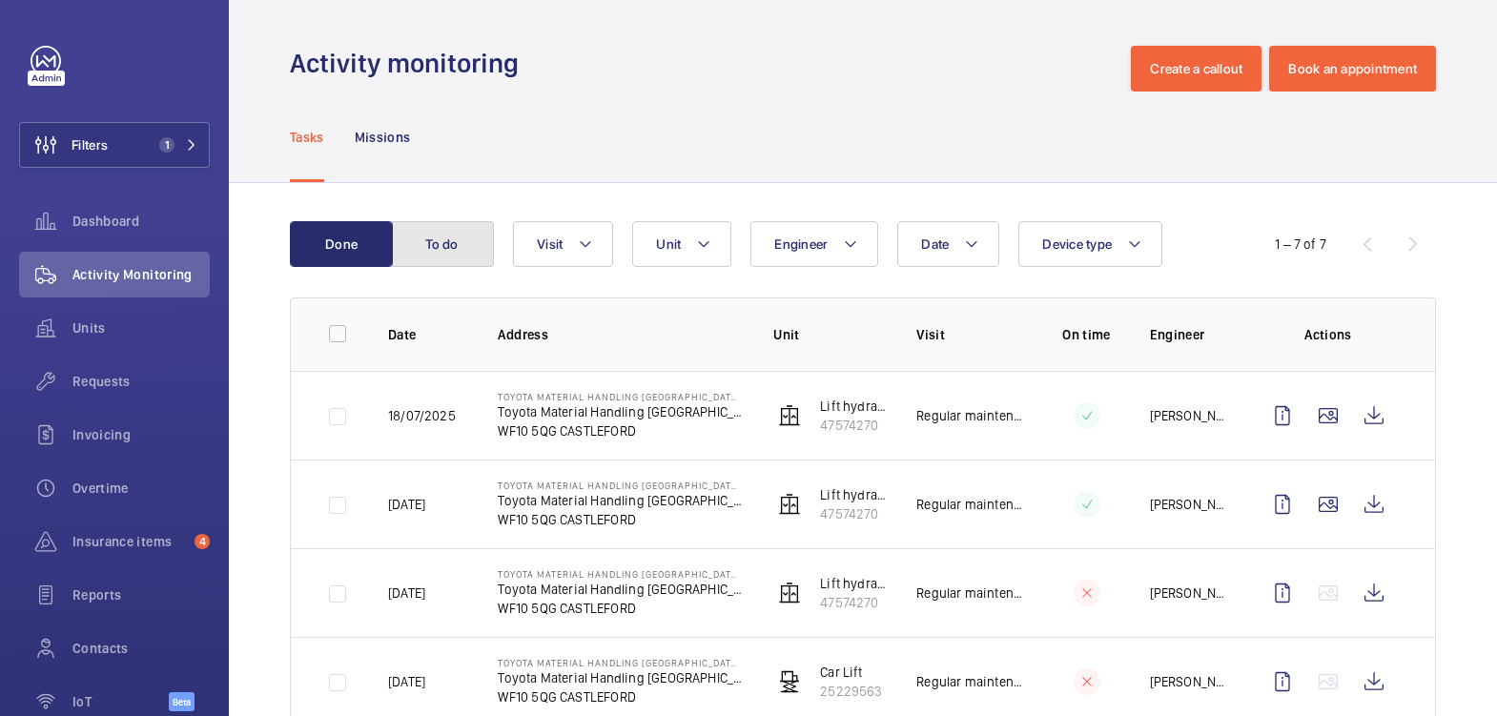
click at [447, 237] on button "To do" at bounding box center [442, 244] width 103 height 46
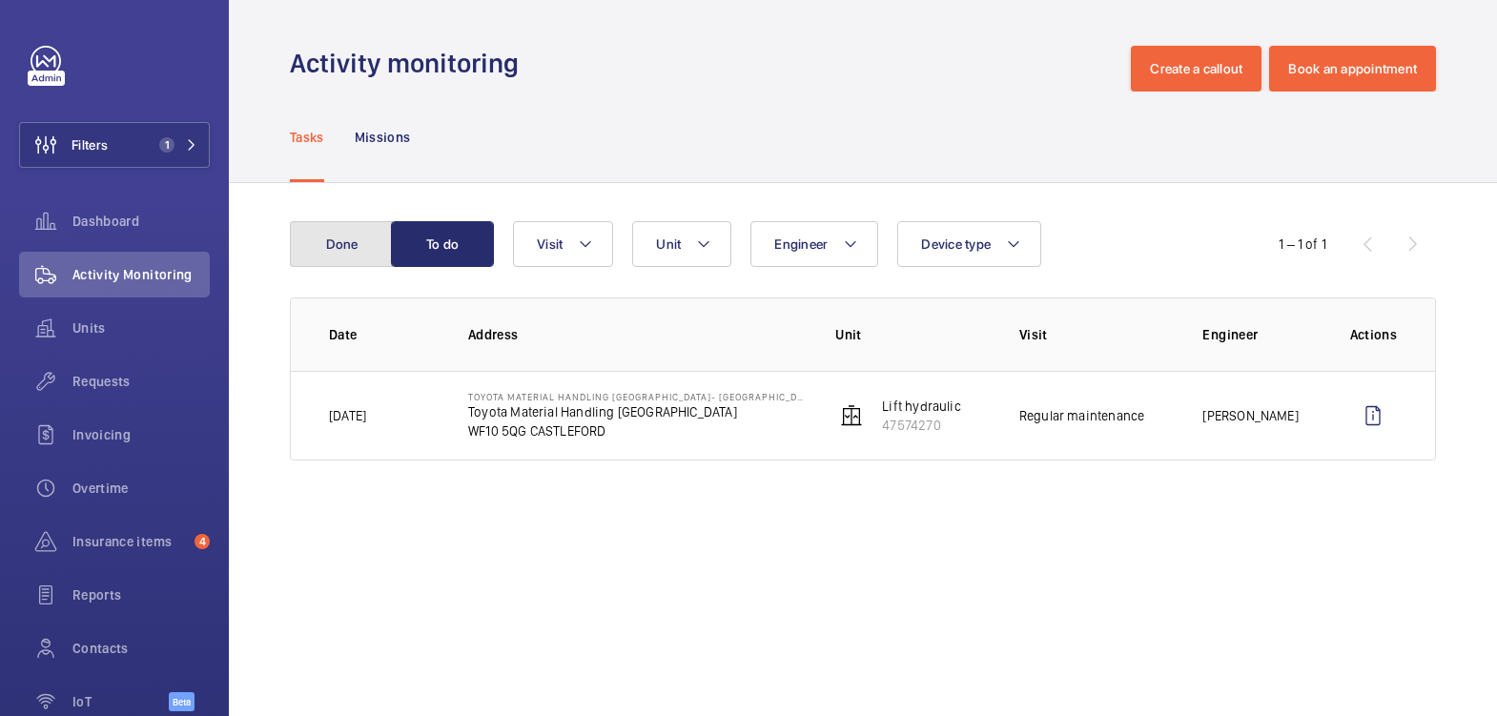
click at [367, 246] on button "Done" at bounding box center [341, 244] width 103 height 46
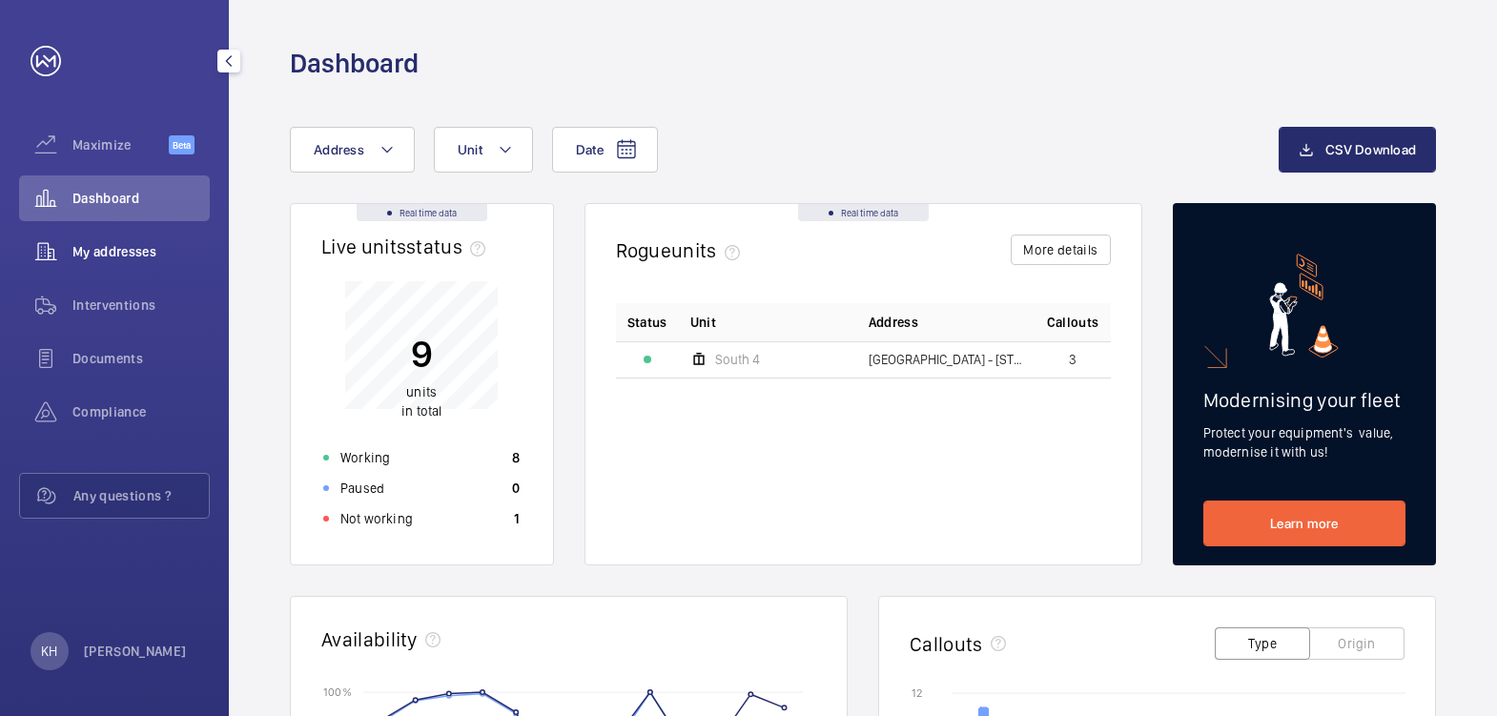
click at [128, 260] on div "My addresses" at bounding box center [114, 252] width 191 height 46
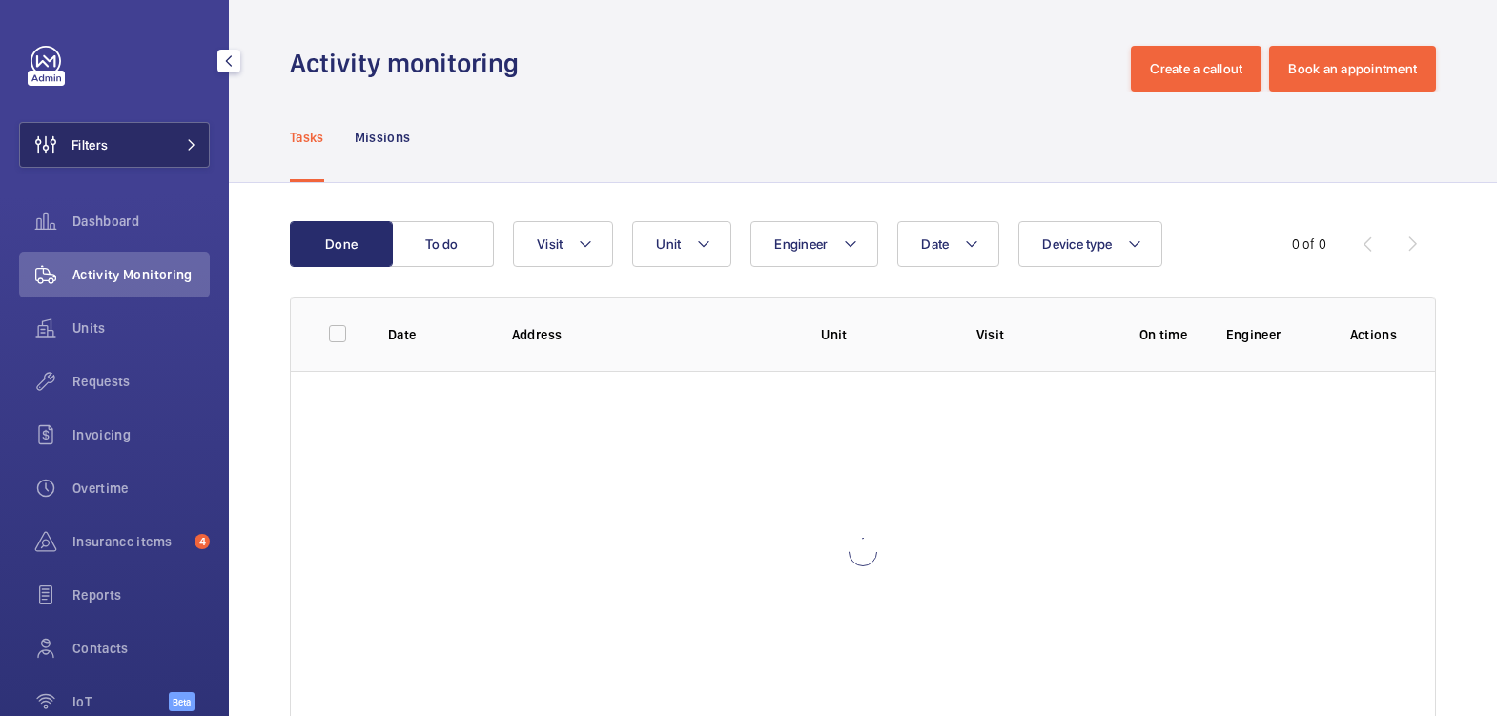
click at [126, 143] on button "Filters" at bounding box center [114, 145] width 191 height 46
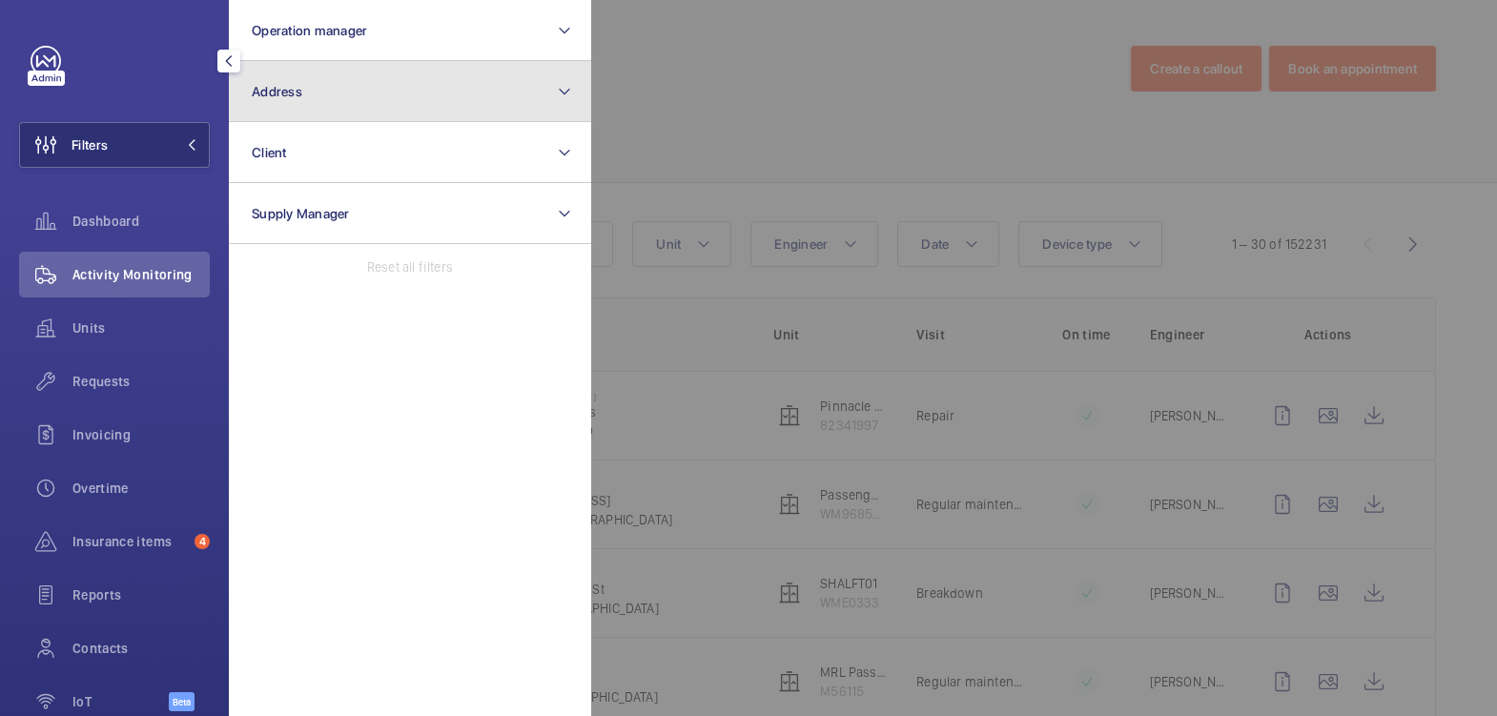
click at [285, 107] on button "Address" at bounding box center [410, 91] width 362 height 61
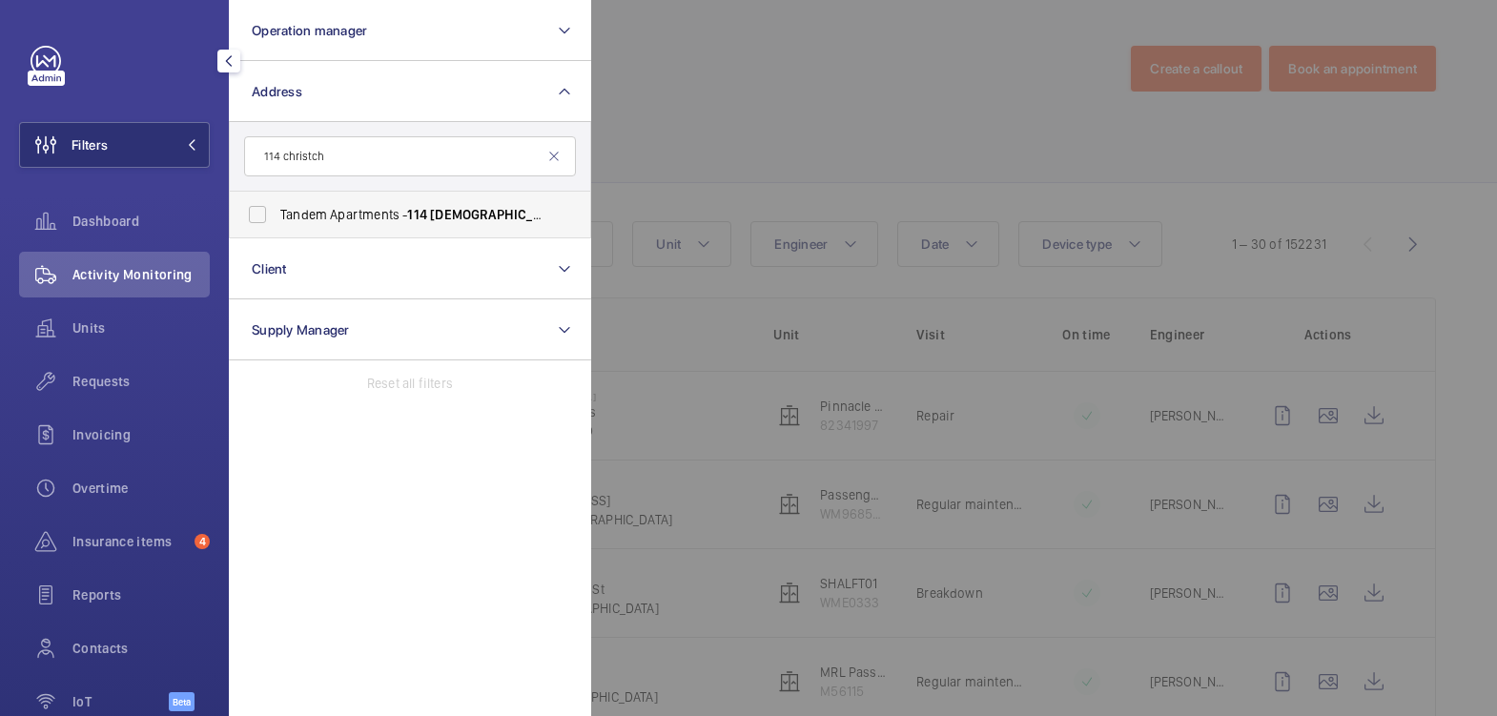
type input "114 christch"
click at [374, 210] on span "Tandem Apartments - 114 Christch urch Rd, LONDON SW19 2PE" at bounding box center [411, 214] width 262 height 19
click at [277, 210] on input "Tandem Apartments - 114 Christch urch Rd, LONDON SW19 2PE" at bounding box center [257, 215] width 38 height 38
checkbox input "true"
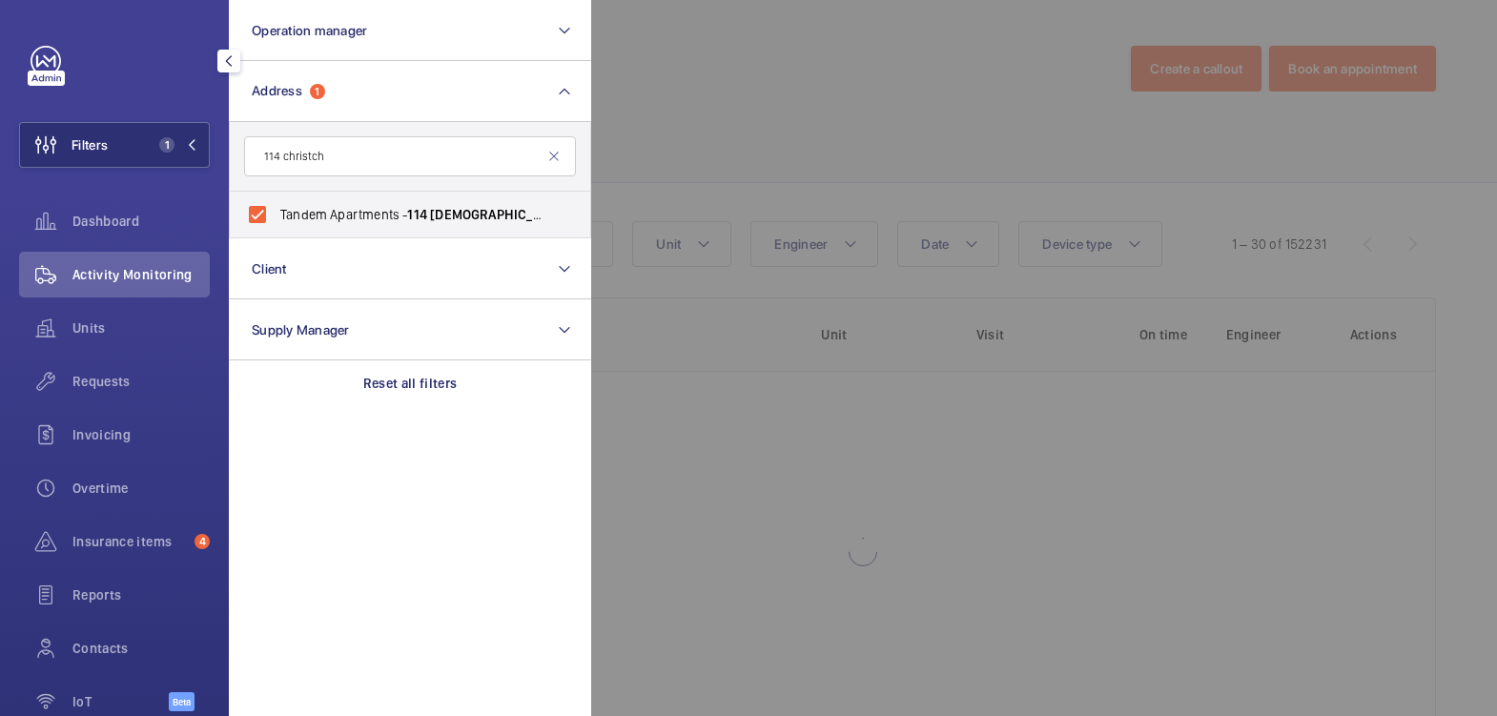
click at [715, 116] on div at bounding box center [1339, 358] width 1497 height 716
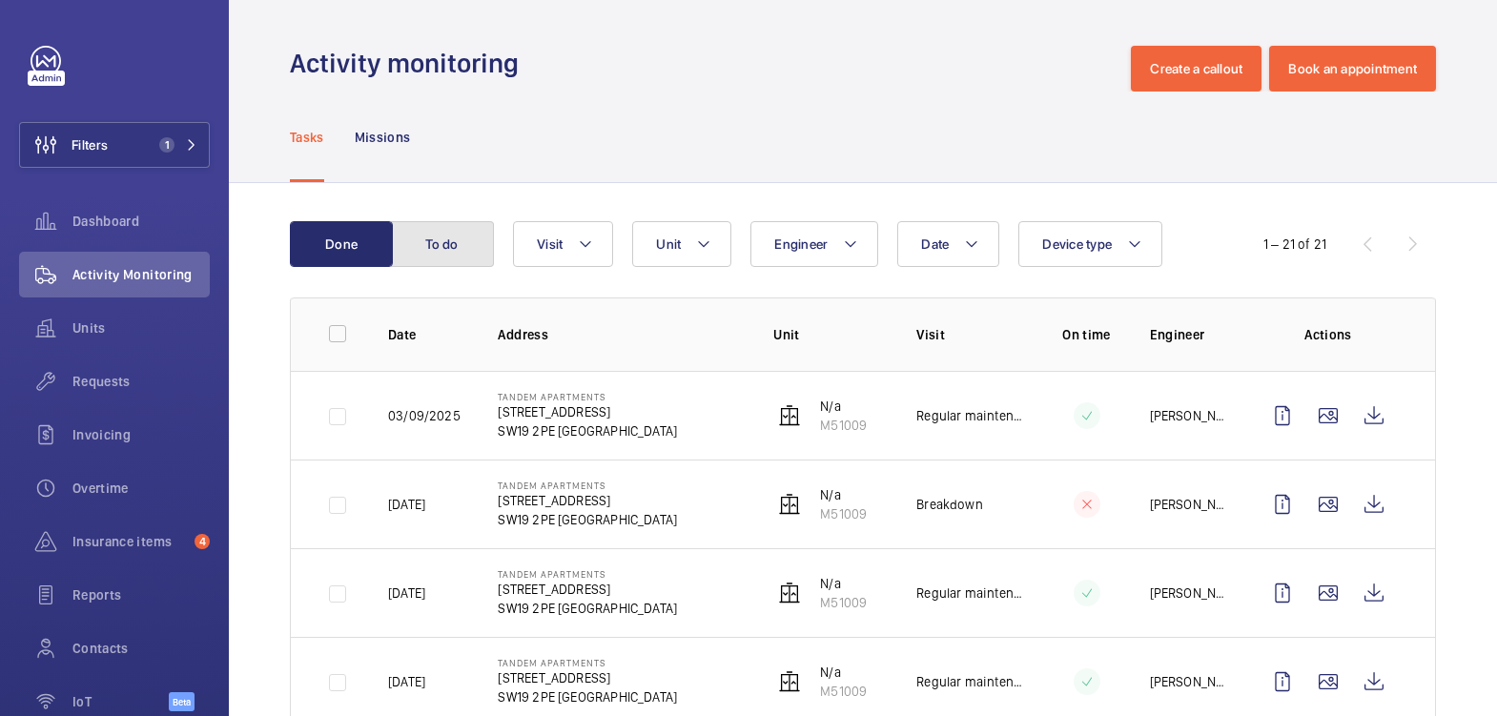
click at [437, 242] on button "To do" at bounding box center [442, 244] width 103 height 46
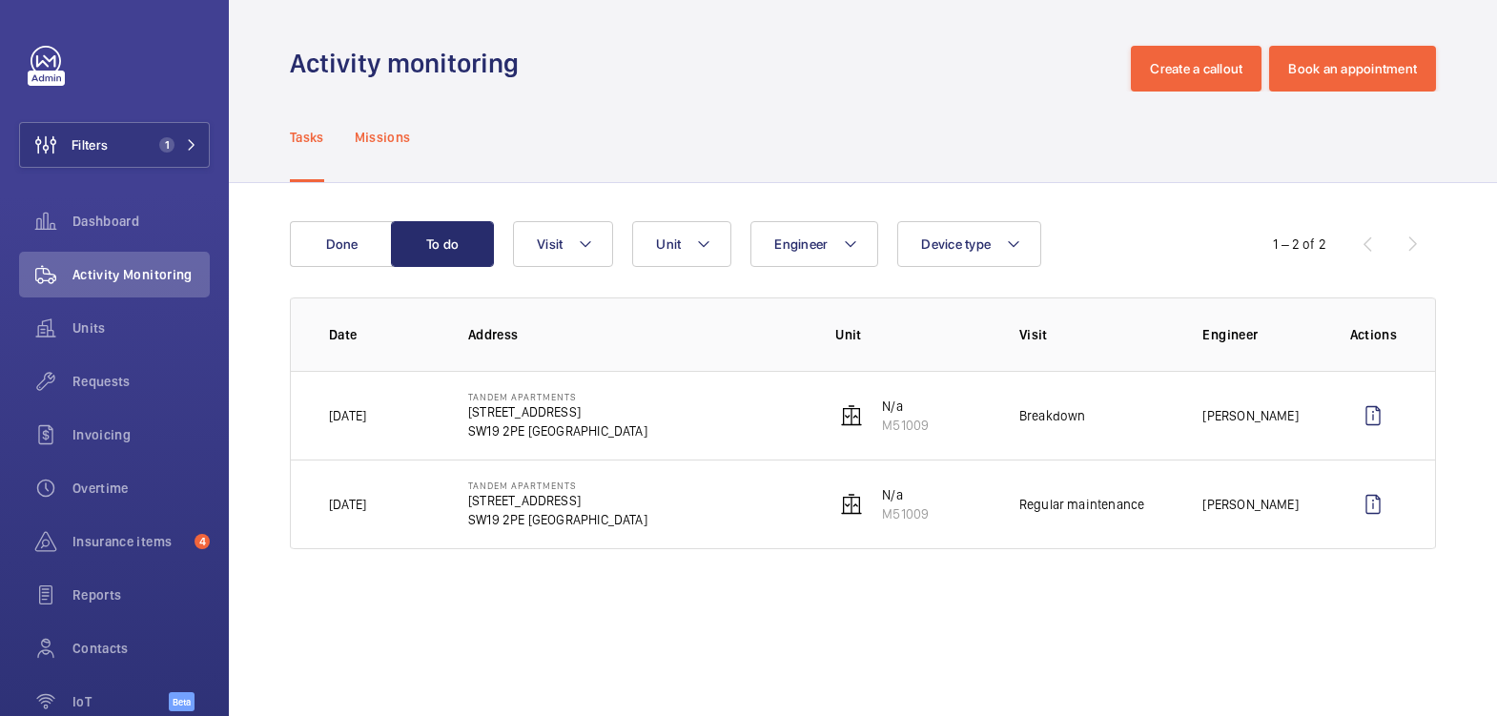
click at [403, 154] on div "Missions" at bounding box center [383, 137] width 56 height 91
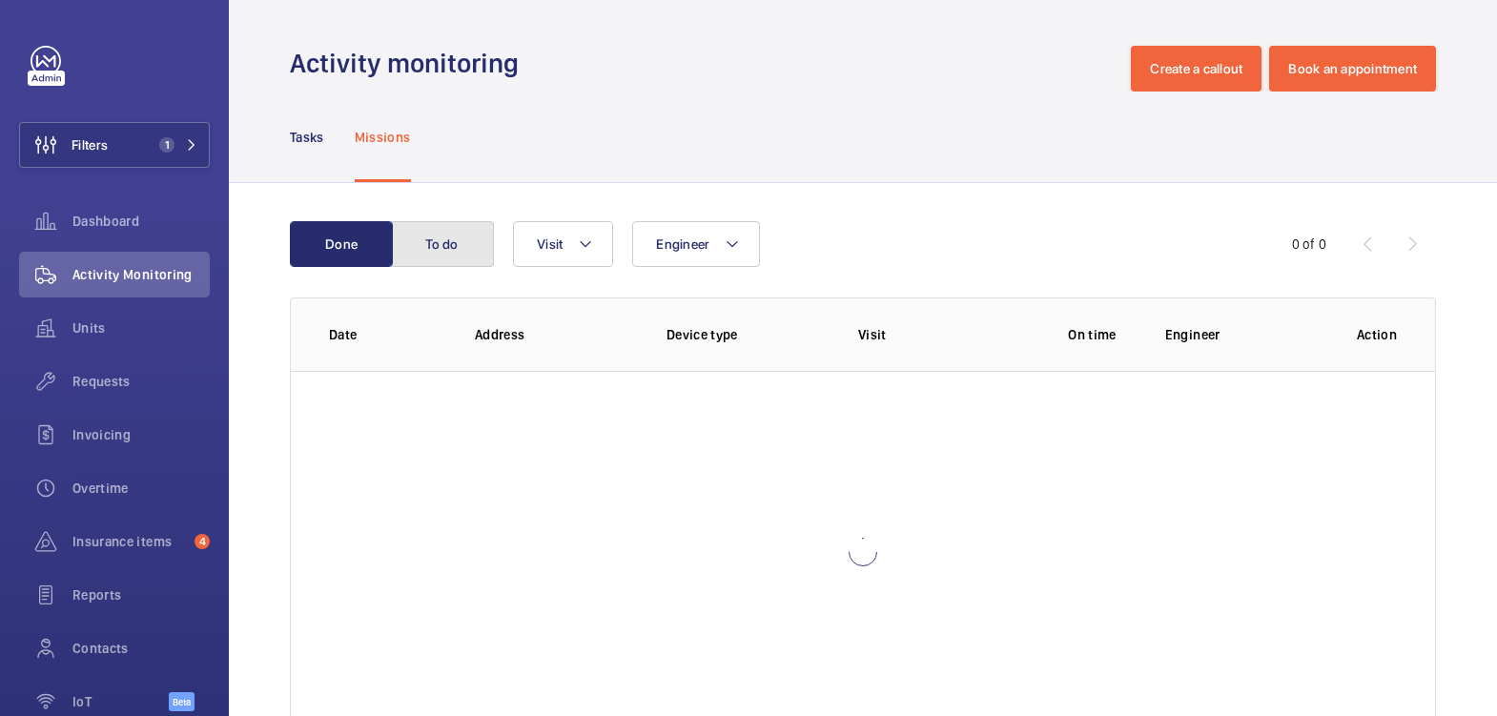
click at [440, 223] on button "To do" at bounding box center [442, 244] width 103 height 46
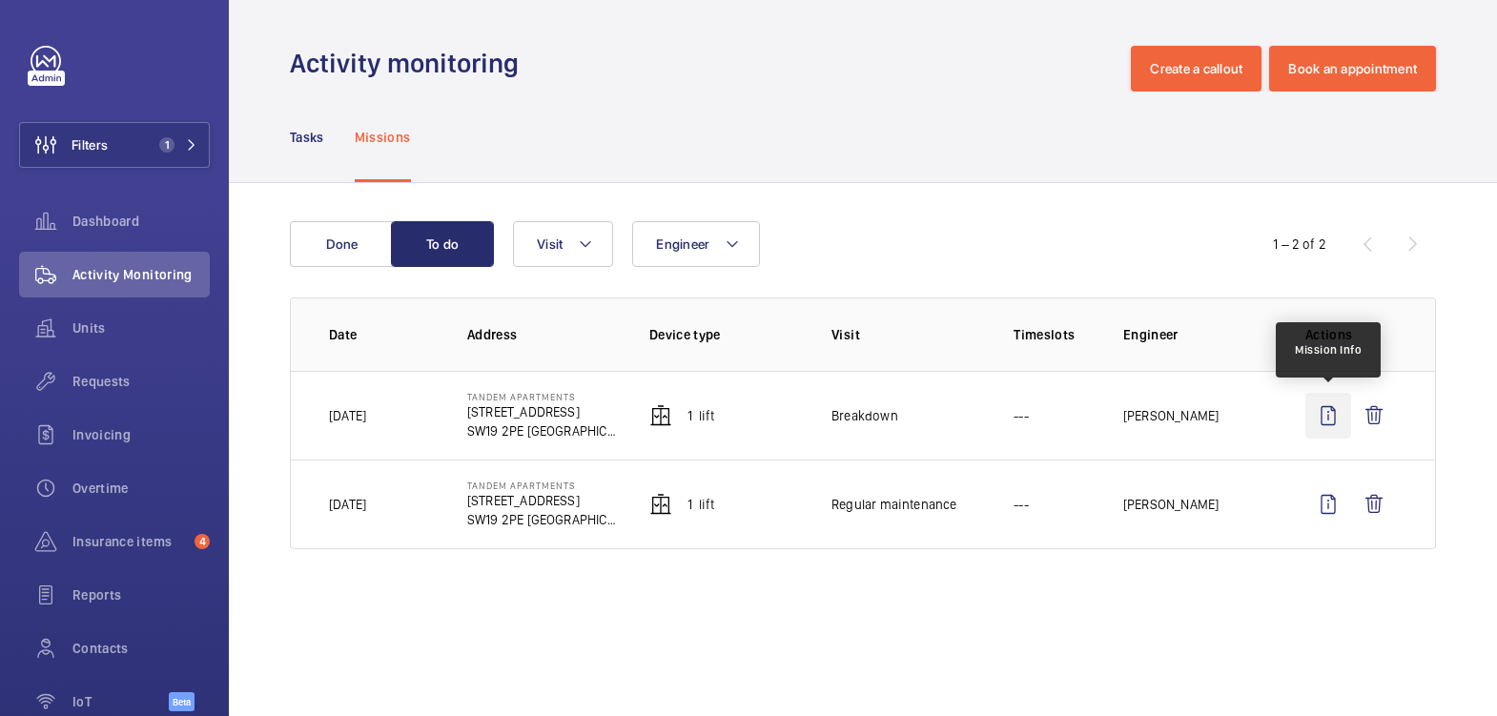
click at [1336, 414] on wm-front-icon-button at bounding box center [1329, 416] width 46 height 46
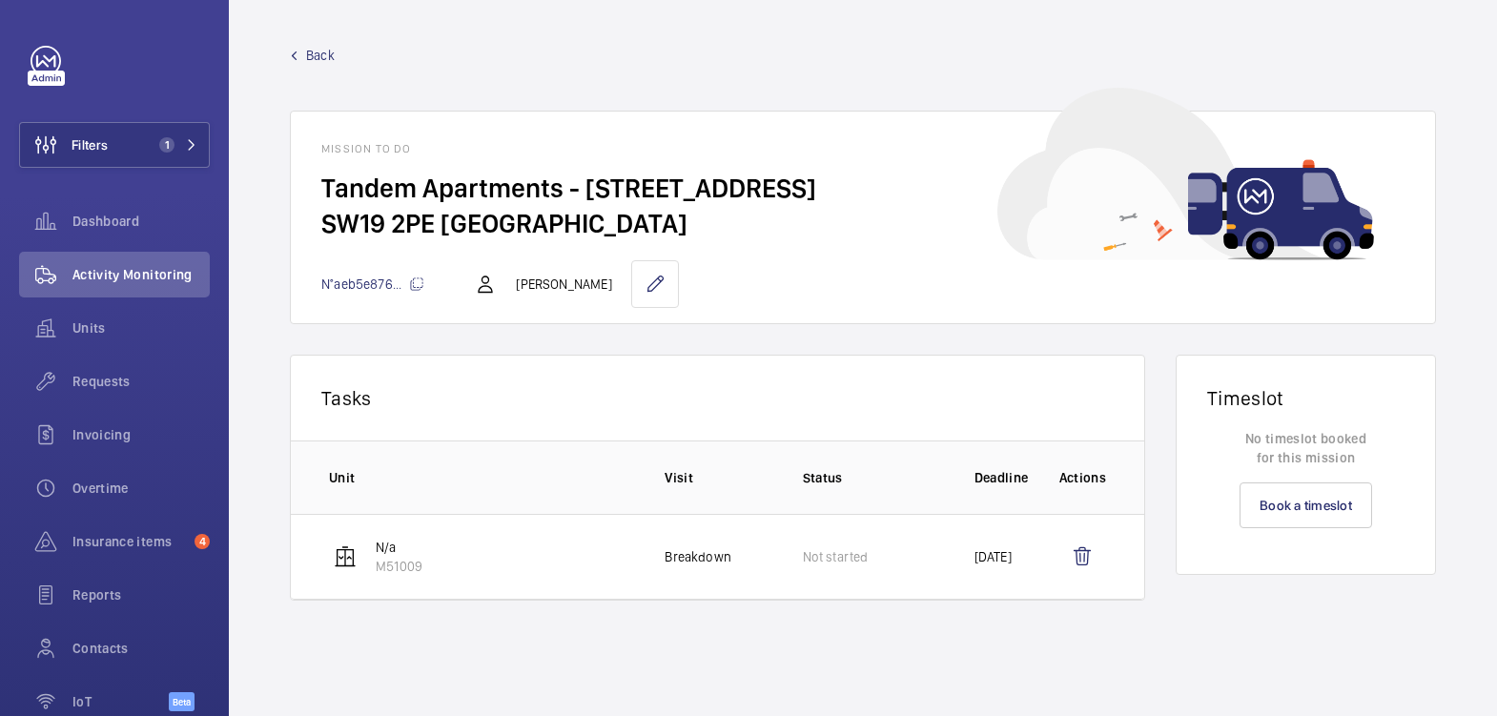
click at [309, 55] on span "Back" at bounding box center [320, 55] width 29 height 19
